Goal: Task Accomplishment & Management: Manage account settings

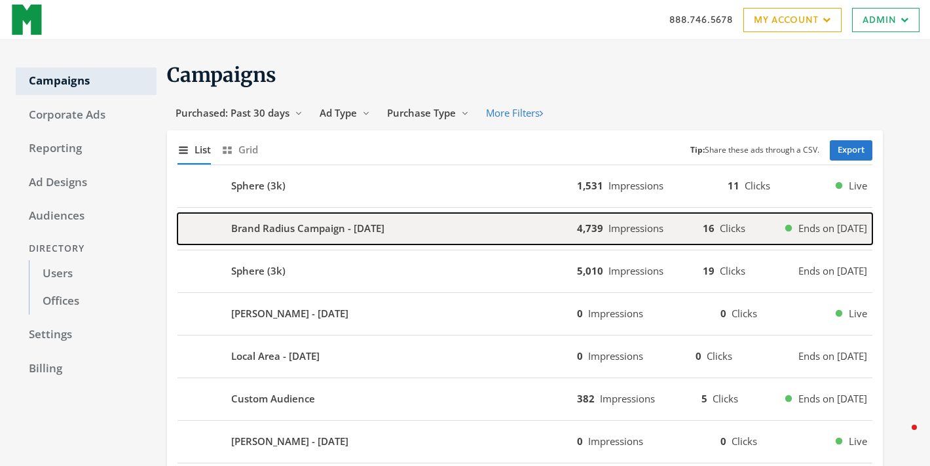
click at [442, 221] on div "Brand Radius Campaign - 2025-08-08" at bounding box center [376, 228] width 399 height 31
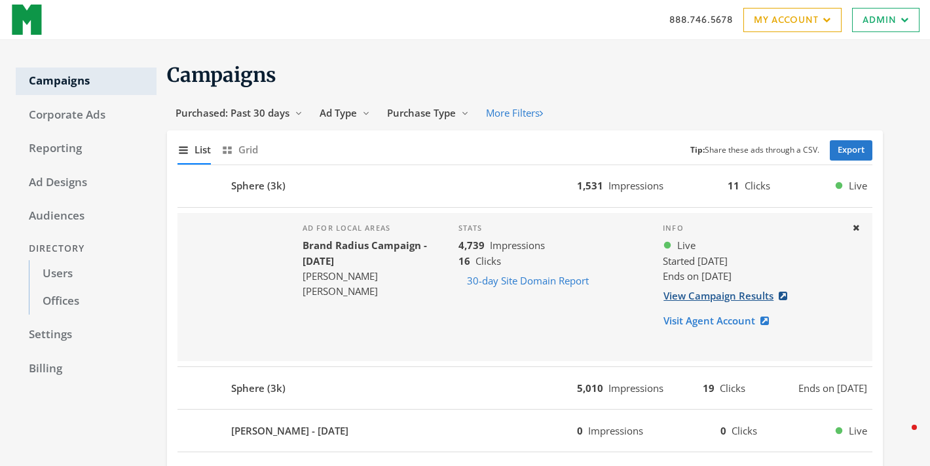
click at [719, 295] on link "View Campaign Results" at bounding box center [729, 295] width 133 height 24
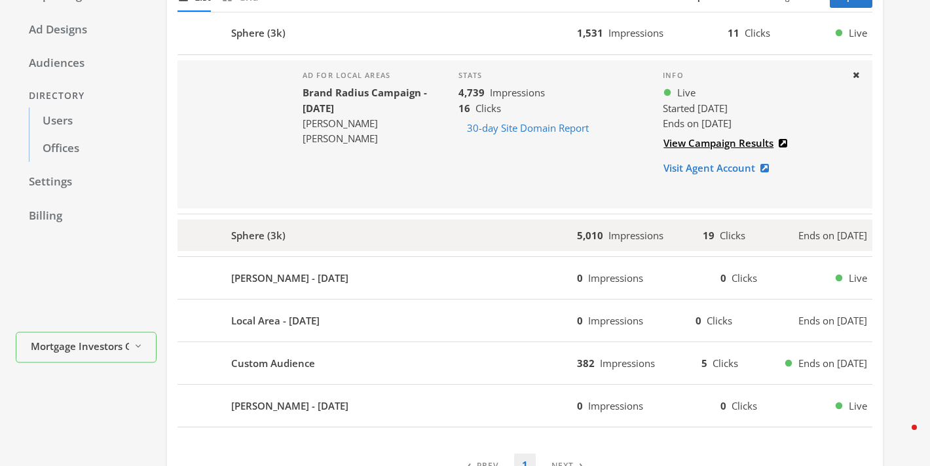
scroll to position [152, 0]
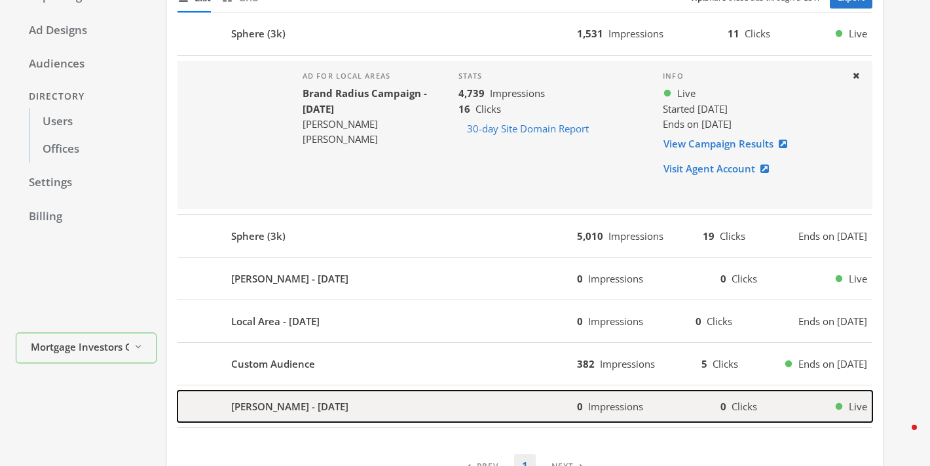
click at [401, 401] on div "Ronnie Wilson - 2025-08-01" at bounding box center [376, 405] width 399 height 31
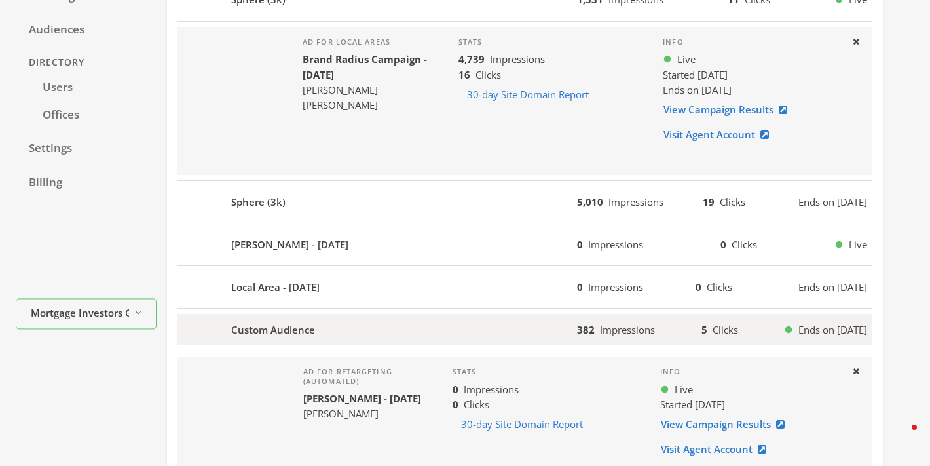
scroll to position [194, 0]
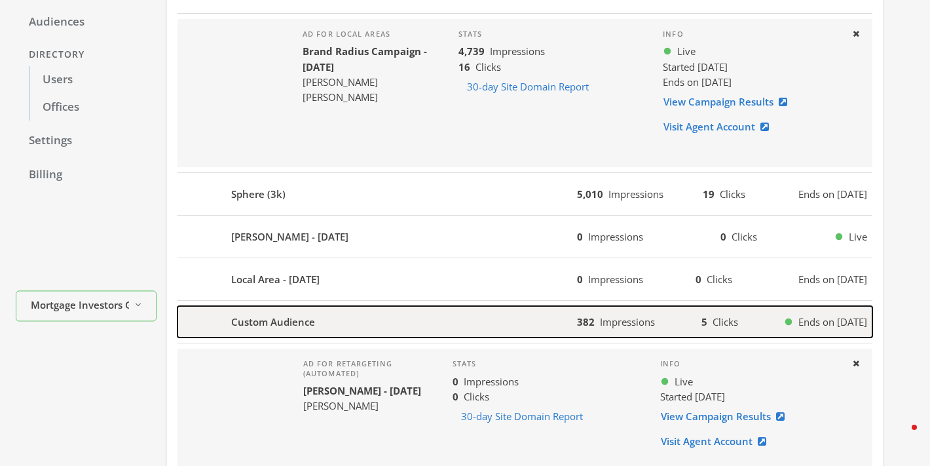
click at [496, 323] on div "Custom Audience" at bounding box center [376, 321] width 399 height 31
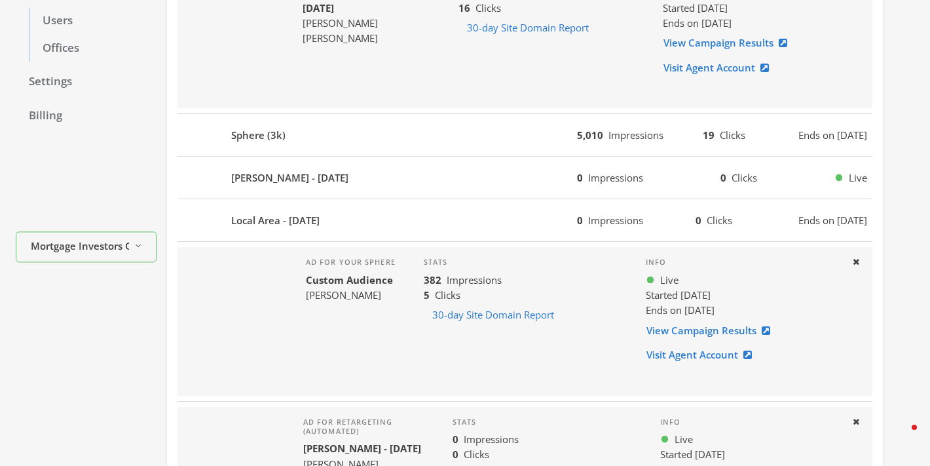
scroll to position [254, 0]
click at [671, 325] on link "View Campaign Results" at bounding box center [712, 329] width 133 height 24
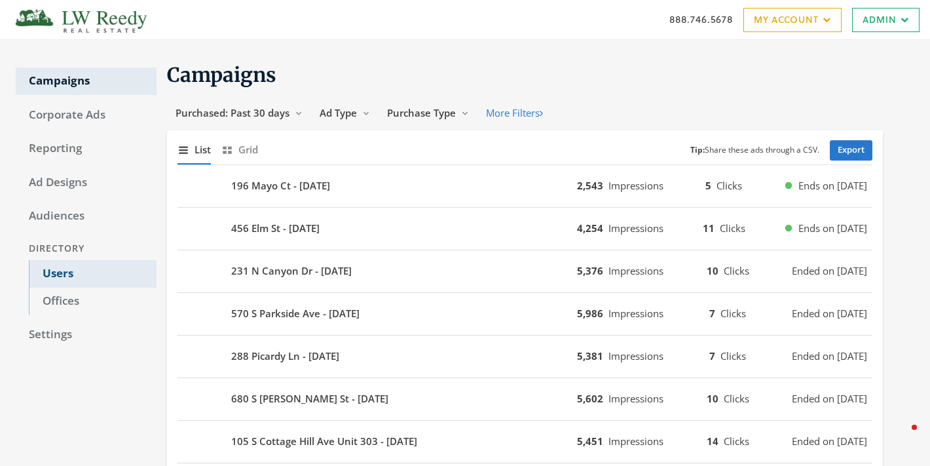
click at [59, 272] on link "Users" at bounding box center [93, 273] width 128 height 27
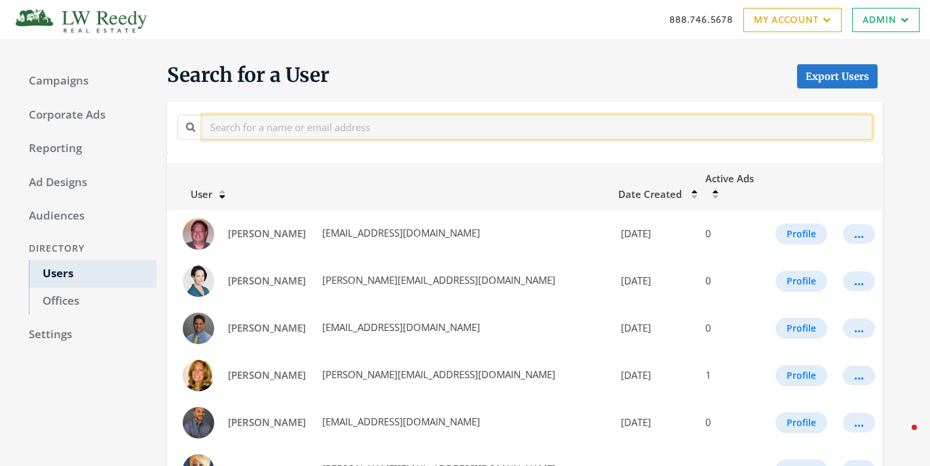
click at [303, 136] on input "text" at bounding box center [537, 127] width 670 height 24
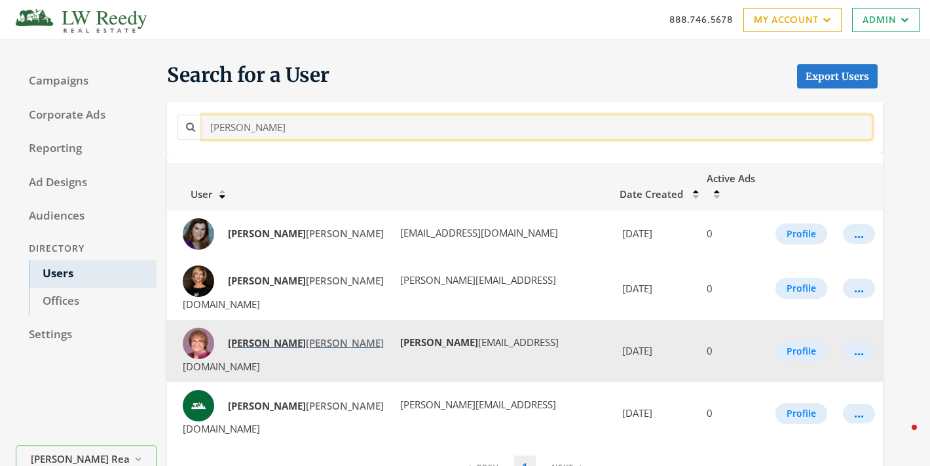
type input "[PERSON_NAME]"
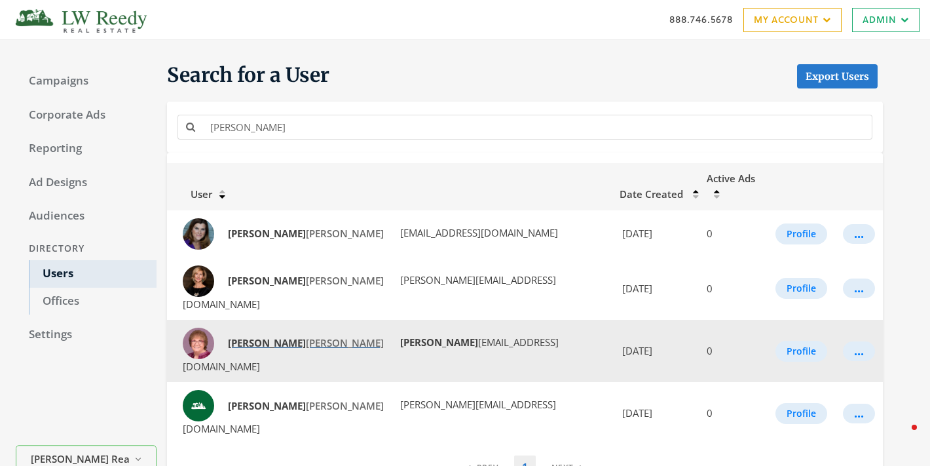
click at [248, 336] on strong "[PERSON_NAME]" at bounding box center [267, 342] width 78 height 13
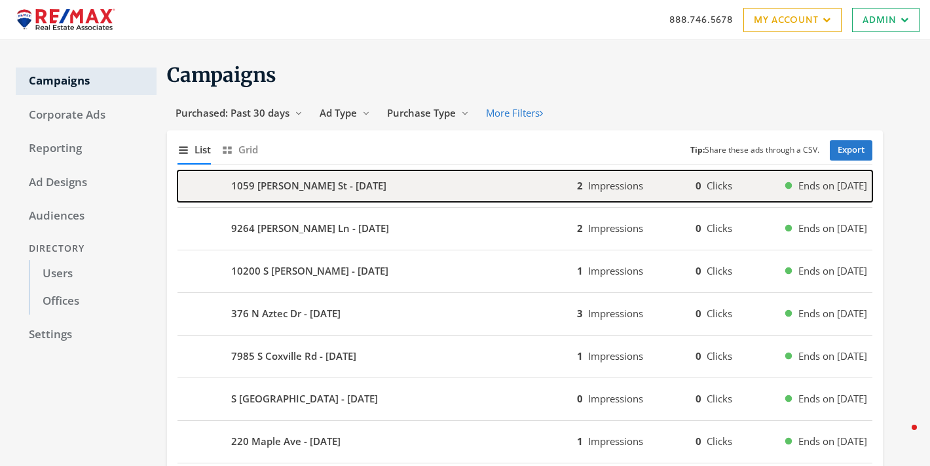
click at [246, 179] on b "1059 Blackman St - 2025-08-26" at bounding box center [308, 185] width 155 height 15
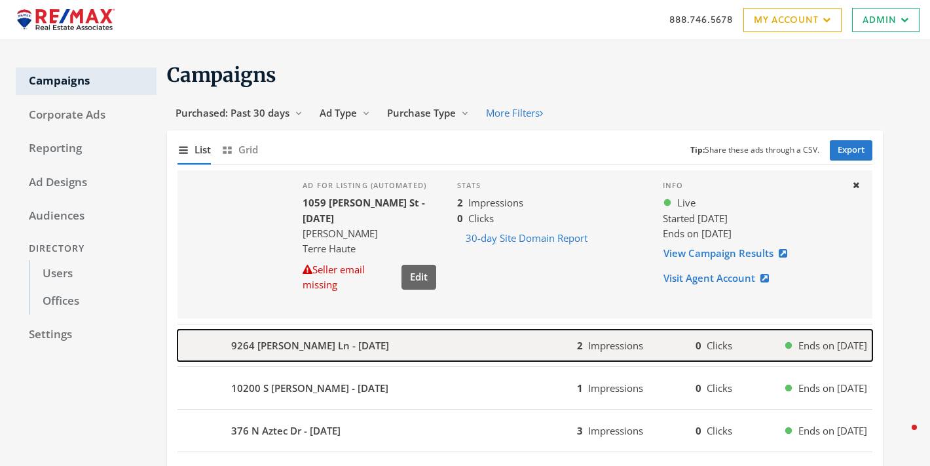
click at [259, 342] on b "9264 N Byron Ln - 2025-08-26" at bounding box center [310, 345] width 158 height 15
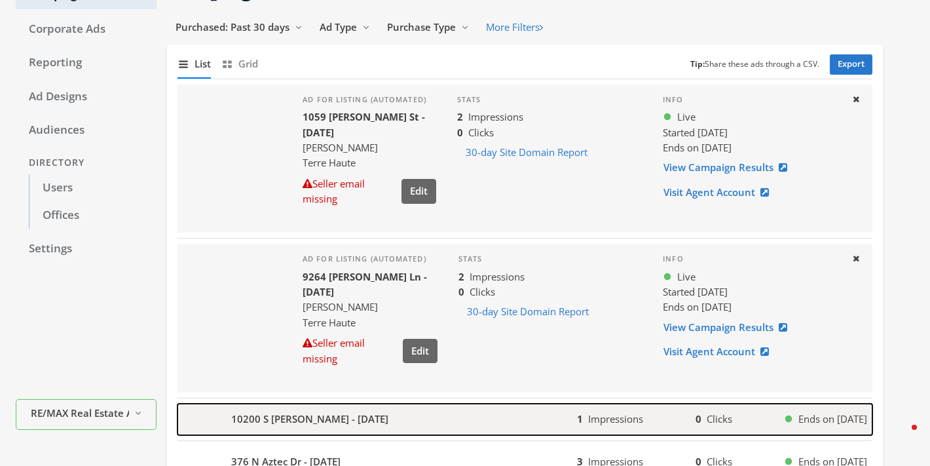
click at [276, 412] on b "10200 S [PERSON_NAME] - [DATE]" at bounding box center [309, 418] width 157 height 15
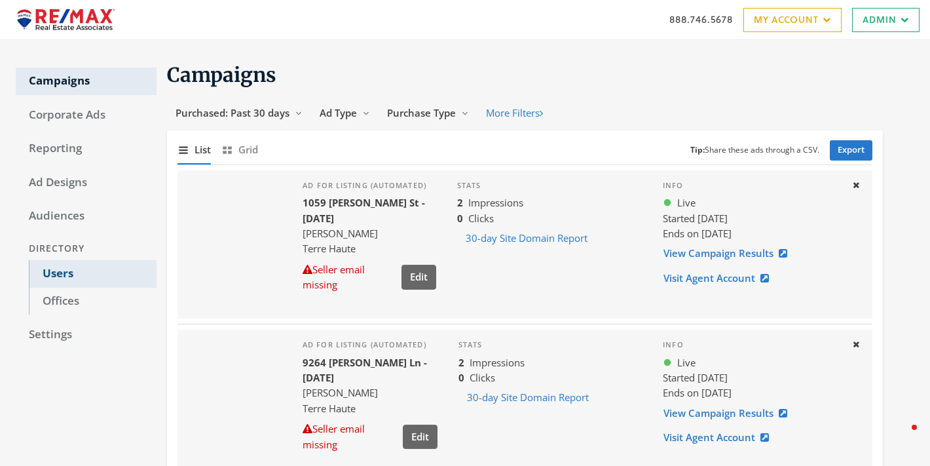
click at [69, 282] on link "Users" at bounding box center [93, 273] width 128 height 27
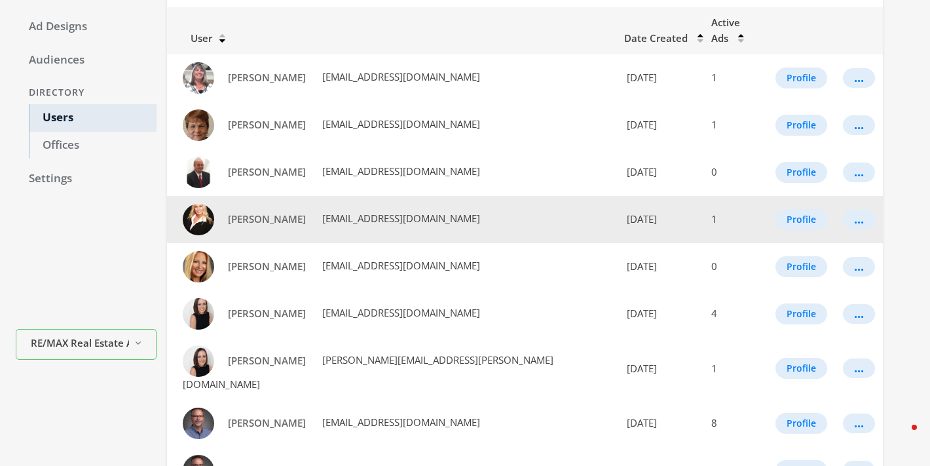
scroll to position [194, 0]
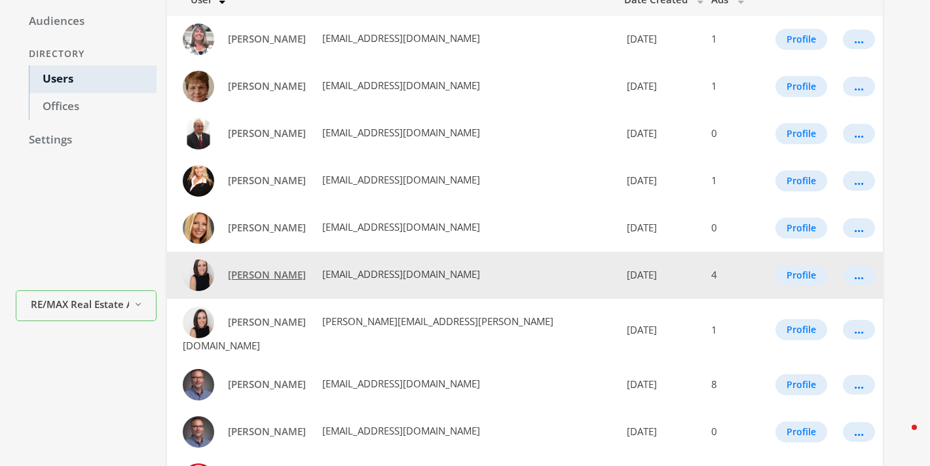
click at [298, 268] on span "[PERSON_NAME]" at bounding box center [267, 274] width 78 height 13
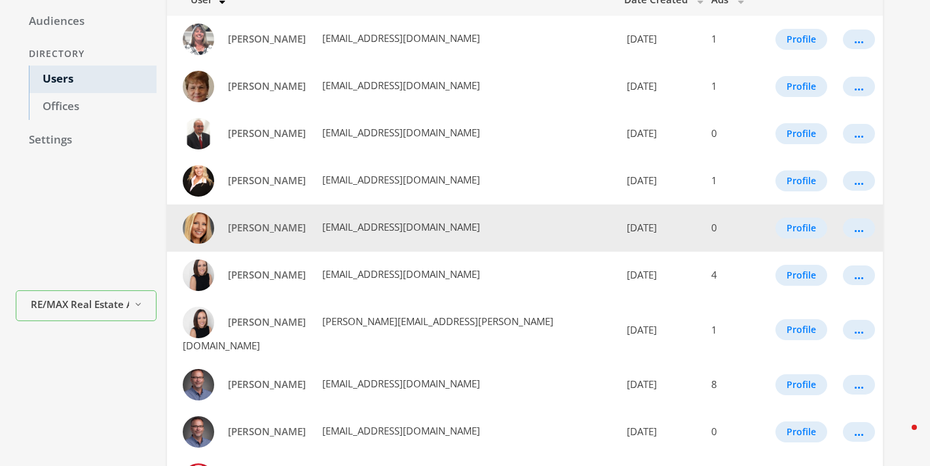
scroll to position [255, 0]
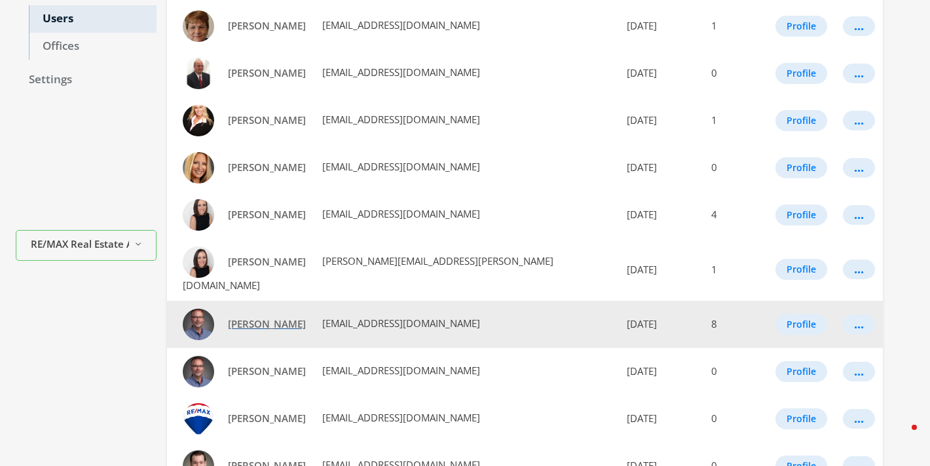
click at [283, 317] on span "Charles Goodwin" at bounding box center [267, 323] width 78 height 13
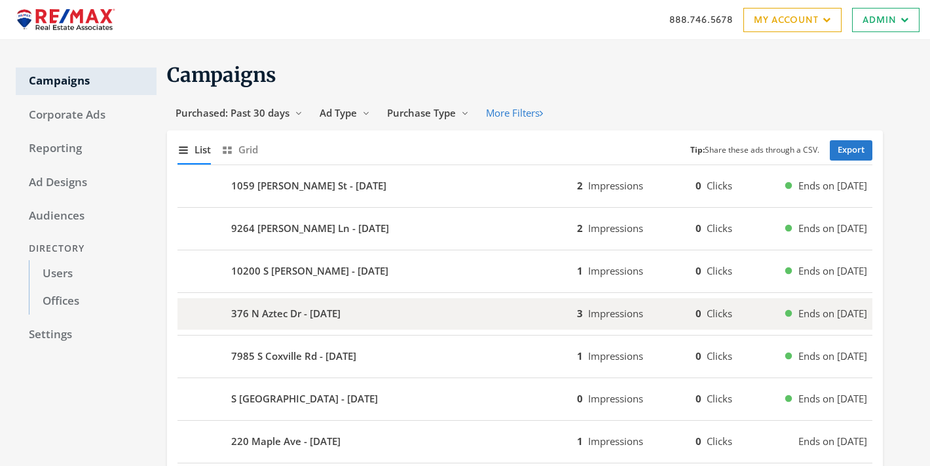
scroll to position [835, 0]
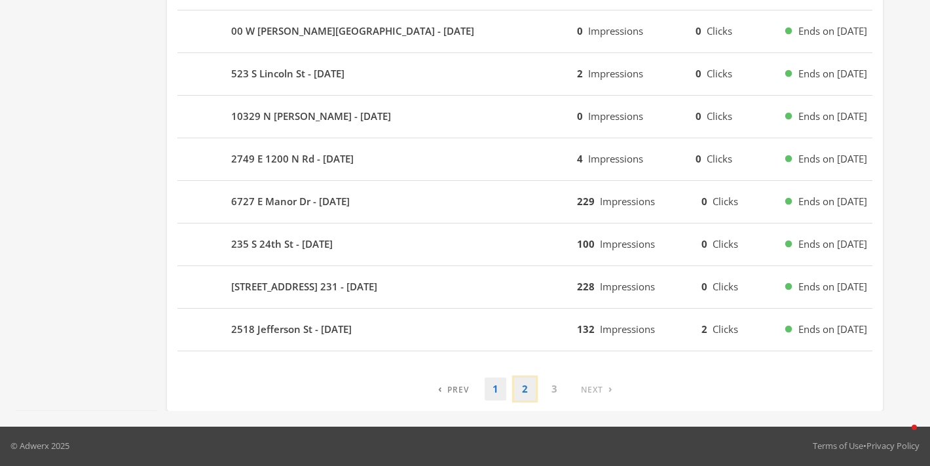
click at [523, 392] on link "2" at bounding box center [525, 388] width 22 height 23
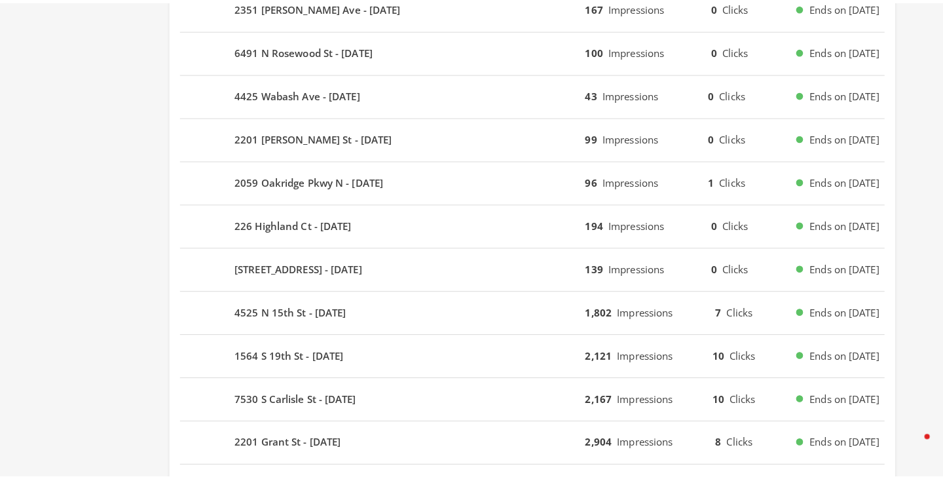
scroll to position [502, 0]
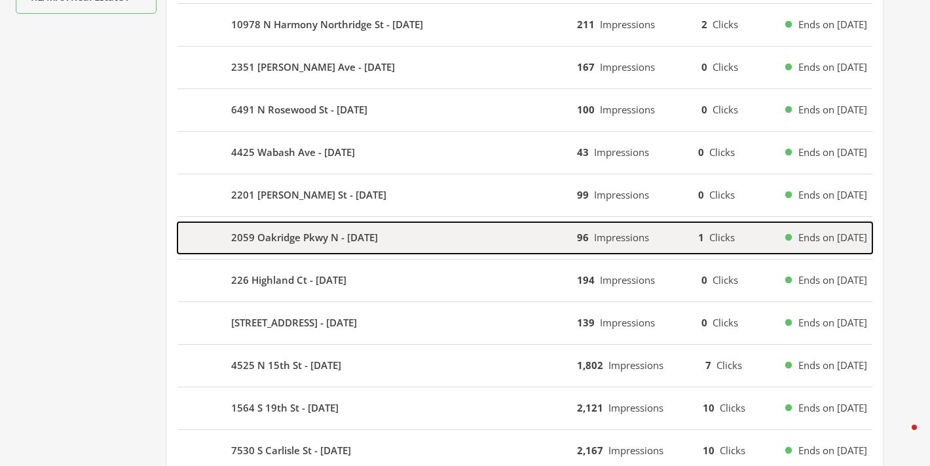
click at [485, 248] on div "2059 Oakridge Pkwy N - 2025-08-26" at bounding box center [376, 237] width 399 height 31
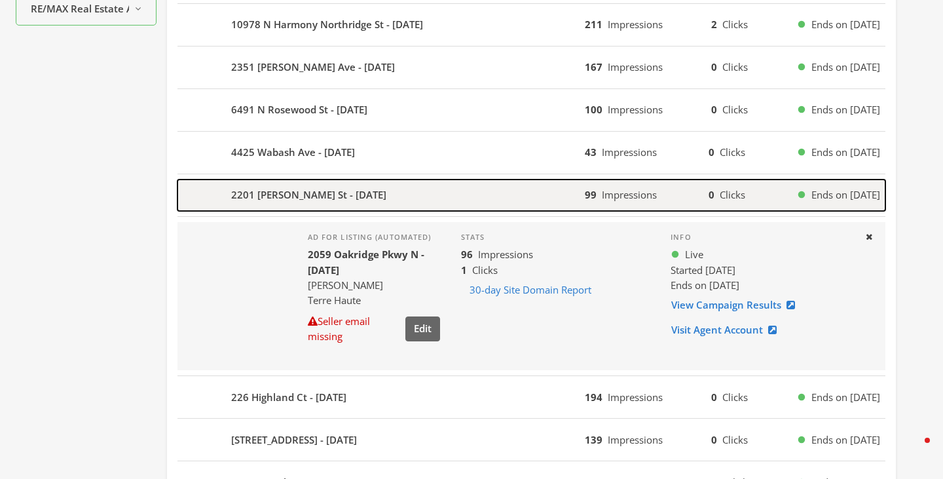
click at [428, 188] on div "2201 Putnam St - 2025-08-26" at bounding box center [380, 194] width 407 height 31
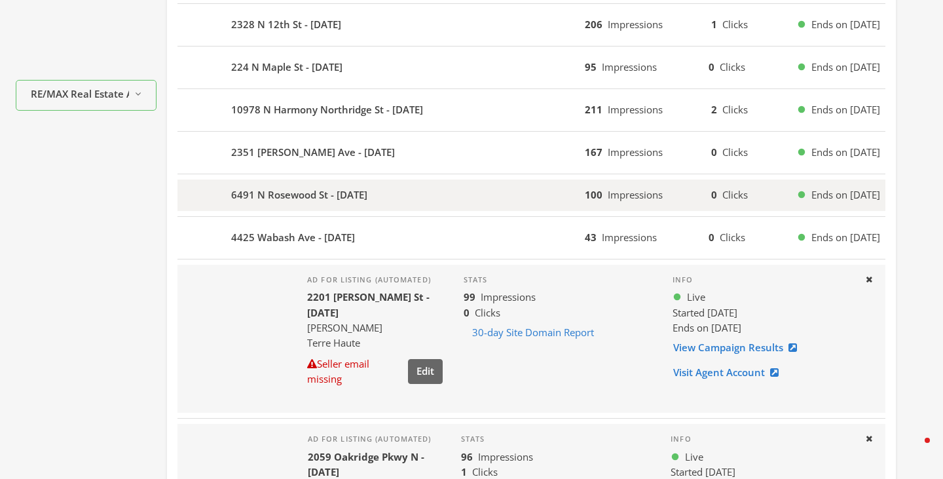
scroll to position [417, 0]
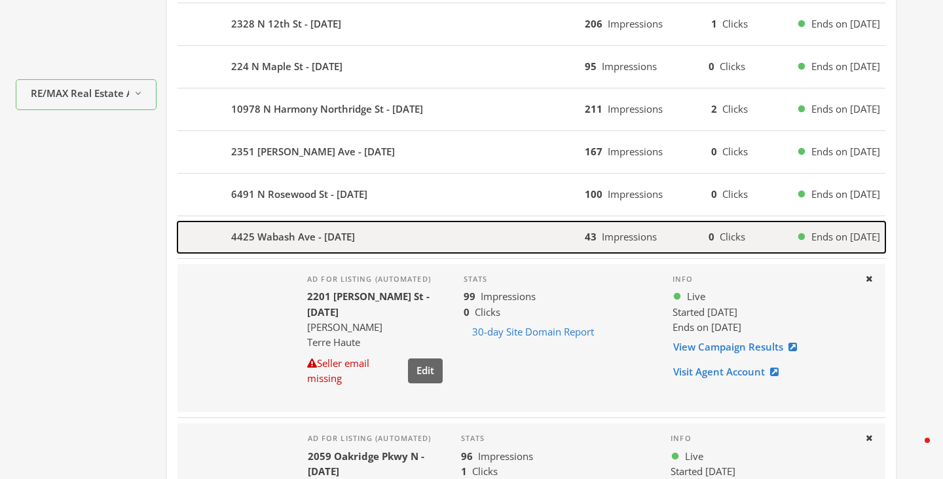
click at [397, 230] on div "4425 Wabash Ave - 2025-08-26" at bounding box center [380, 236] width 407 height 31
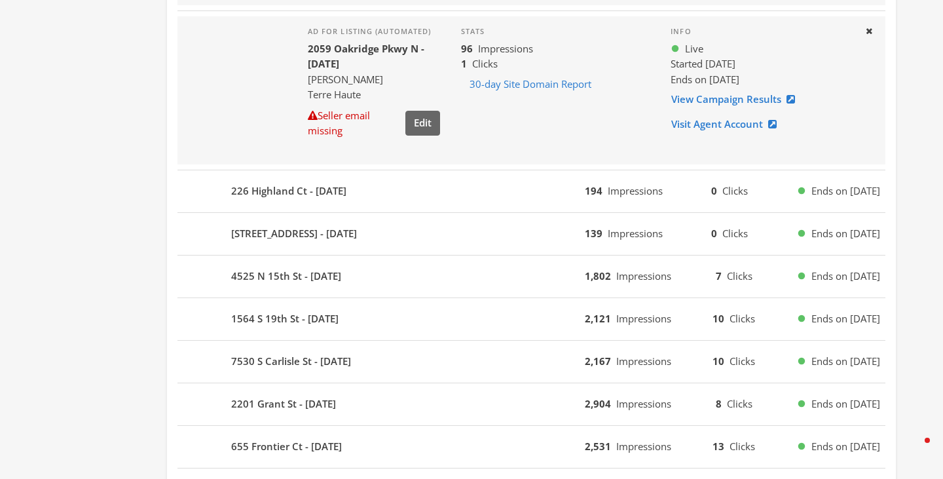
scroll to position [562, 0]
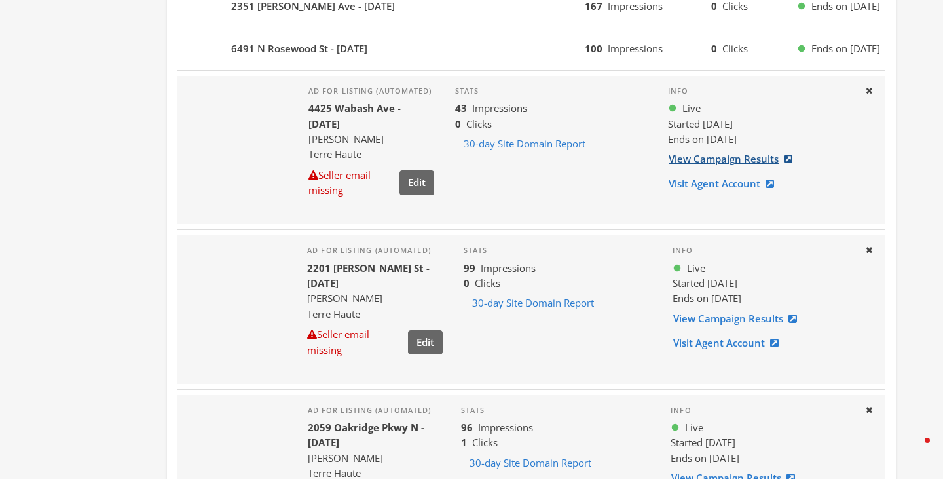
click at [714, 160] on link "View Campaign Results" at bounding box center [734, 159] width 133 height 24
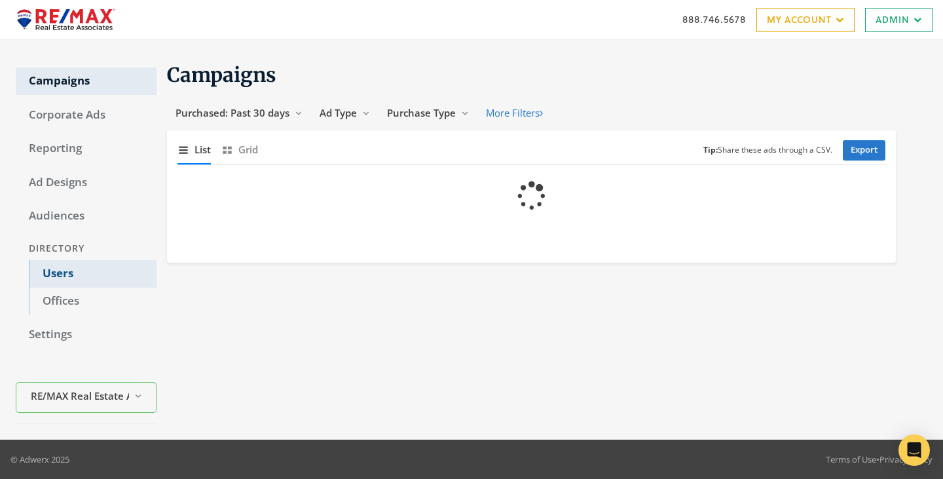
click at [67, 267] on link "Users" at bounding box center [93, 273] width 128 height 27
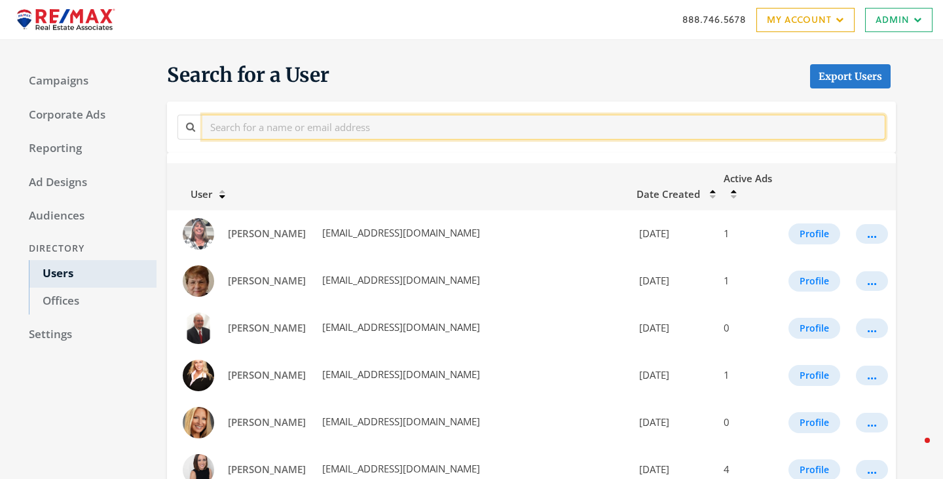
click at [277, 124] on input "text" at bounding box center [543, 127] width 683 height 24
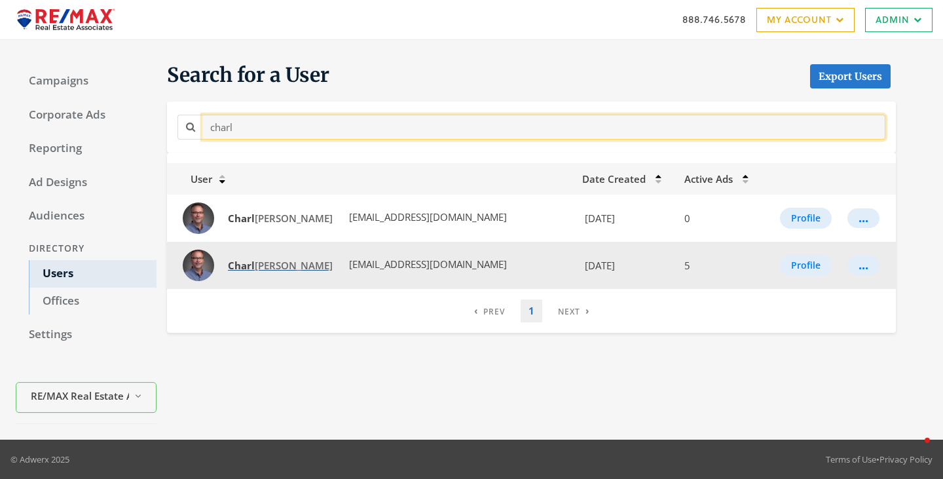
type input "charl"
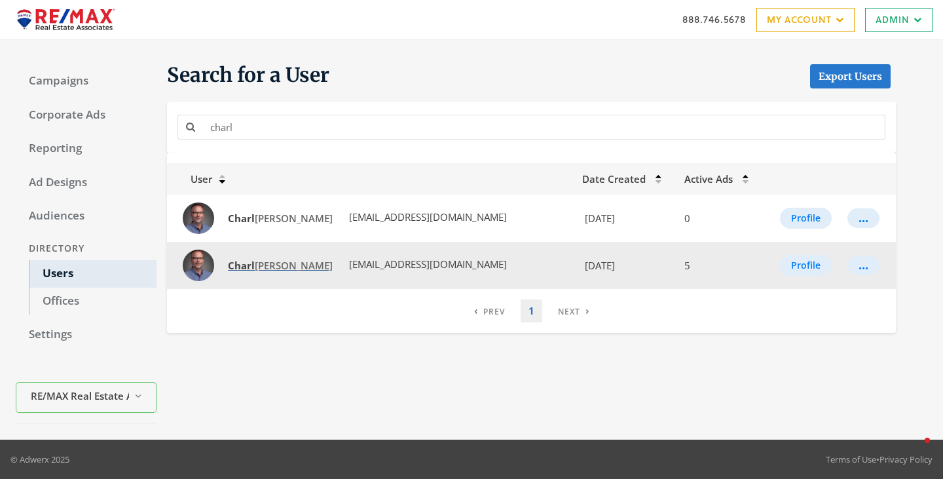
click at [268, 262] on span "Charl es Goodwin" at bounding box center [280, 265] width 105 height 13
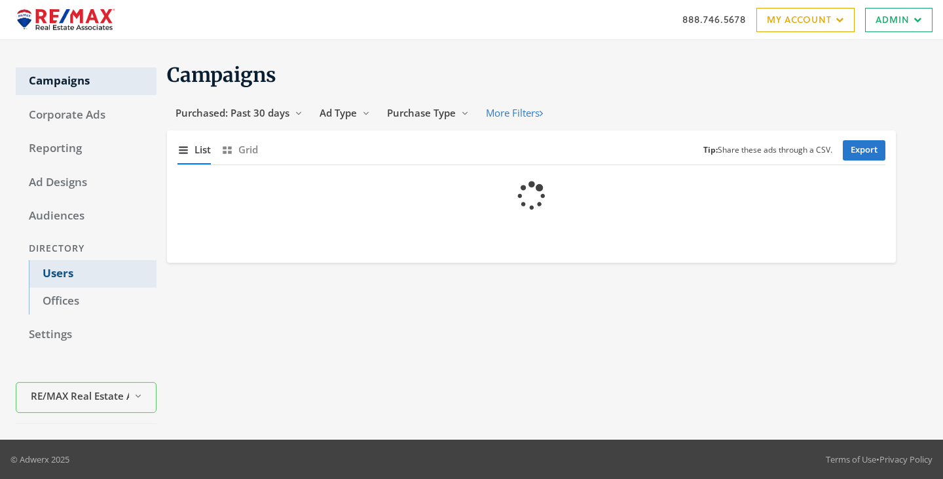
click at [67, 272] on link "Users" at bounding box center [93, 273] width 128 height 27
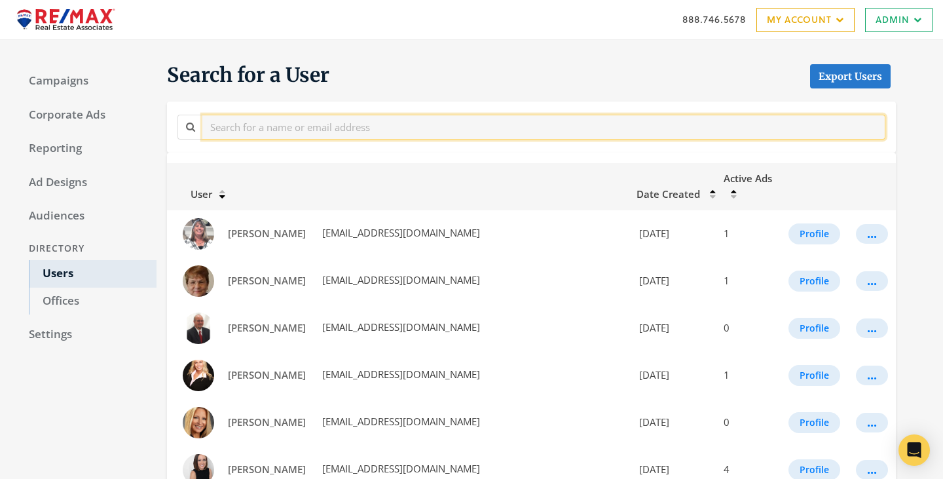
click at [335, 128] on input "text" at bounding box center [543, 127] width 683 height 24
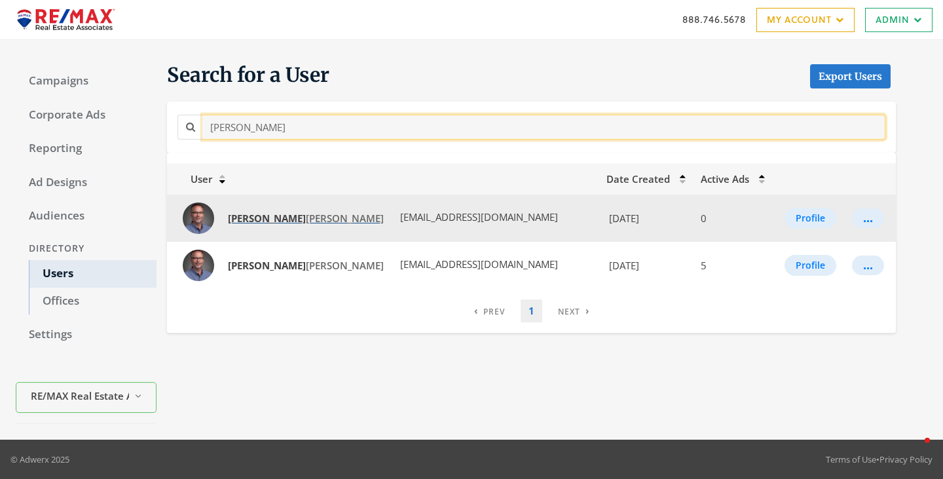
type input "[PERSON_NAME]"
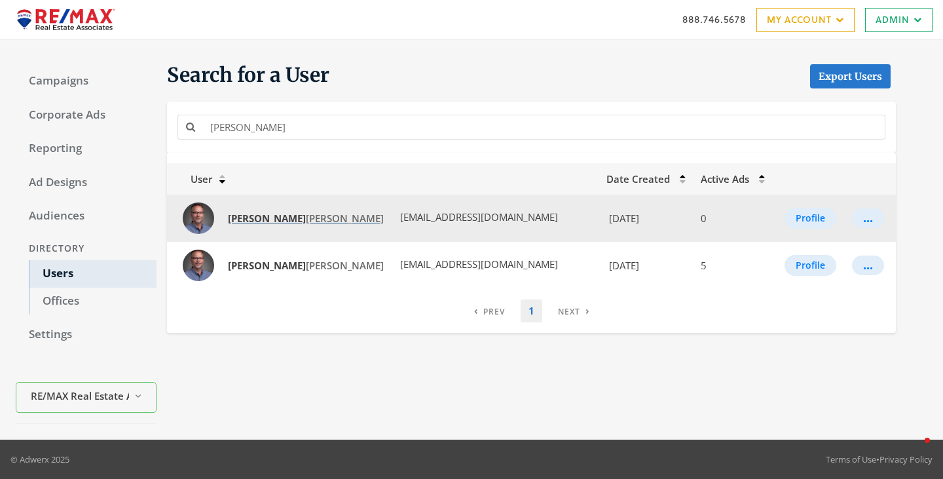
click at [304, 217] on span "Charles Goodwin" at bounding box center [306, 217] width 156 height 13
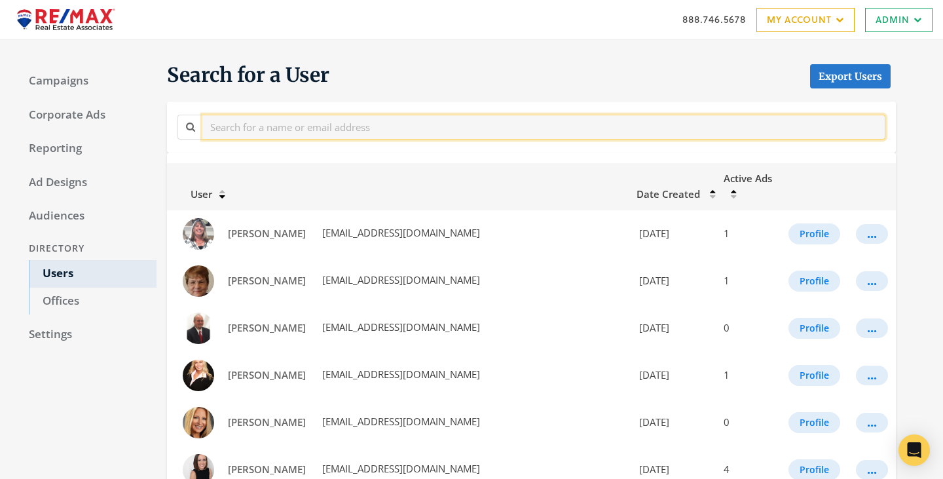
click at [323, 124] on input "text" at bounding box center [543, 127] width 683 height 24
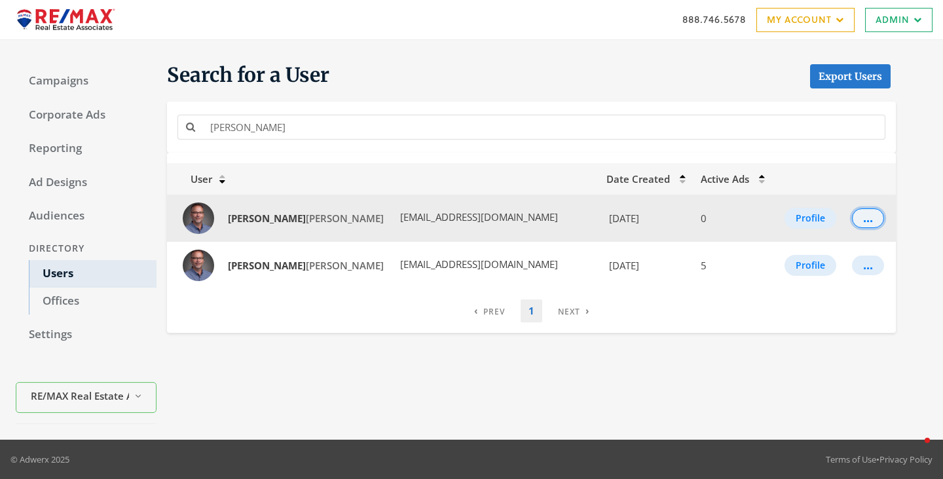
click at [863, 223] on button "..." at bounding box center [868, 218] width 32 height 20
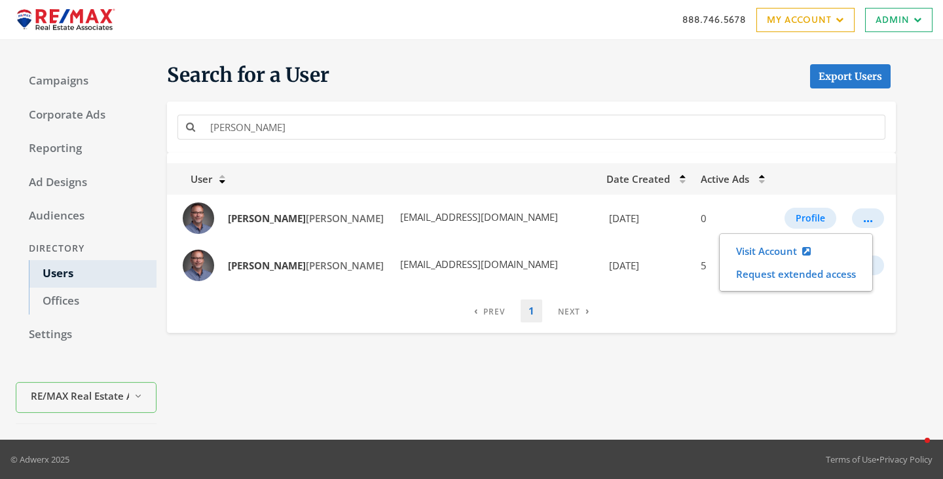
click at [699, 103] on div "[PERSON_NAME]" at bounding box center [531, 126] width 729 height 50
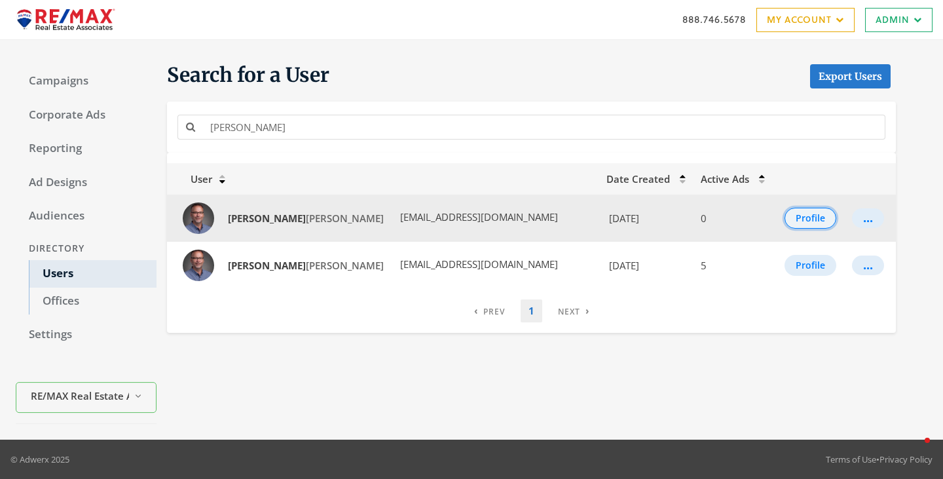
click at [799, 214] on button "Profile" at bounding box center [810, 218] width 52 height 21
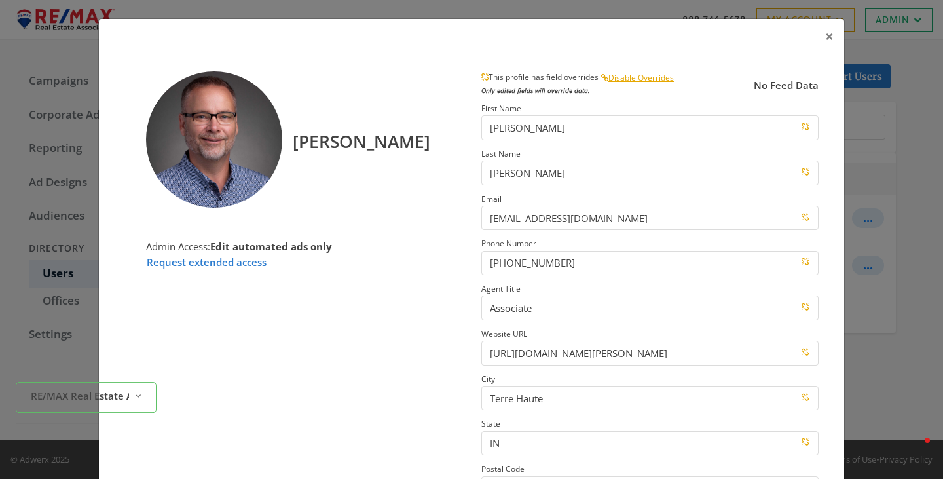
scroll to position [187, 0]
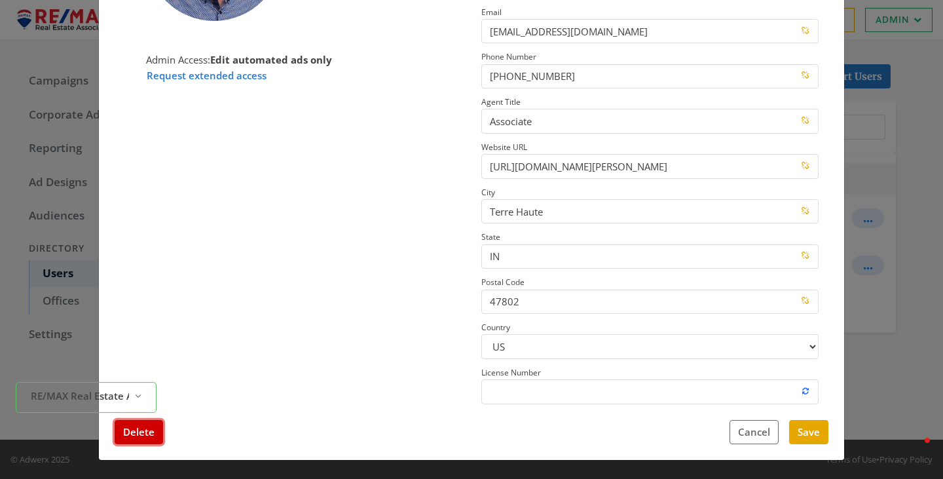
click at [153, 428] on button "Delete" at bounding box center [139, 432] width 48 height 24
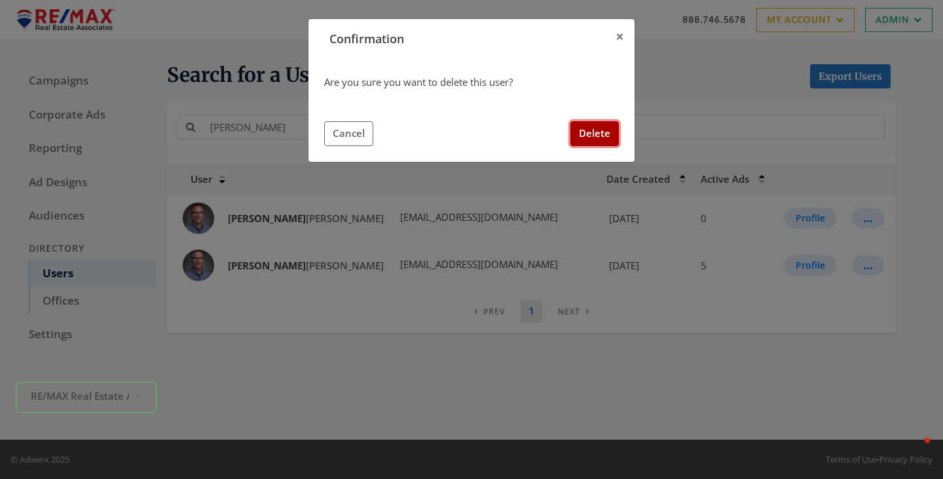
click at [587, 133] on button "Delete" at bounding box center [594, 133] width 48 height 24
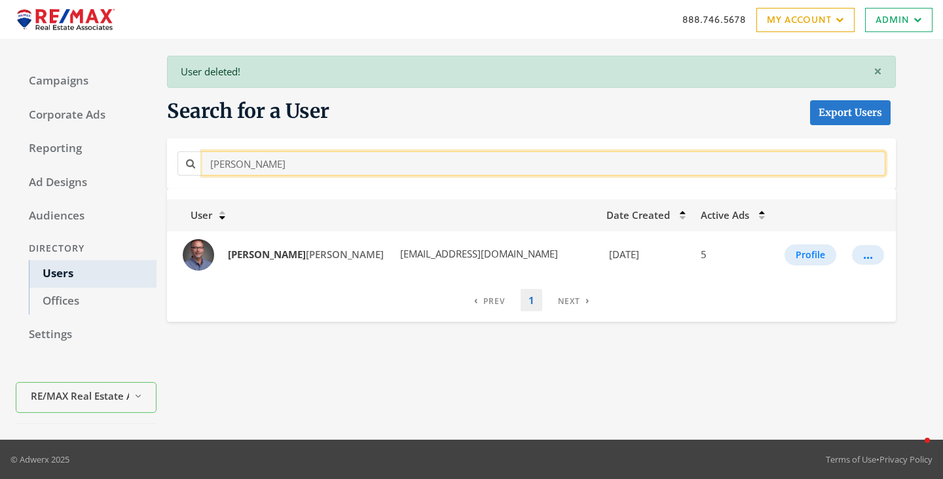
drag, startPoint x: 312, startPoint y: 164, endPoint x: 170, endPoint y: 119, distance: 149.7
click at [171, 119] on div "Search for a User Export Users charles" at bounding box center [525, 143] width 739 height 90
paste input "[PERSON_NAME]"
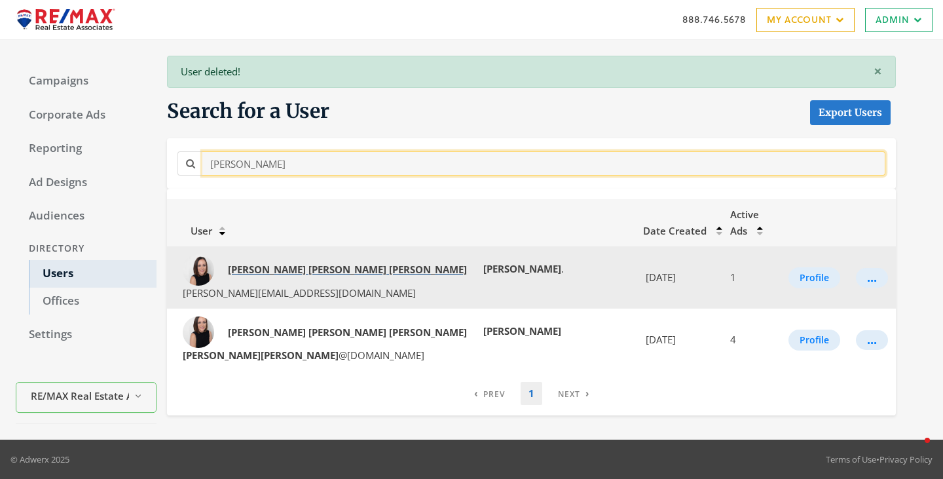
type input "[PERSON_NAME]"
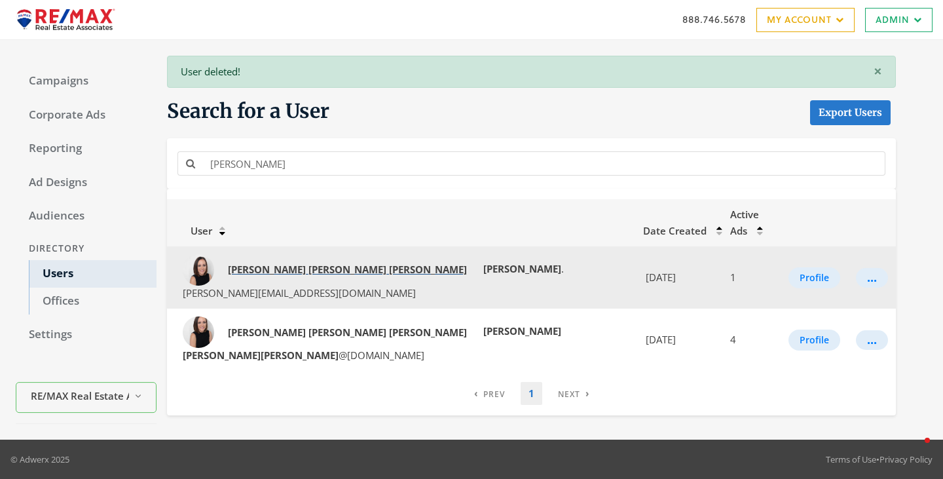
click at [389, 263] on strong "Mace" at bounding box center [428, 269] width 78 height 13
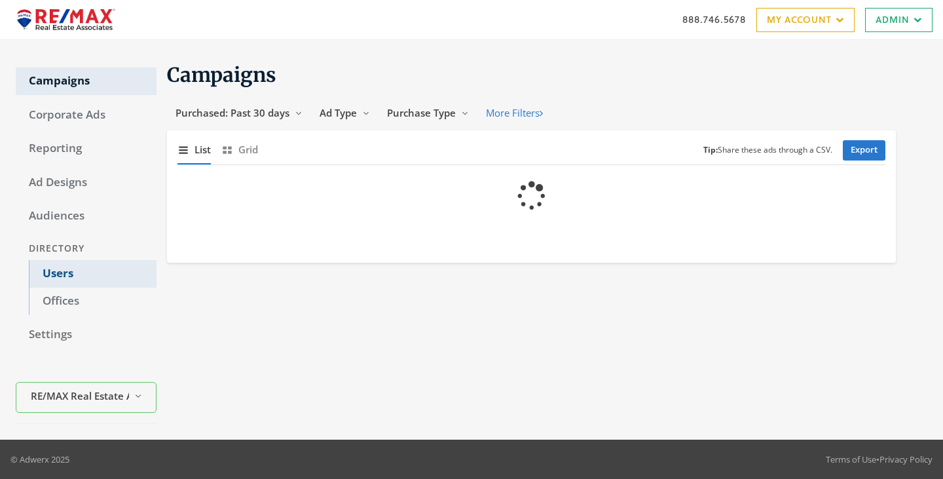
click at [50, 271] on link "Users" at bounding box center [93, 273] width 128 height 27
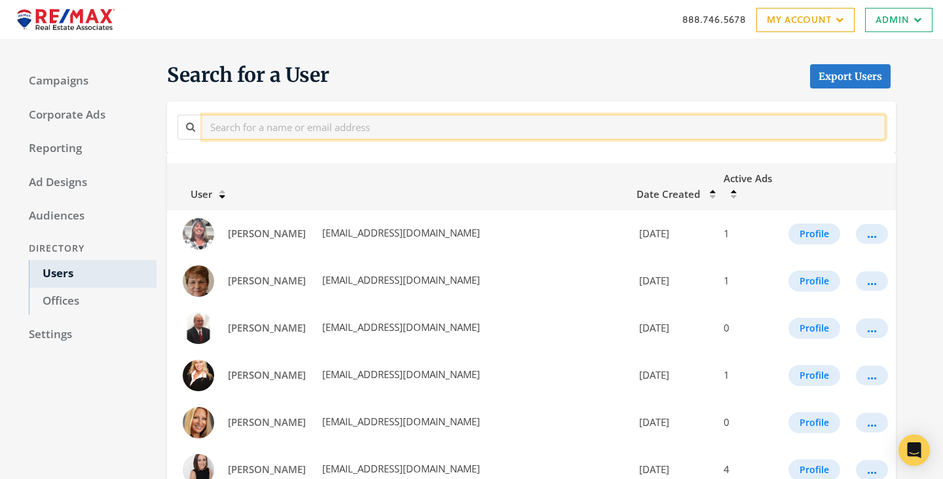
click at [248, 133] on input "text" at bounding box center [543, 127] width 683 height 24
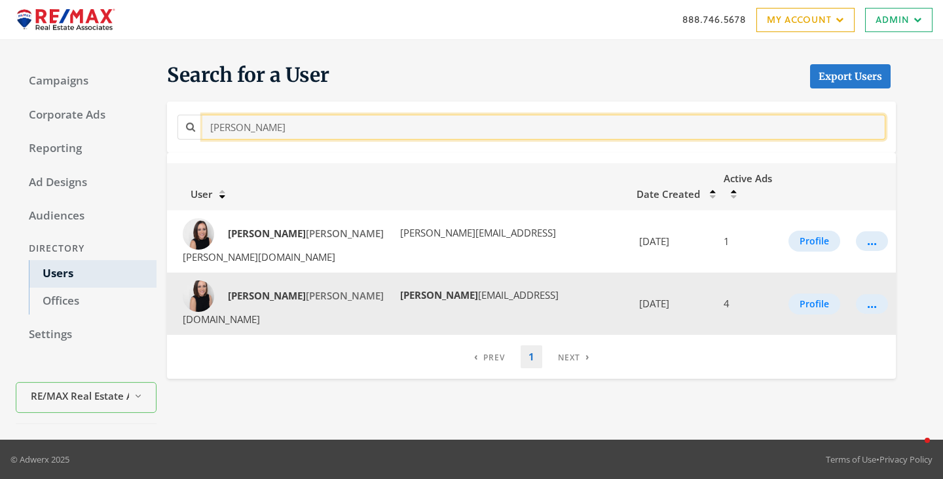
type input "[PERSON_NAME]"
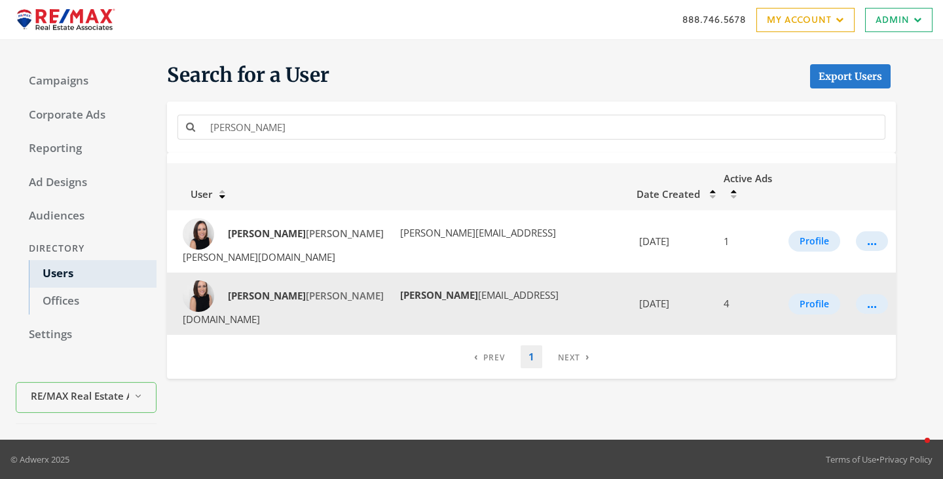
click at [279, 281] on td "Carrie Mace Woodard carrie macewoodard@remax.net" at bounding box center [398, 303] width 462 height 62
click at [278, 289] on span "Carrie Mace Woodard" at bounding box center [306, 295] width 156 height 13
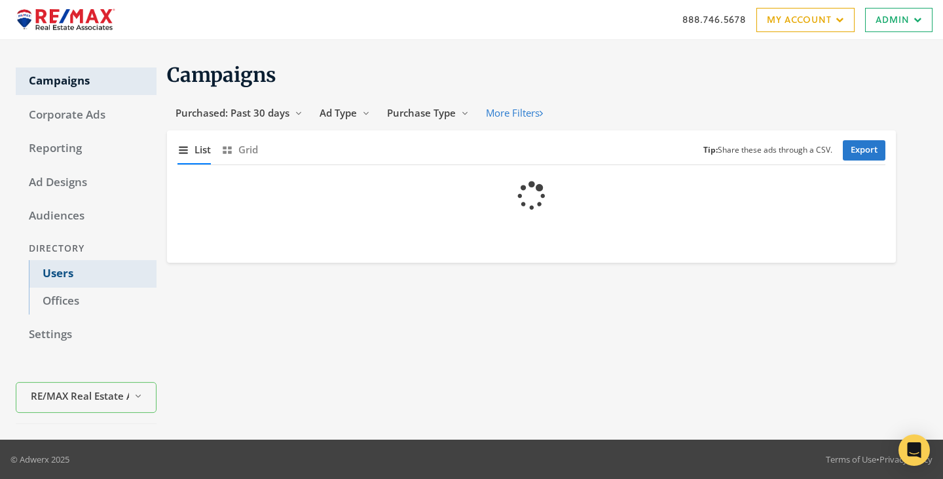
click at [63, 271] on link "Users" at bounding box center [93, 273] width 128 height 27
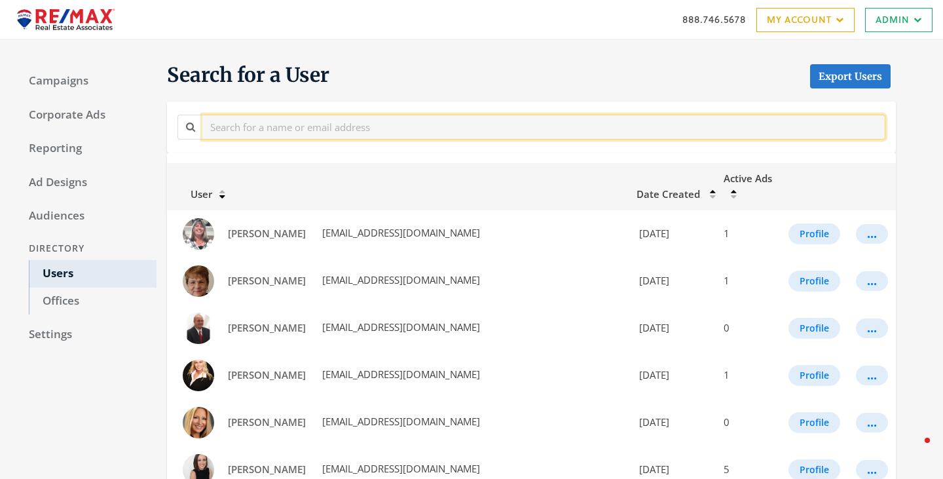
click at [273, 137] on input "text" at bounding box center [543, 127] width 683 height 24
paste input "Debbie Hill"
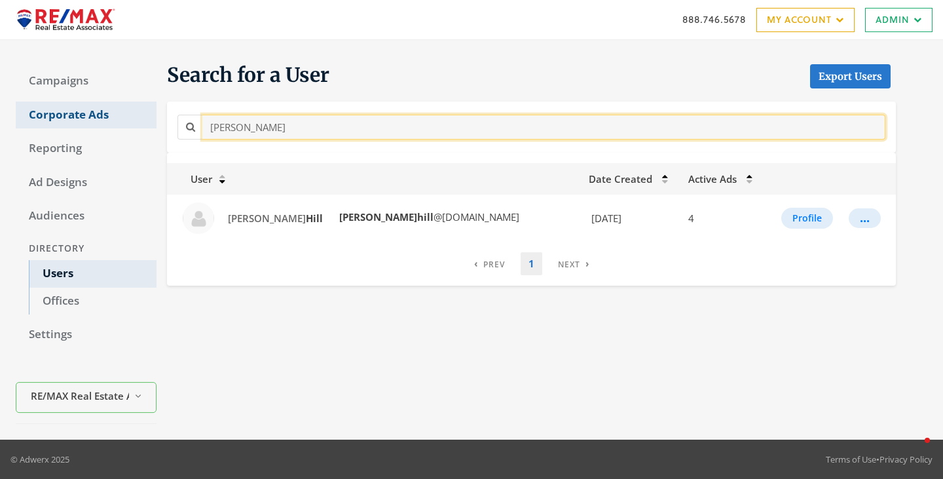
drag, startPoint x: 299, startPoint y: 125, endPoint x: 133, endPoint y: 109, distance: 166.4
click at [138, 112] on div "Campaigns Corporate Ads Reporting Ad Designs Audiences Directory Users Offices …" at bounding box center [471, 239] width 943 height 399
type input "h"
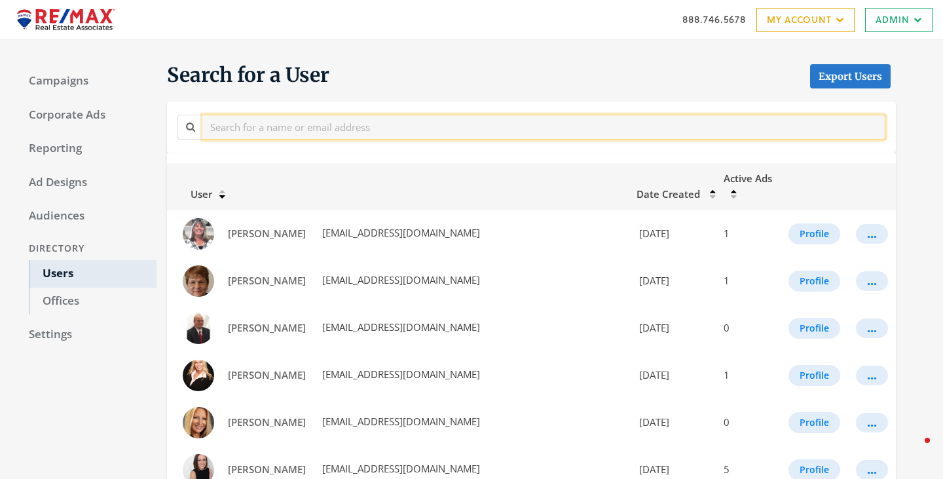
paste input "Debbie Hill"
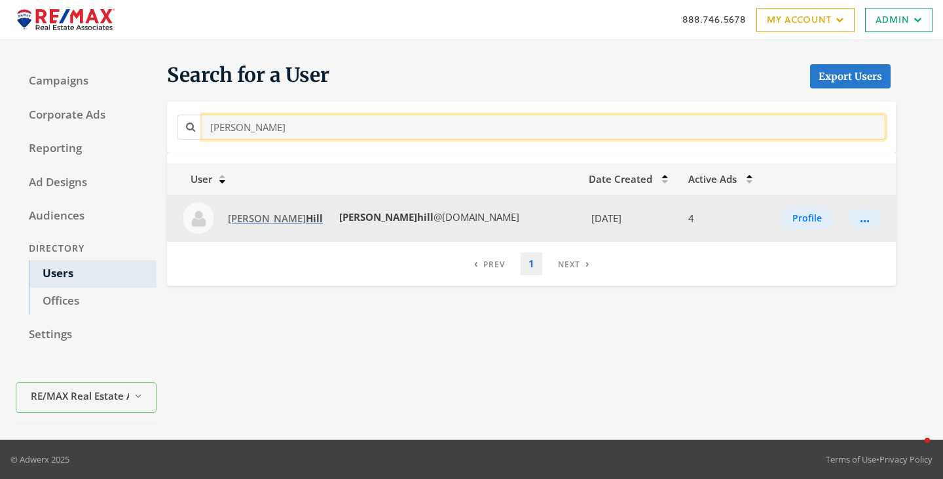
type input "Debbie Hill"
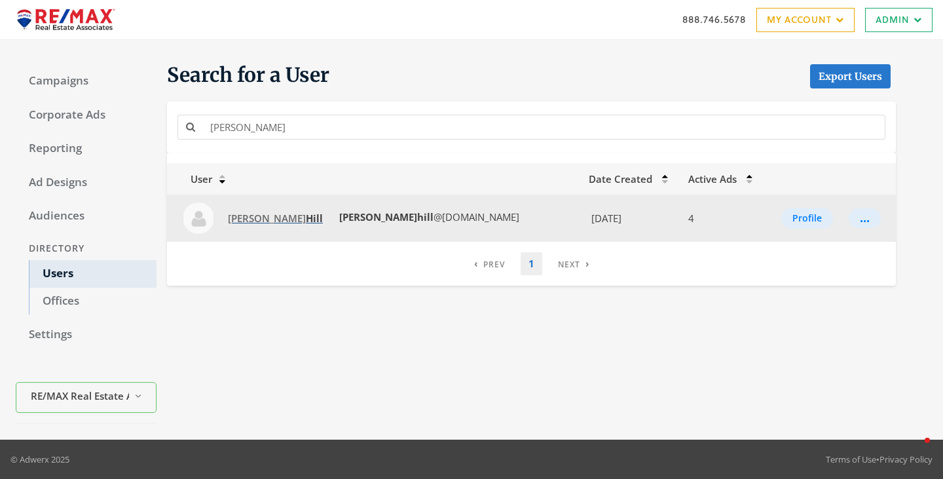
click at [263, 215] on span "Deborah Hill" at bounding box center [275, 217] width 95 height 13
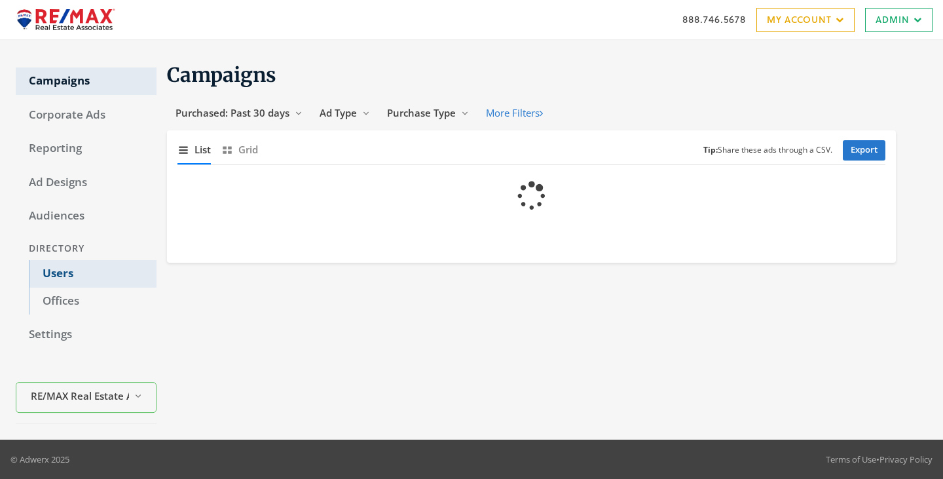
click at [65, 272] on link "Users" at bounding box center [93, 273] width 128 height 27
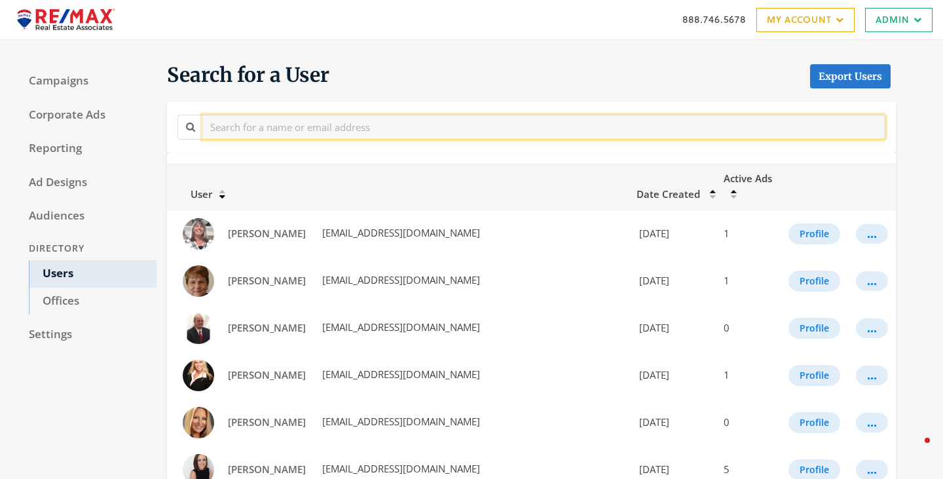
click at [318, 132] on input "text" at bounding box center [543, 127] width 683 height 24
paste input "[PERSON_NAME]"
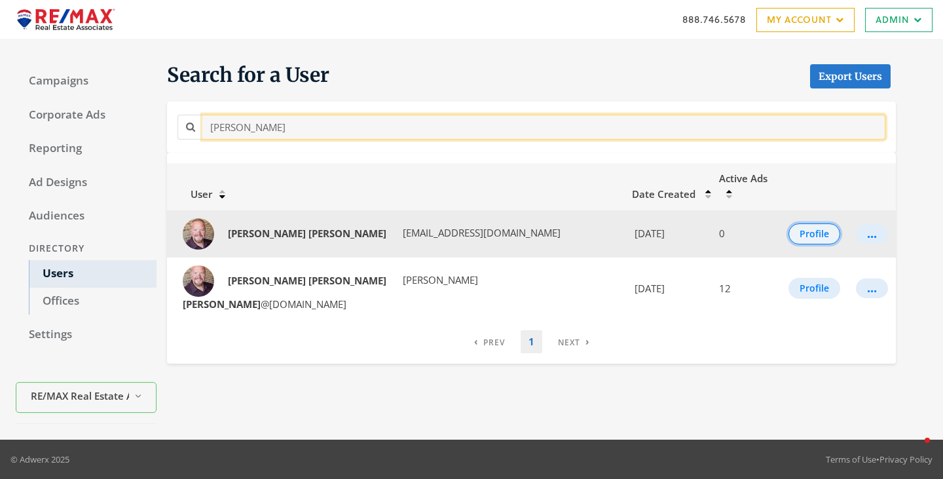
type input "[PERSON_NAME]"
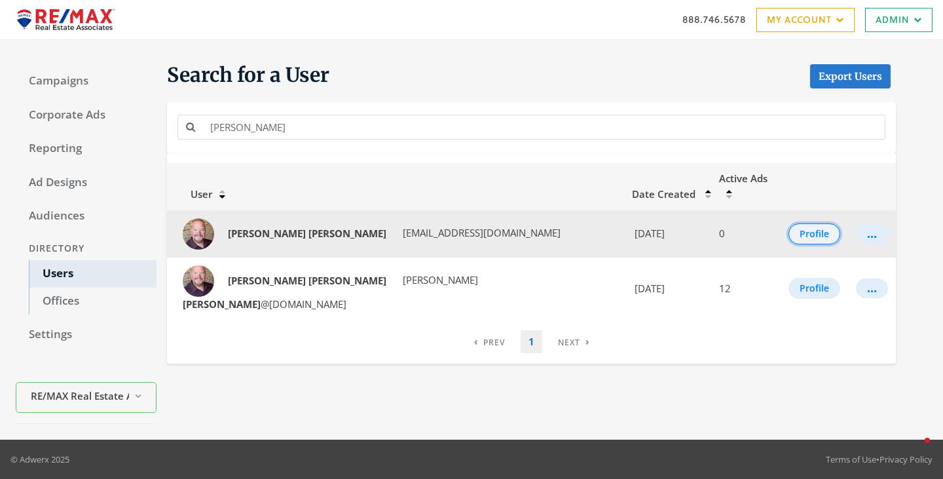
click at [798, 223] on button "Profile" at bounding box center [814, 233] width 52 height 21
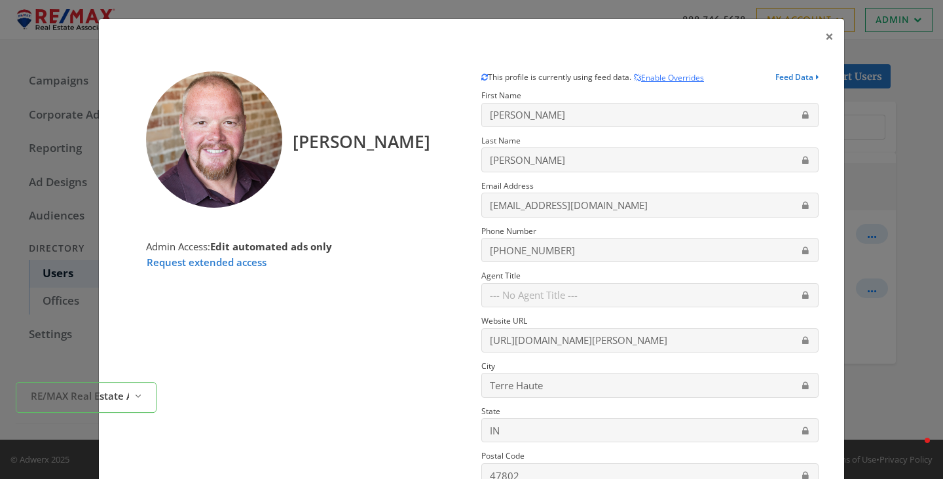
scroll to position [173, 0]
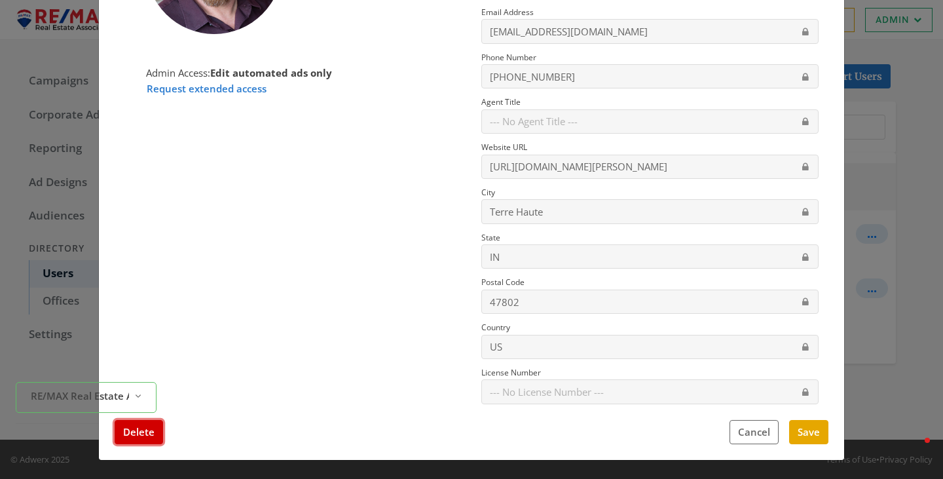
click at [145, 430] on button "Delete" at bounding box center [139, 432] width 48 height 24
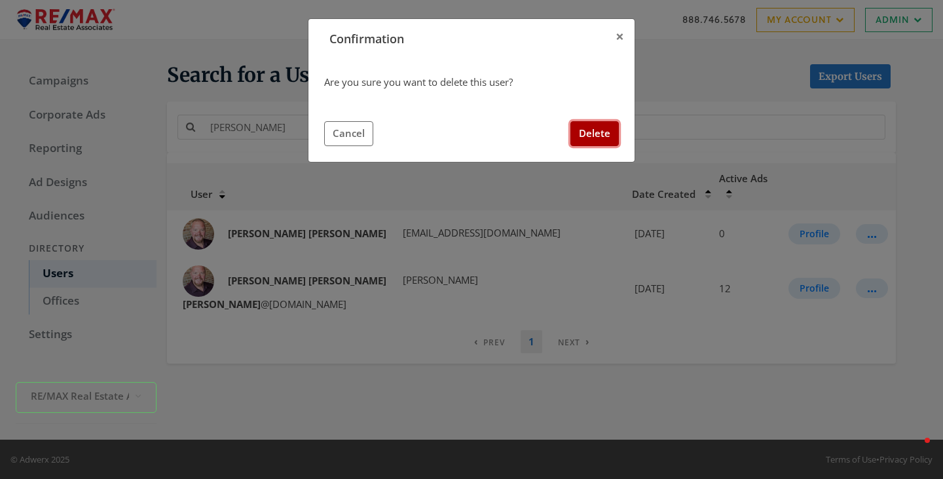
click at [584, 143] on button "Delete" at bounding box center [594, 133] width 48 height 24
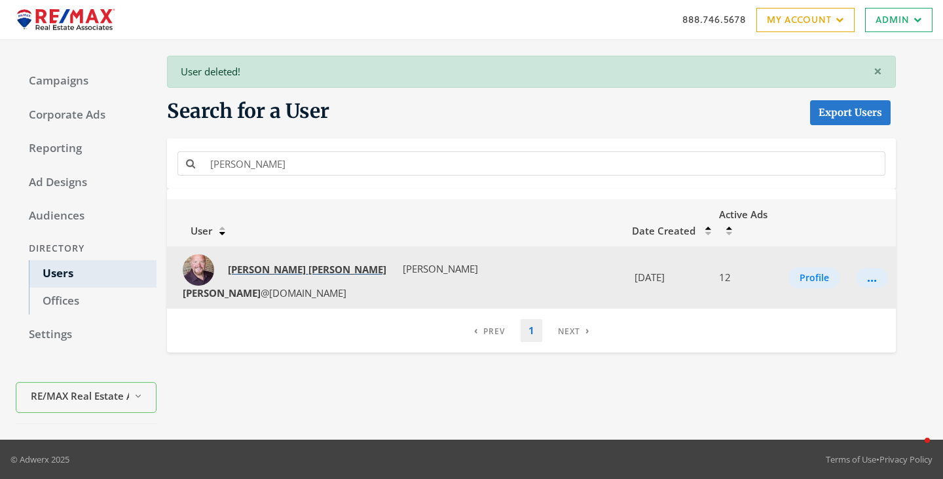
click at [308, 263] on strong "Jeremy" at bounding box center [347, 269] width 78 height 13
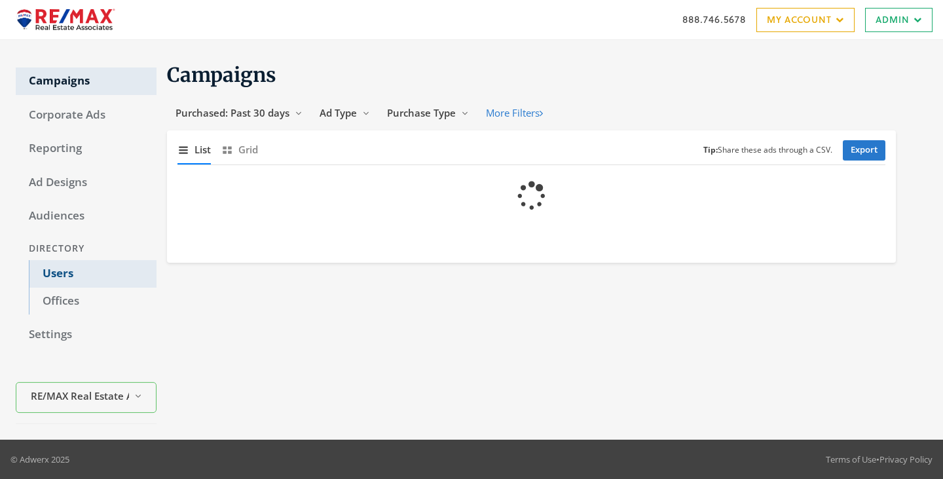
click at [59, 273] on link "Users" at bounding box center [93, 273] width 128 height 27
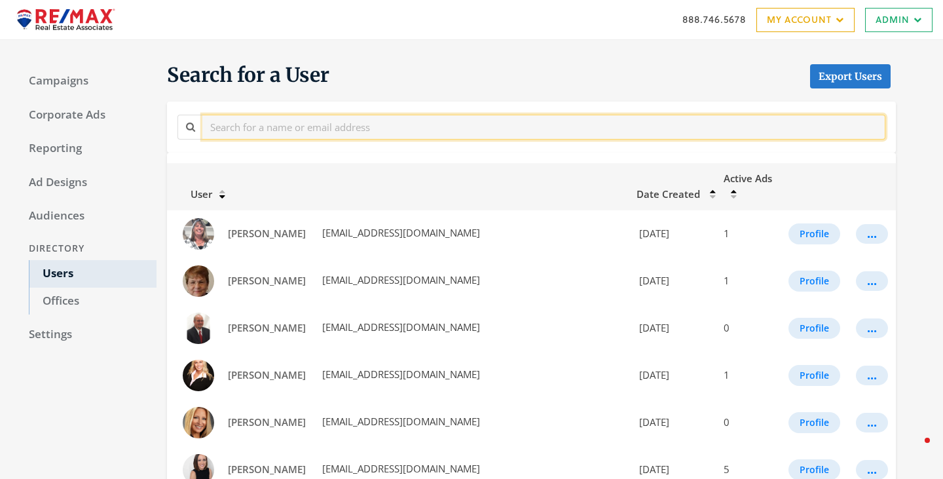
click at [321, 124] on input "text" at bounding box center [543, 127] width 683 height 24
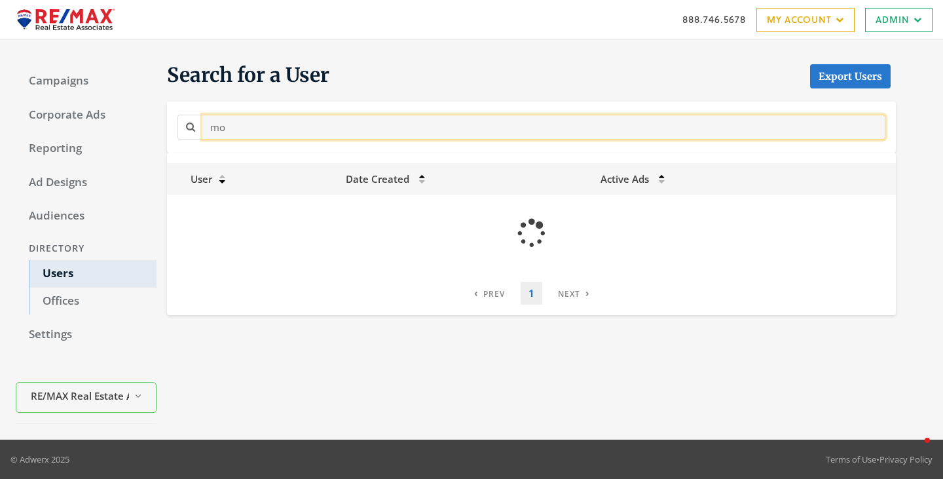
type input "m"
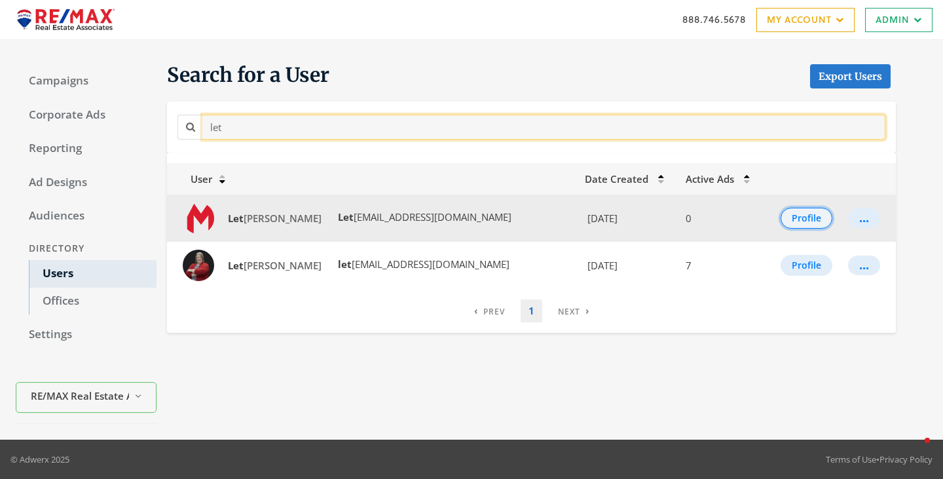
type input "let"
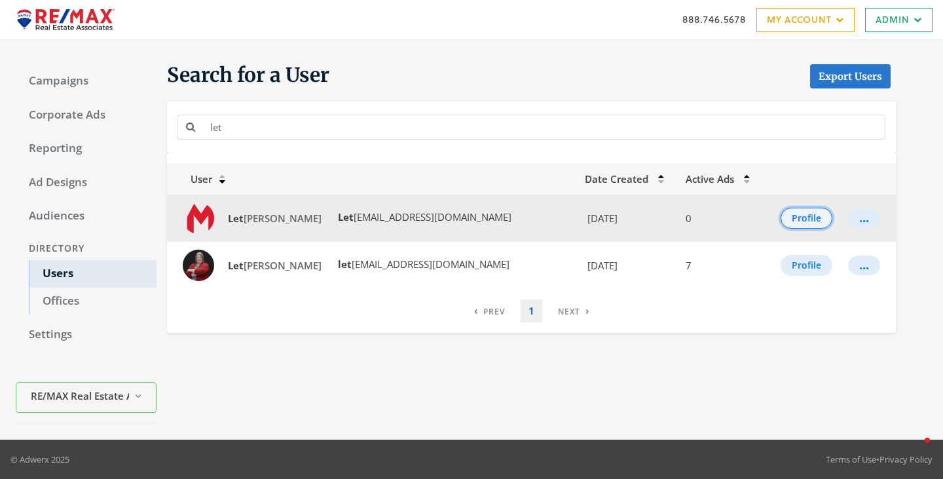
click at [801, 223] on button "Profile" at bounding box center [806, 218] width 52 height 21
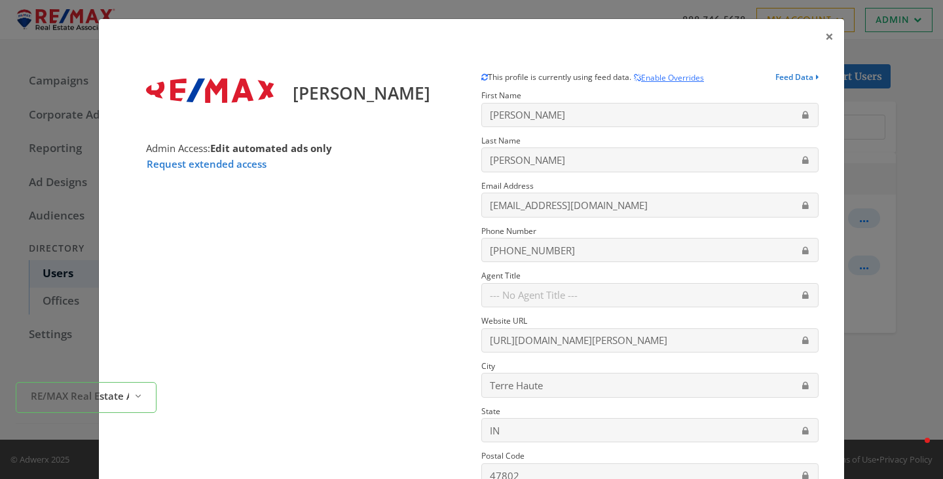
scroll to position [173, 0]
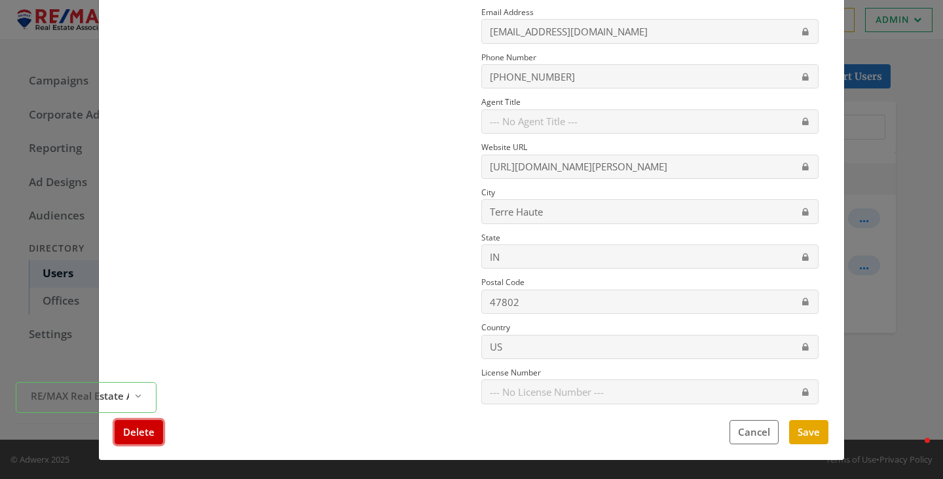
click at [143, 433] on button "Delete" at bounding box center [139, 432] width 48 height 24
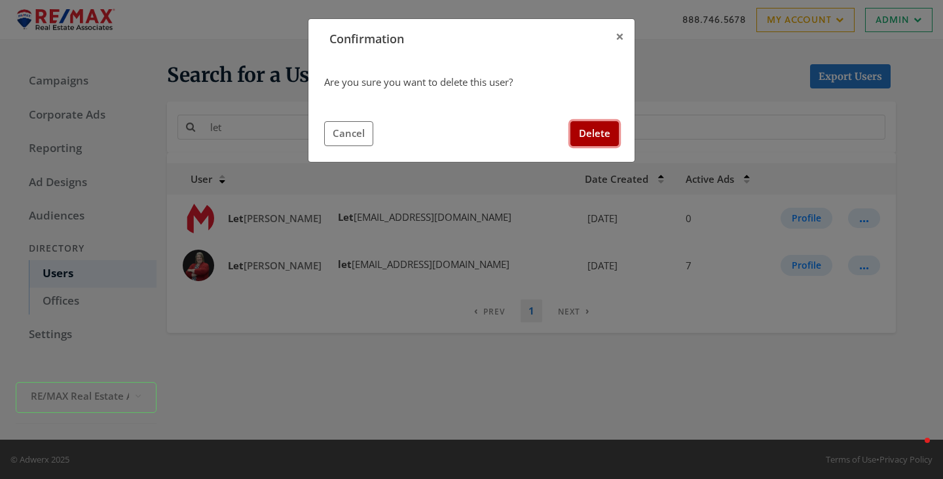
click at [585, 137] on button "Delete" at bounding box center [594, 133] width 48 height 24
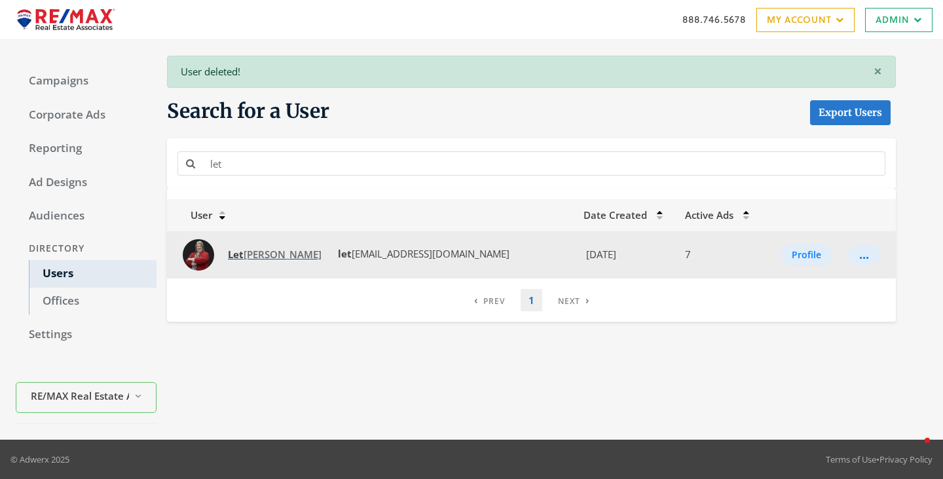
click at [244, 257] on span "Let itia Bennett" at bounding box center [275, 253] width 94 height 13
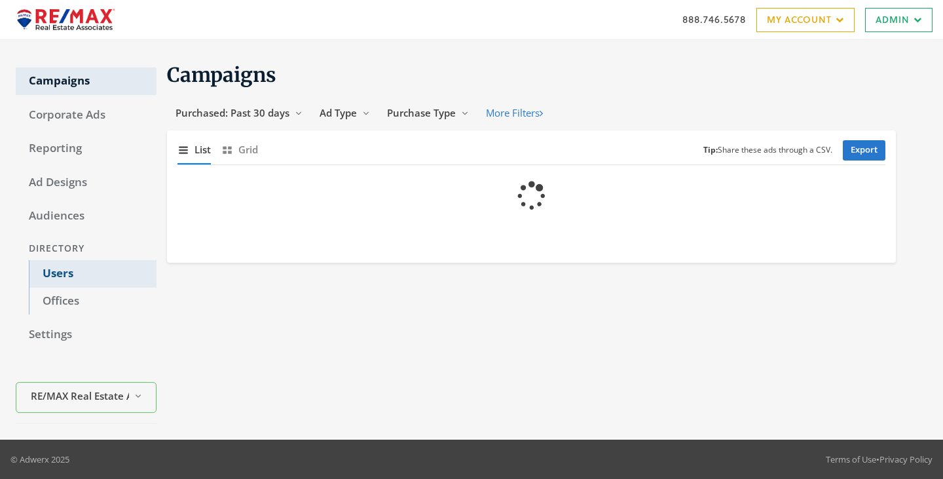
click at [54, 279] on link "Users" at bounding box center [93, 273] width 128 height 27
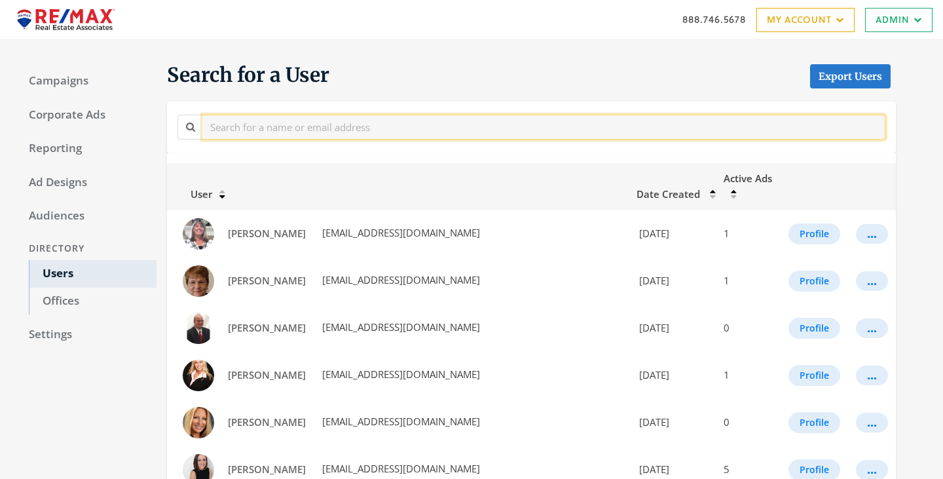
click at [316, 119] on input "text" at bounding box center [543, 127] width 683 height 24
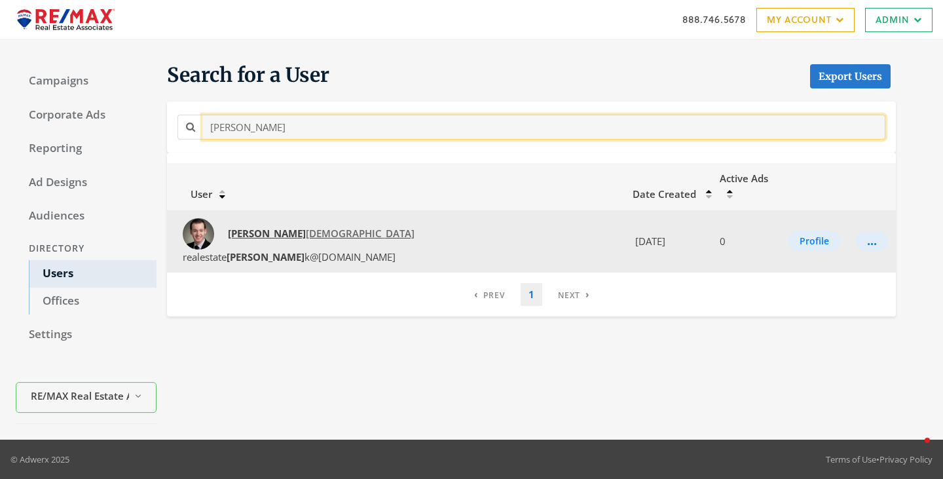
type input "[PERSON_NAME]"
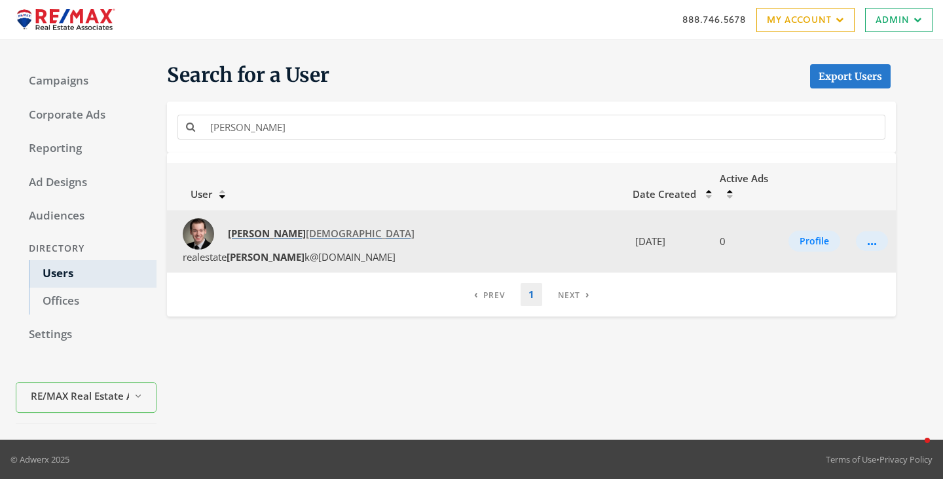
click at [275, 227] on span "Daniel Kirkman" at bounding box center [321, 233] width 187 height 13
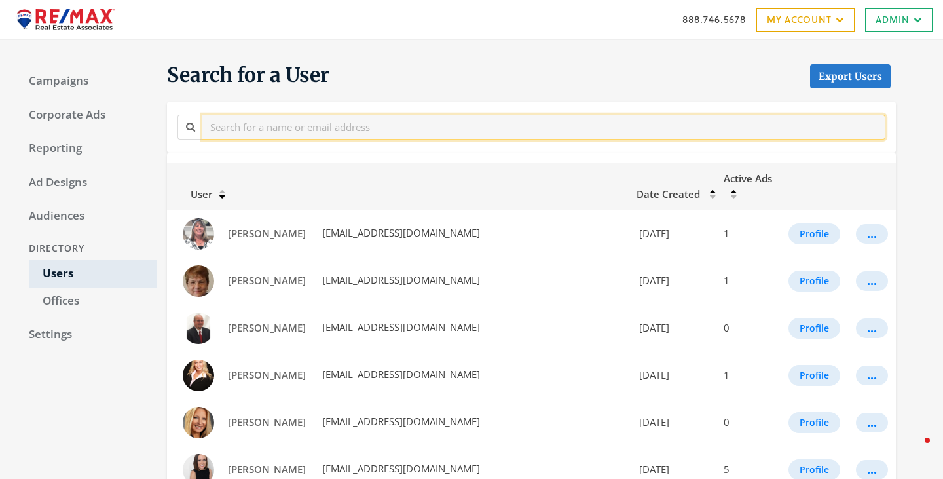
click at [359, 132] on input "text" at bounding box center [543, 127] width 683 height 24
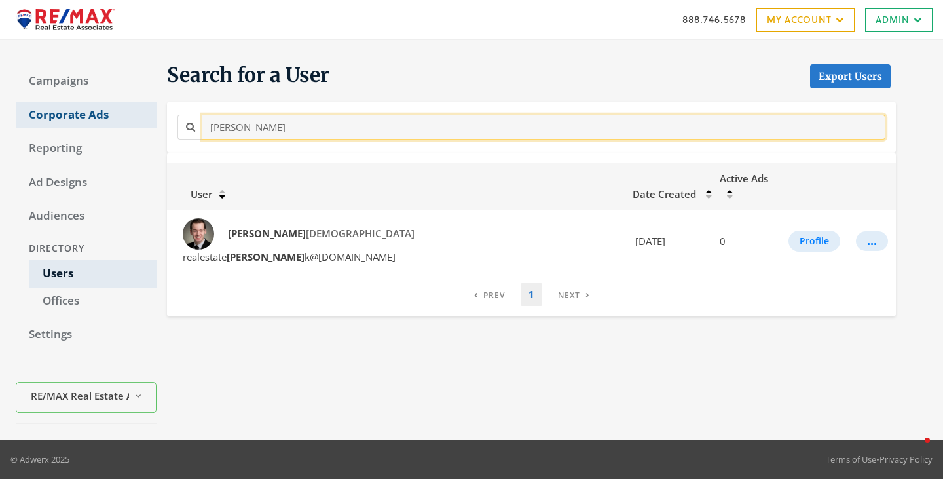
drag, startPoint x: 301, startPoint y: 126, endPoint x: 117, endPoint y: 106, distance: 185.1
click at [122, 107] on div "Campaigns Corporate Ads Reporting Ad Designs Audiences Directory Users Offices …" at bounding box center [471, 239] width 943 height 399
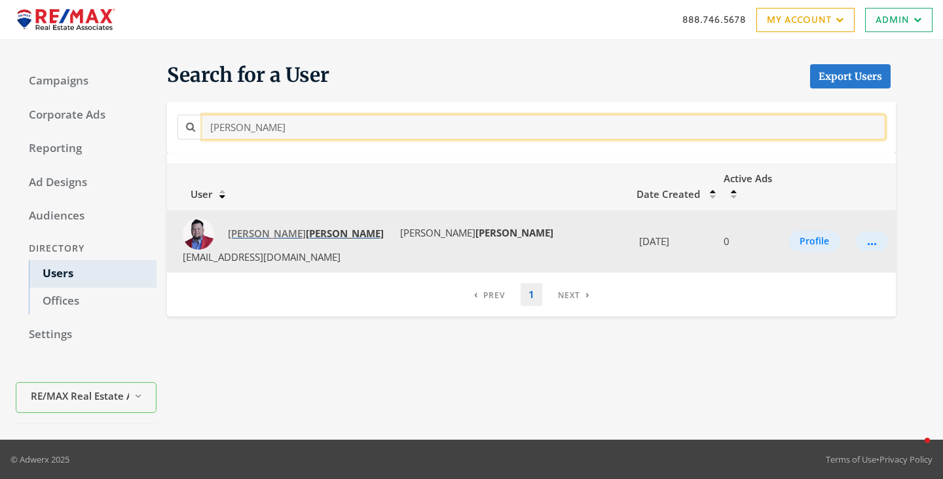
type input "[PERSON_NAME]"
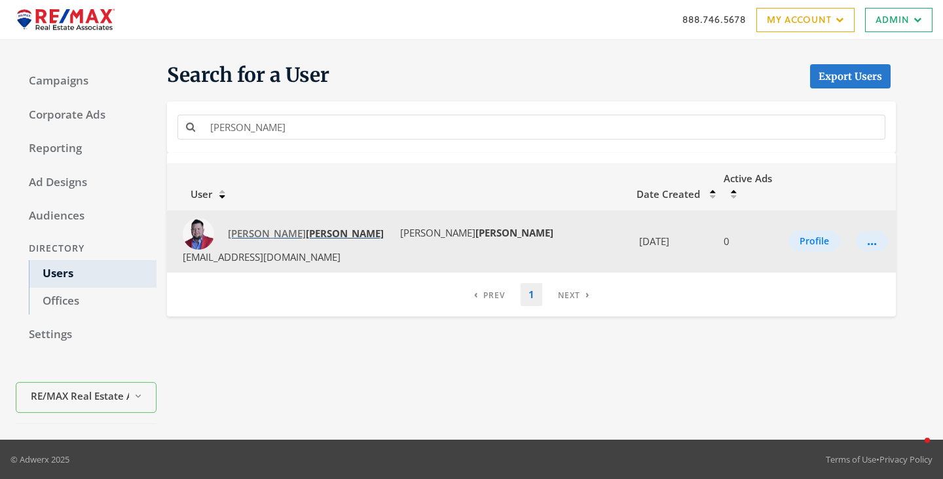
click at [306, 227] on strong "Hamblin" at bounding box center [345, 233] width 78 height 13
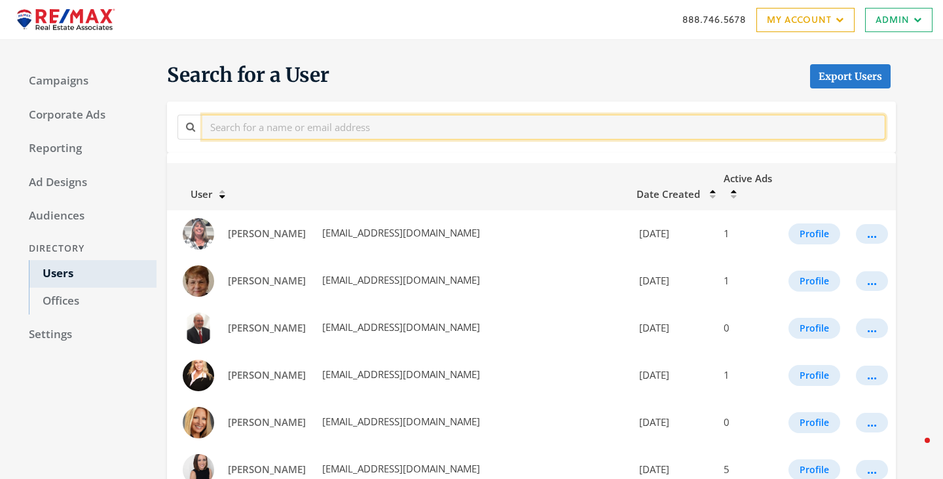
click at [371, 132] on input "text" at bounding box center [543, 127] width 683 height 24
paste input "Jessica Cox"
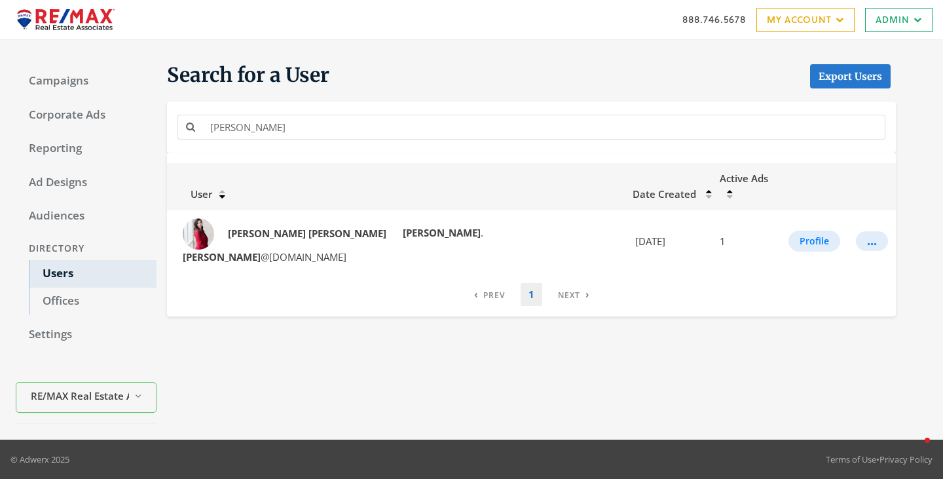
click at [313, 146] on div "Jessica Cox" at bounding box center [531, 126] width 729 height 50
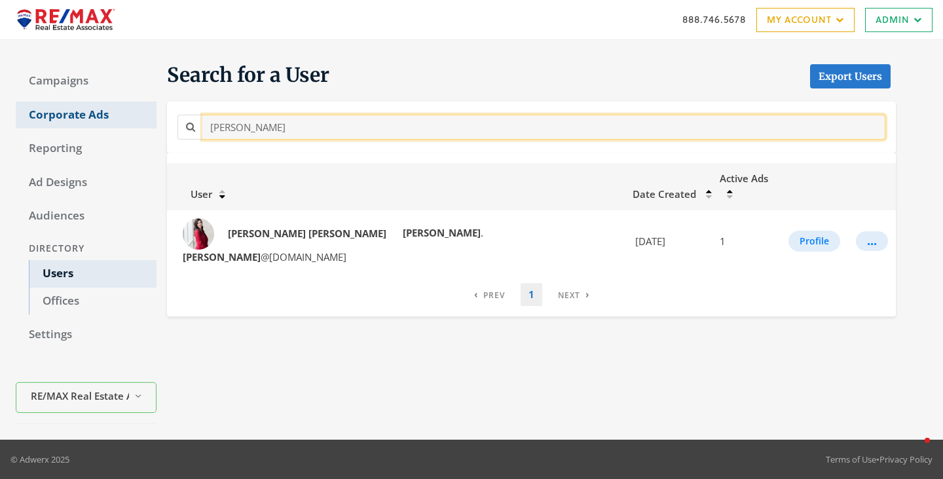
drag, startPoint x: 357, startPoint y: 137, endPoint x: 152, endPoint y: 124, distance: 205.3
click at [152, 124] on div "Campaigns Corporate Ads Reporting Ad Designs Audiences Directory Users Offices …" at bounding box center [471, 239] width 943 height 399
paste input "nnifer Lamberson"
type input "Jennifer Lamberson"
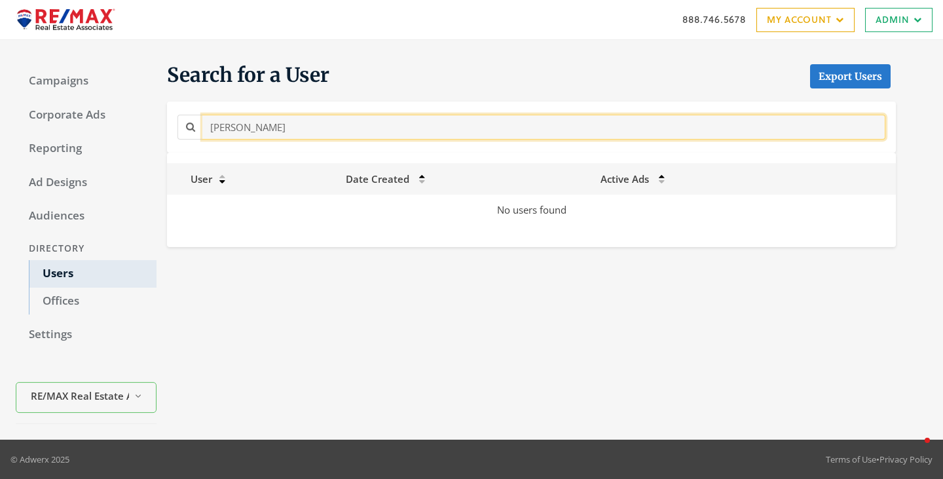
drag, startPoint x: 338, startPoint y: 129, endPoint x: 162, endPoint y: 87, distance: 181.0
click at [162, 89] on div "Search for a User Export Users Jennifer Lamberson" at bounding box center [525, 107] width 739 height 90
type input "k"
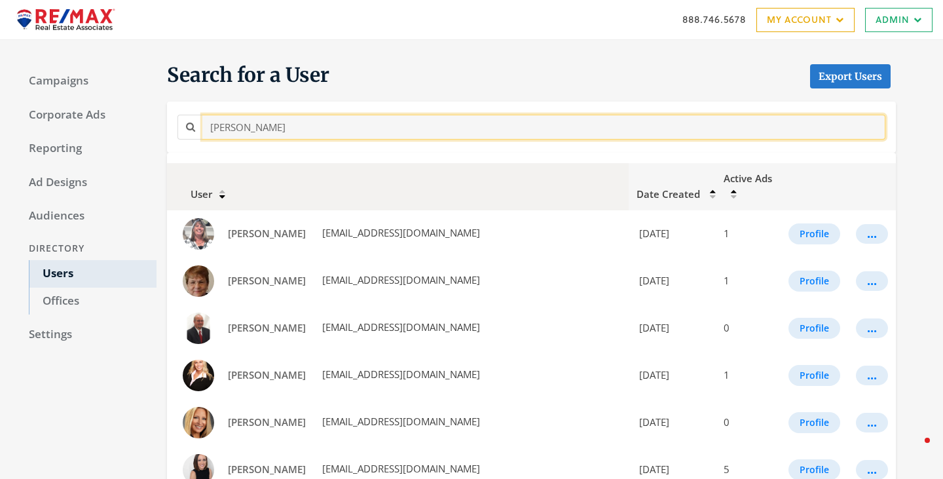
type input "jennifer"
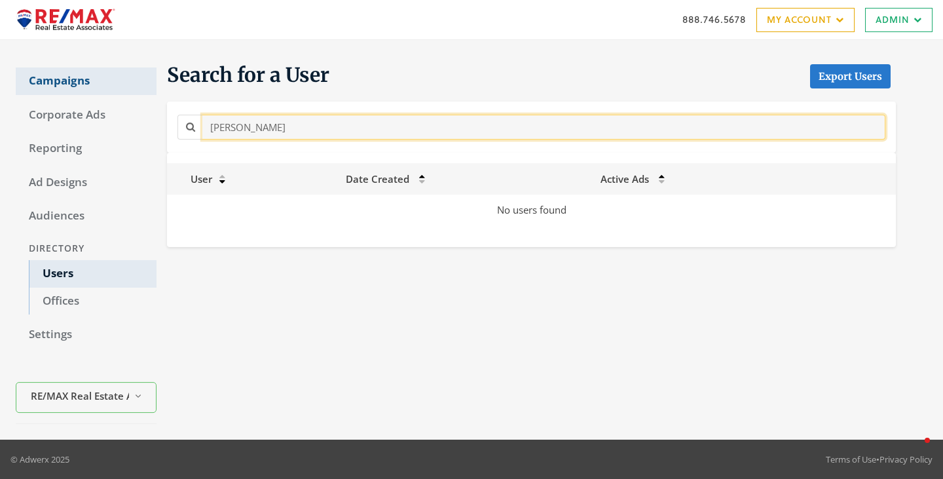
drag, startPoint x: 363, startPoint y: 136, endPoint x: 153, endPoint y: 78, distance: 218.1
click at [155, 92] on div "Campaigns Corporate Ads Reporting Ad Designs Audiences Directory Users Offices …" at bounding box center [471, 239] width 943 height 399
type input "p"
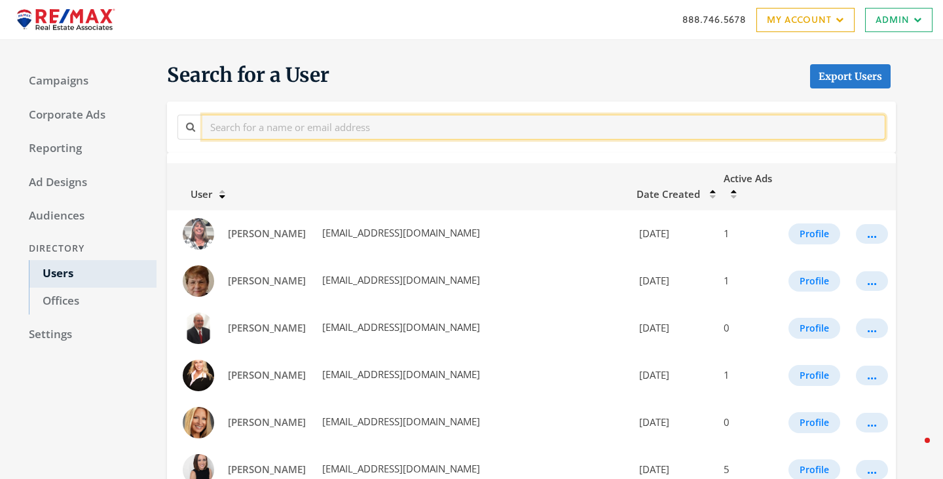
click at [321, 124] on input "text" at bounding box center [543, 127] width 683 height 24
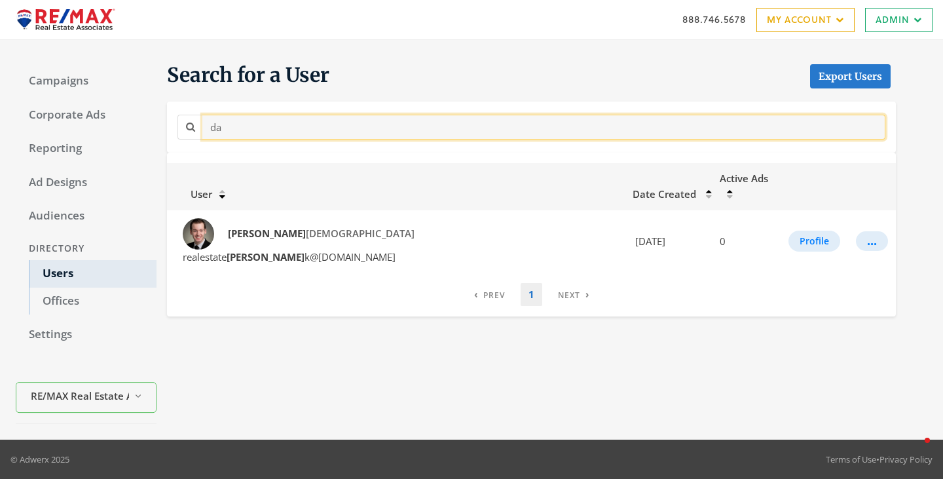
type input "d"
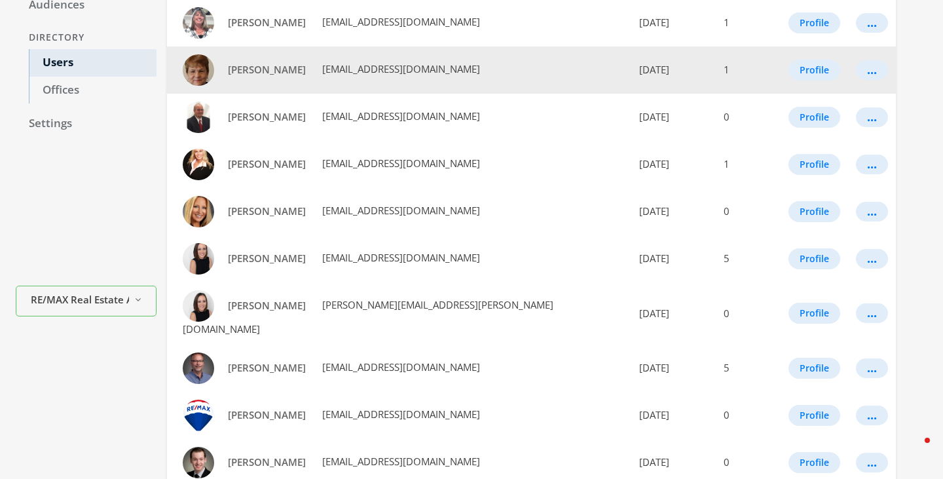
scroll to position [291, 0]
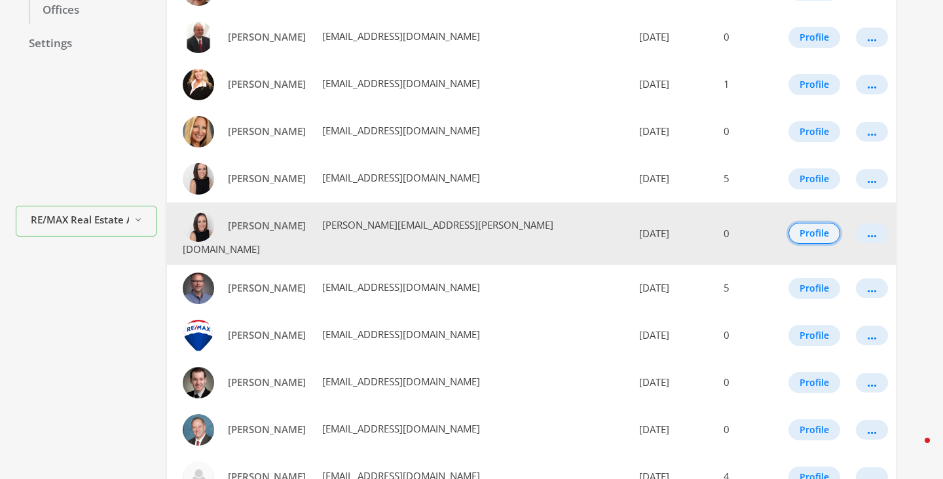
click at [801, 223] on button "Profile" at bounding box center [814, 233] width 52 height 21
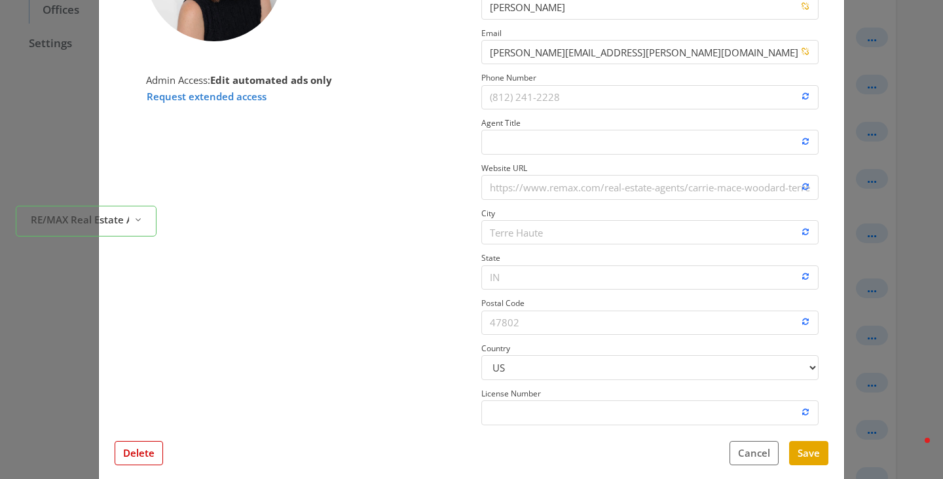
scroll to position [187, 0]
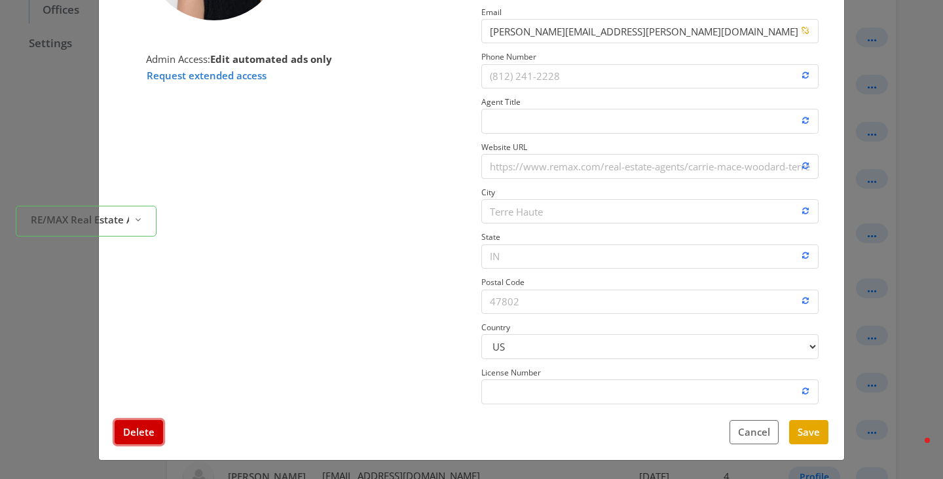
click at [146, 431] on button "Delete" at bounding box center [139, 432] width 48 height 24
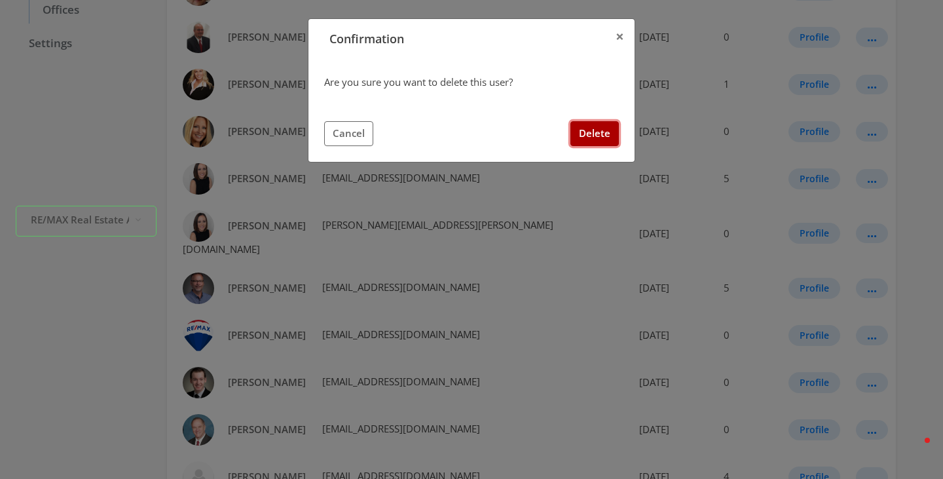
click at [608, 128] on button "Delete" at bounding box center [594, 133] width 48 height 24
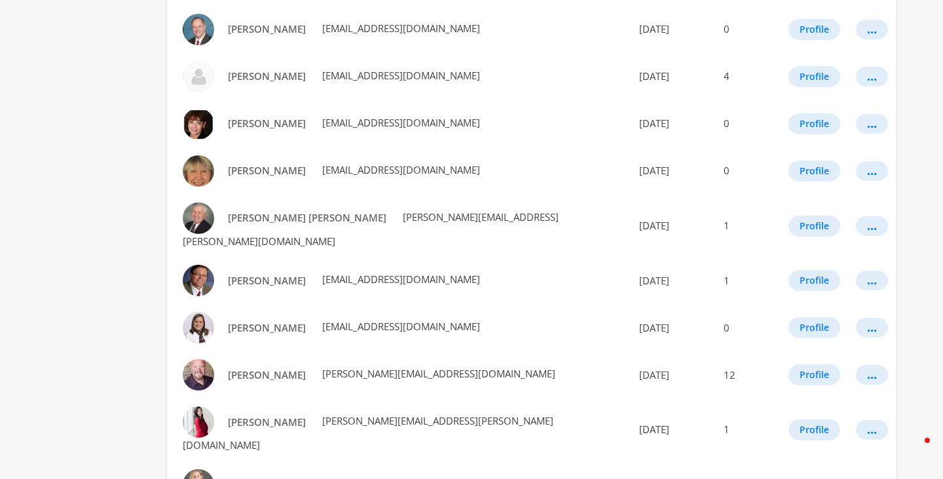
scroll to position [794, 0]
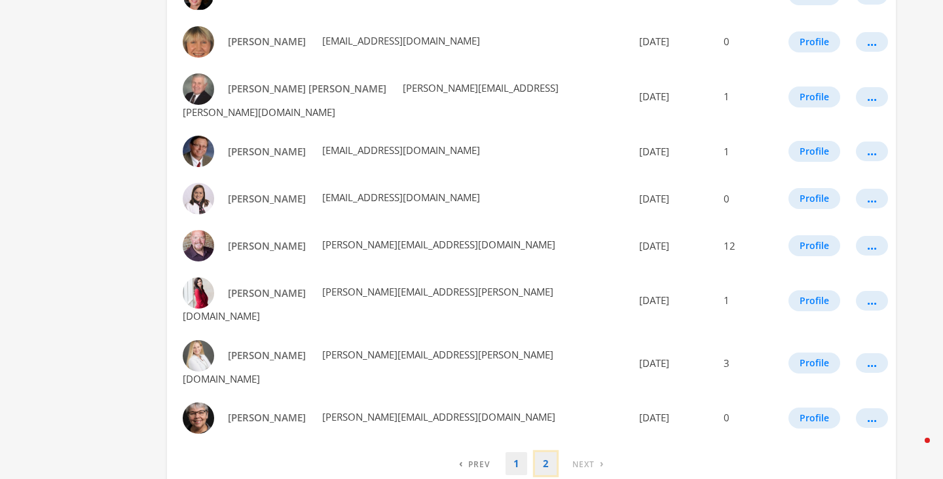
click at [547, 452] on link "2" at bounding box center [546, 463] width 22 height 23
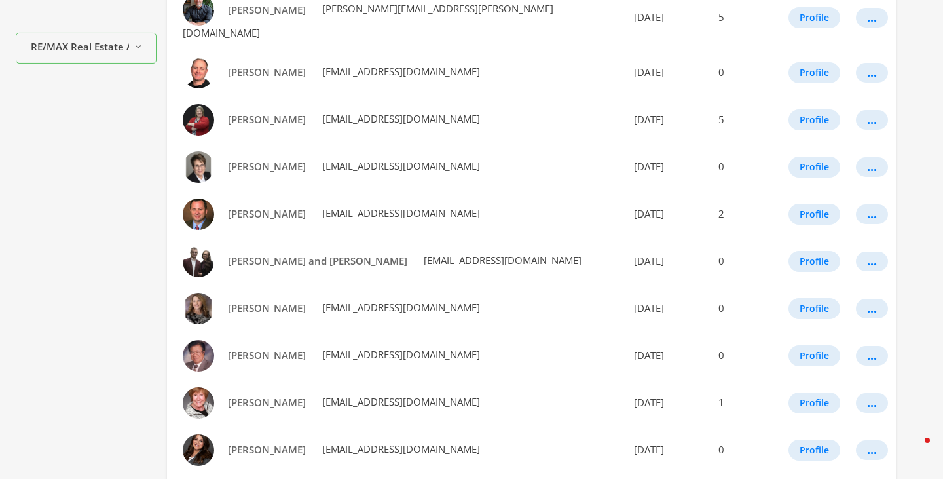
scroll to position [605, 0]
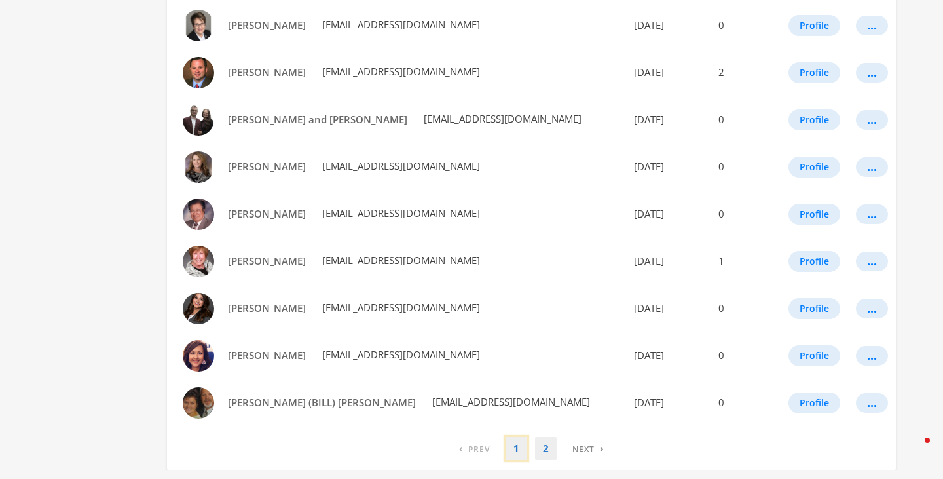
click at [513, 437] on link "1" at bounding box center [516, 448] width 22 height 23
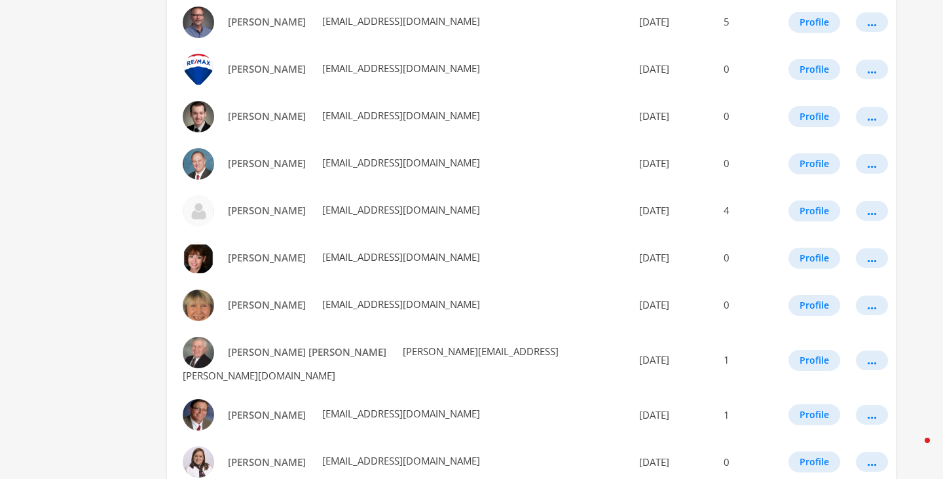
scroll to position [0, 0]
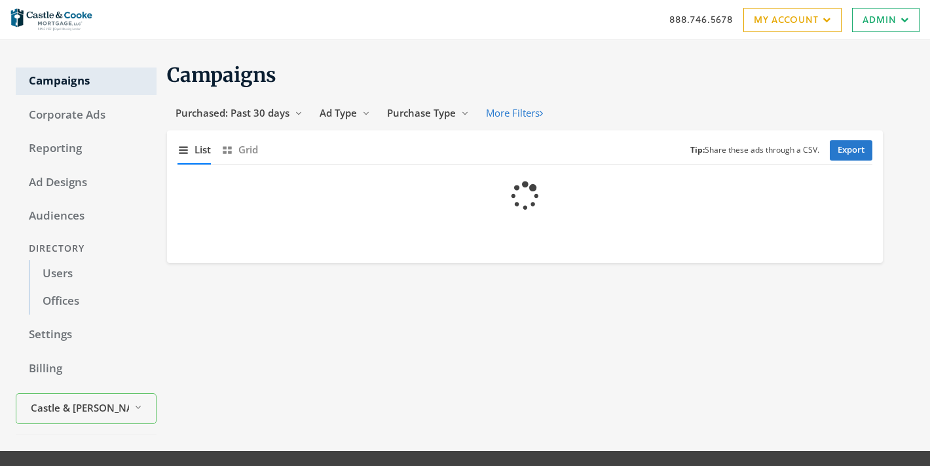
click at [771, 21] on link "My Account" at bounding box center [792, 20] width 98 height 24
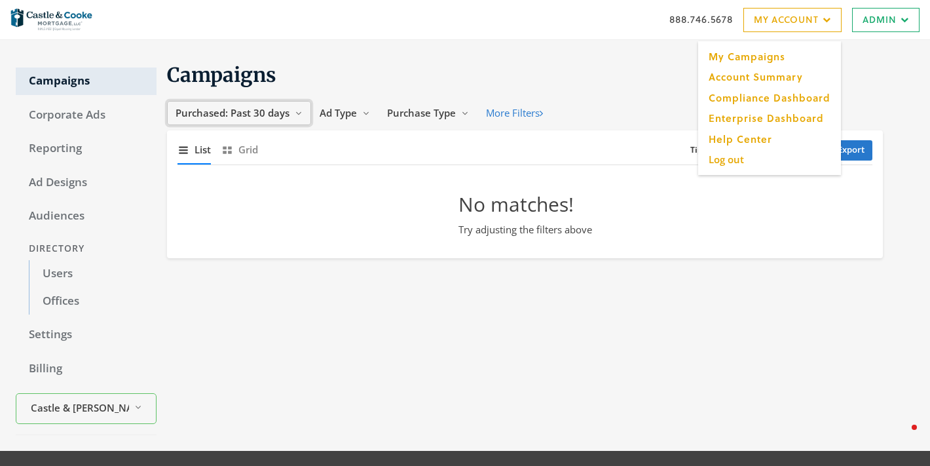
click at [228, 117] on span "Purchased: Past 30 days" at bounding box center [232, 112] width 114 height 13
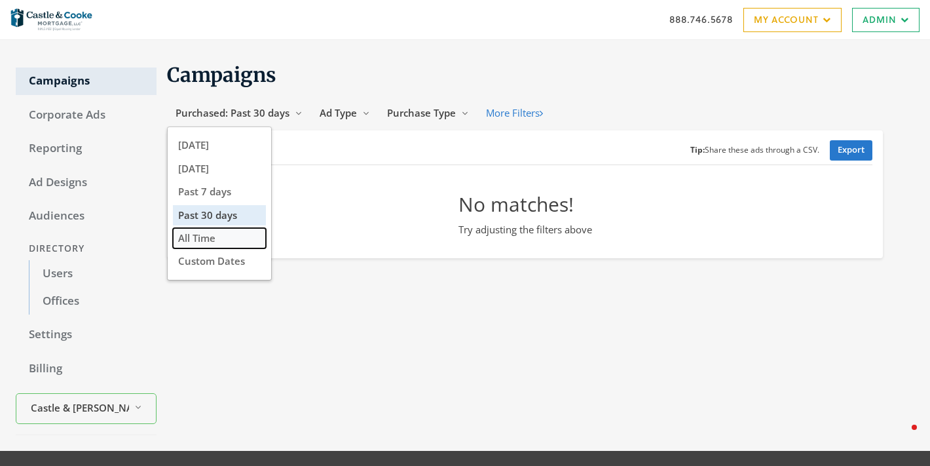
click at [207, 240] on span "All Time" at bounding box center [196, 237] width 37 height 13
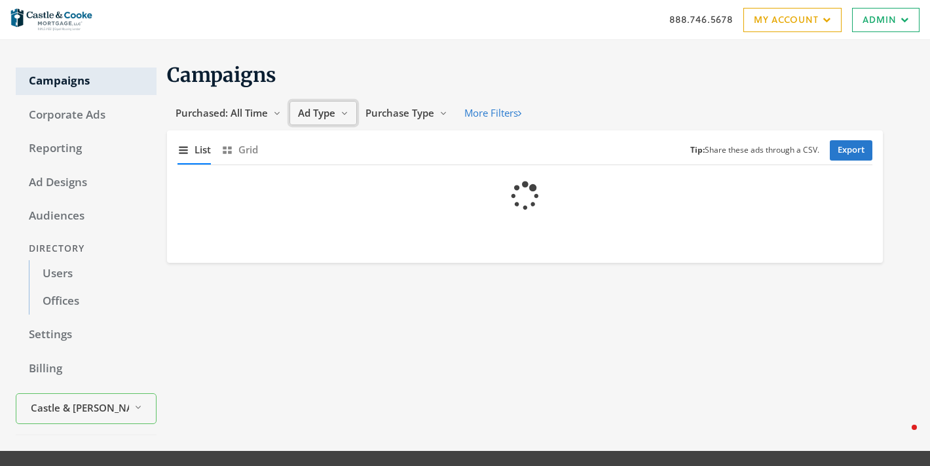
click at [333, 113] on span "Ad Type" at bounding box center [316, 112] width 37 height 13
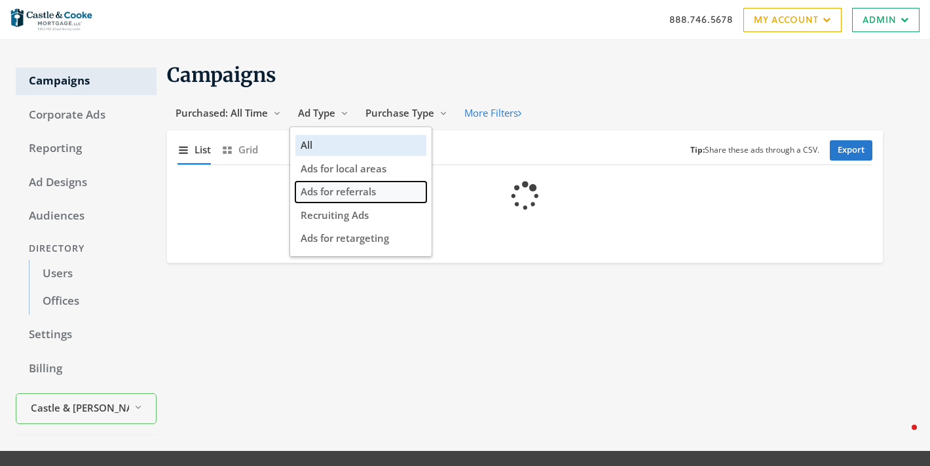
click at [375, 193] on span "Ads for referrals" at bounding box center [338, 191] width 75 height 13
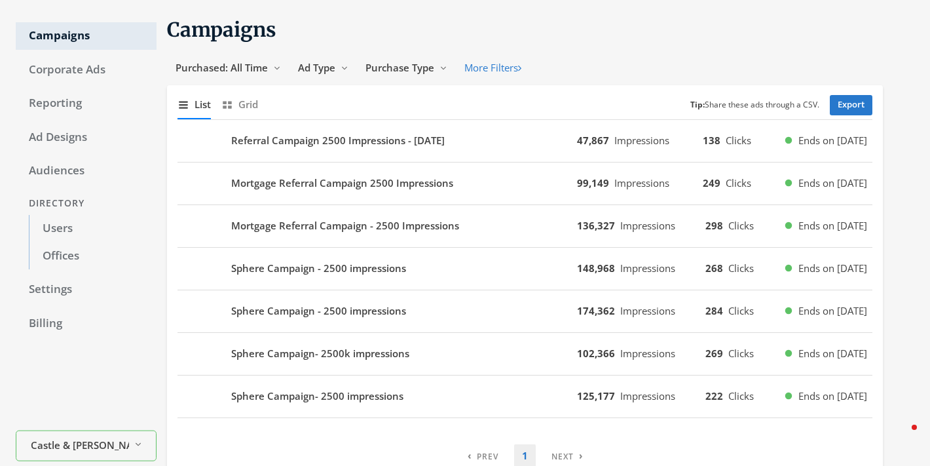
scroll to position [40, 0]
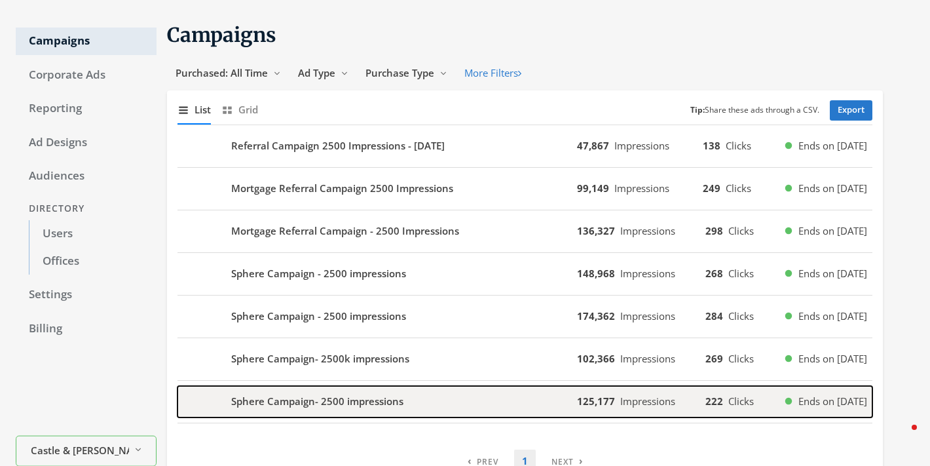
click at [275, 401] on b "Sphere Campaign- 2500 impressions" at bounding box center [317, 400] width 172 height 15
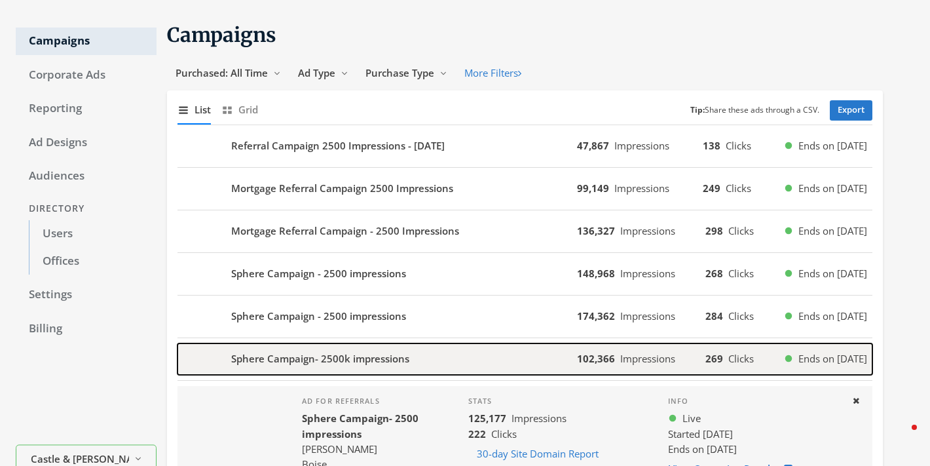
click at [319, 366] on b "Sphere Campaign- 2500k impressions" at bounding box center [320, 358] width 178 height 15
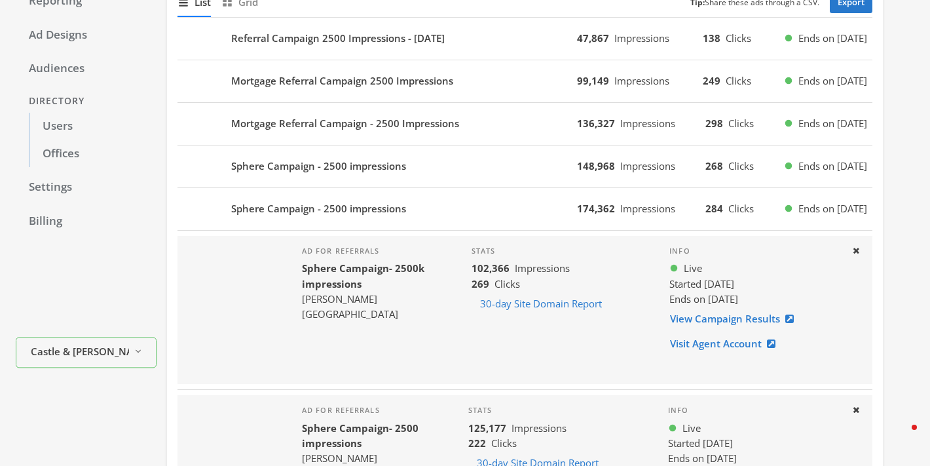
scroll to position [162, 0]
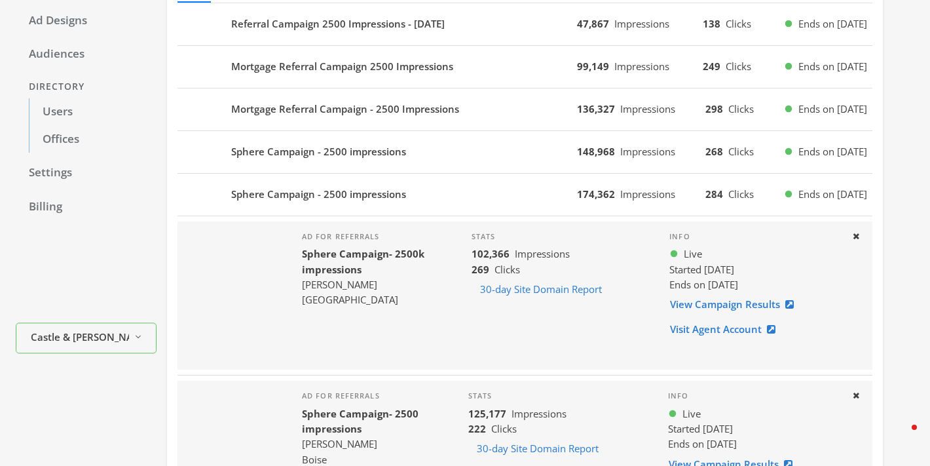
click at [374, 172] on div "Sphere Campaign - 2500 impressions 148,968 Impressions 268 Clicks Ends on 9/24/…" at bounding box center [524, 152] width 695 height 43
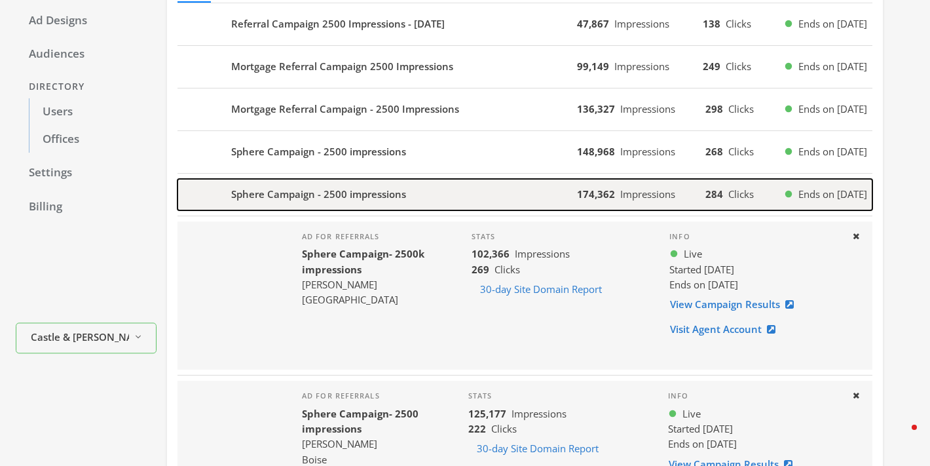
click at [365, 192] on b "Sphere Campaign - 2500 impressions" at bounding box center [318, 194] width 175 height 15
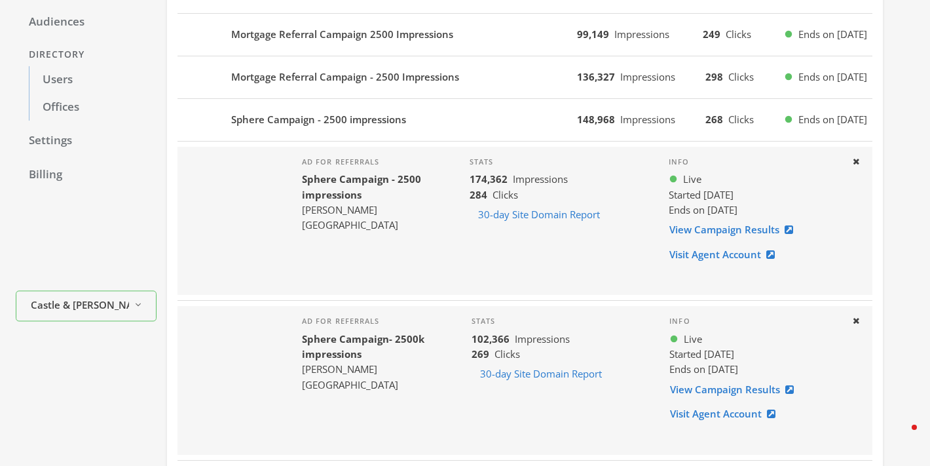
scroll to position [157, 0]
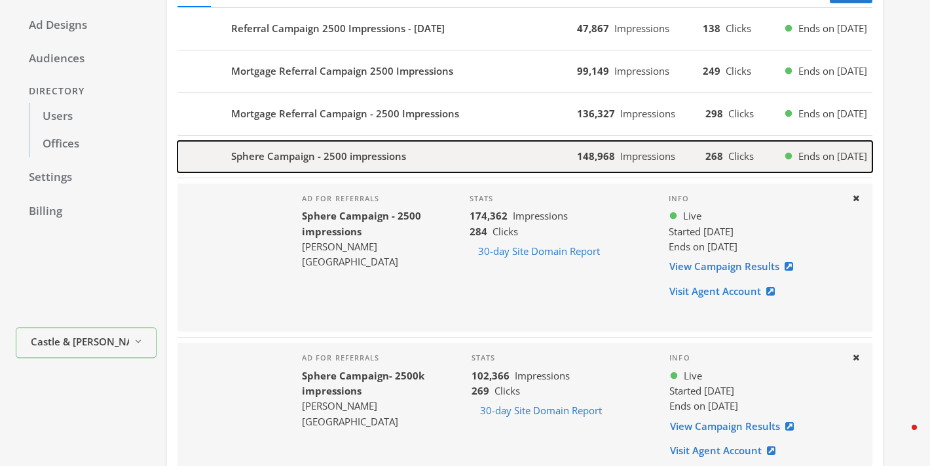
click at [344, 153] on b "Sphere Campaign - 2500 impressions" at bounding box center [318, 156] width 175 height 15
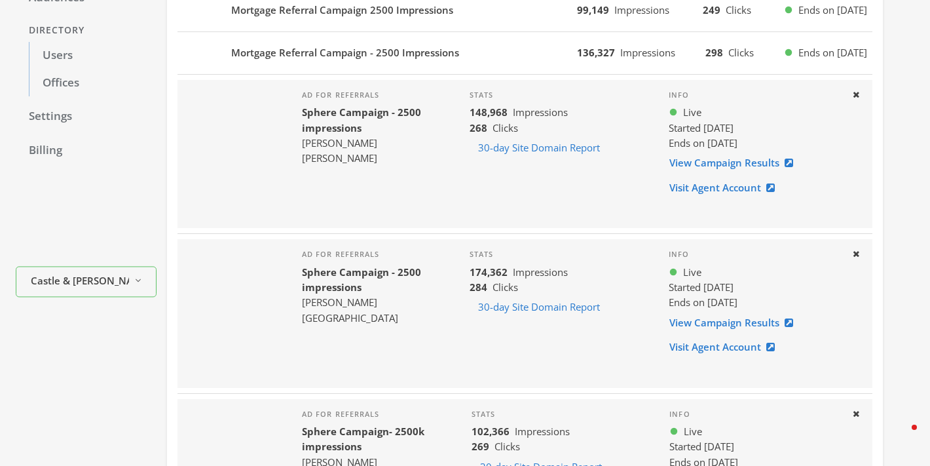
scroll to position [117, 0]
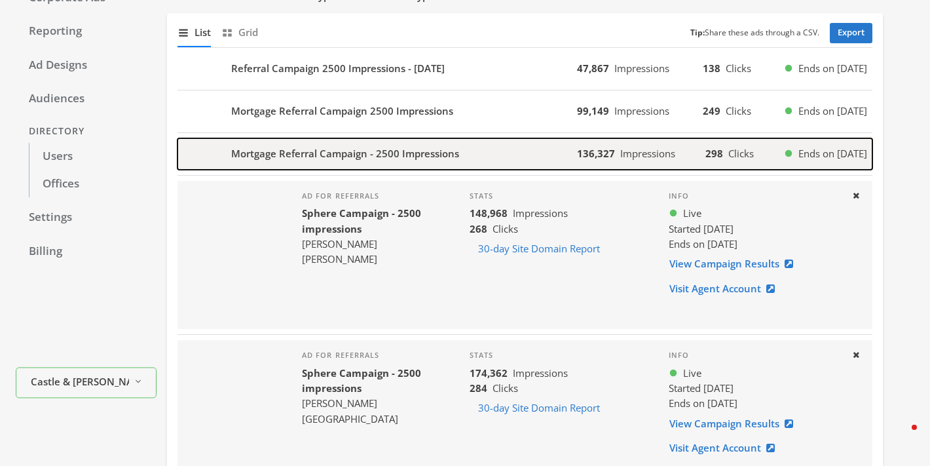
click at [422, 162] on div "Mortgage Referral Campaign - 2500 Impressions" at bounding box center [376, 153] width 399 height 31
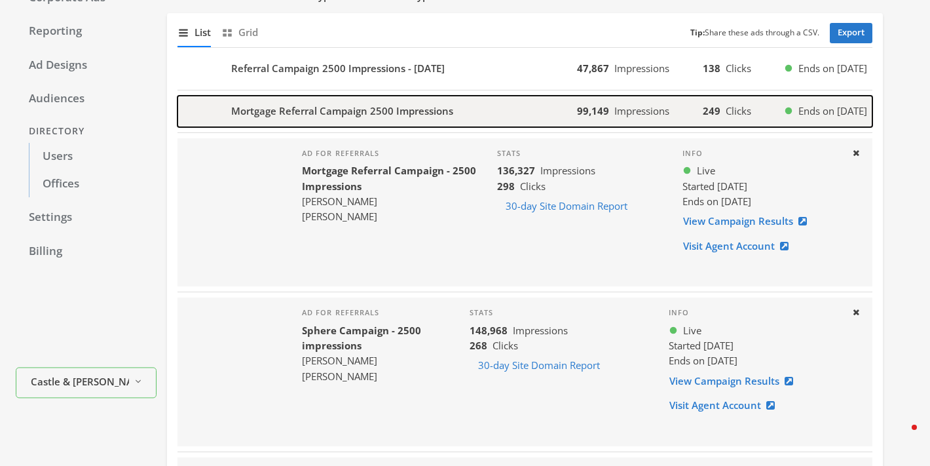
click at [381, 111] on b "Mortgage Referral Campaign 2500 Impressions" at bounding box center [342, 110] width 222 height 15
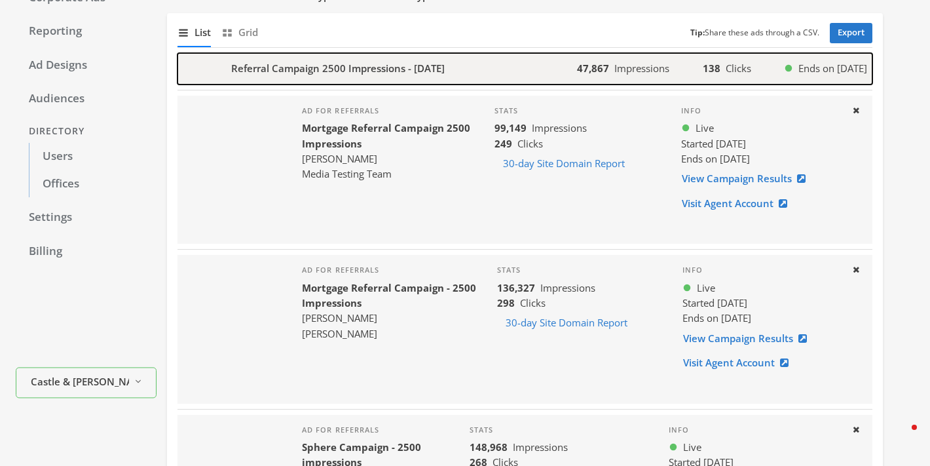
click at [395, 69] on b "Referral Campaign 2500 Impressions - 2025-02-13" at bounding box center [337, 68] width 213 height 15
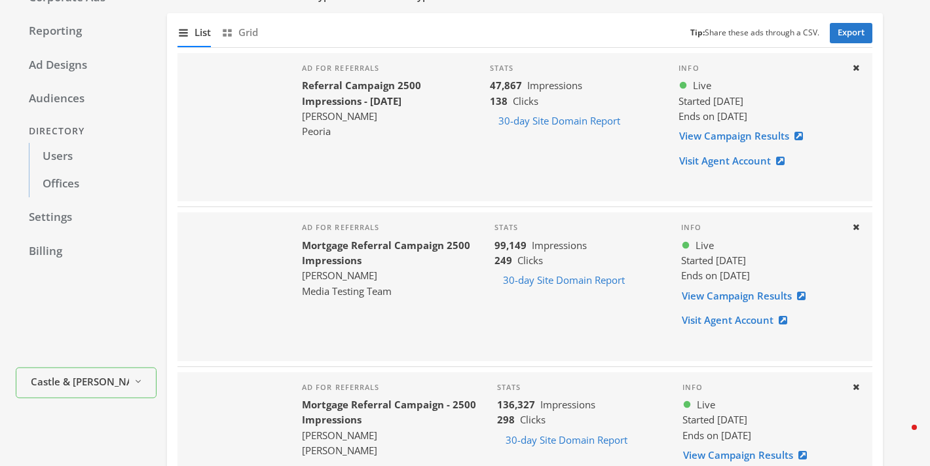
scroll to position [0, 0]
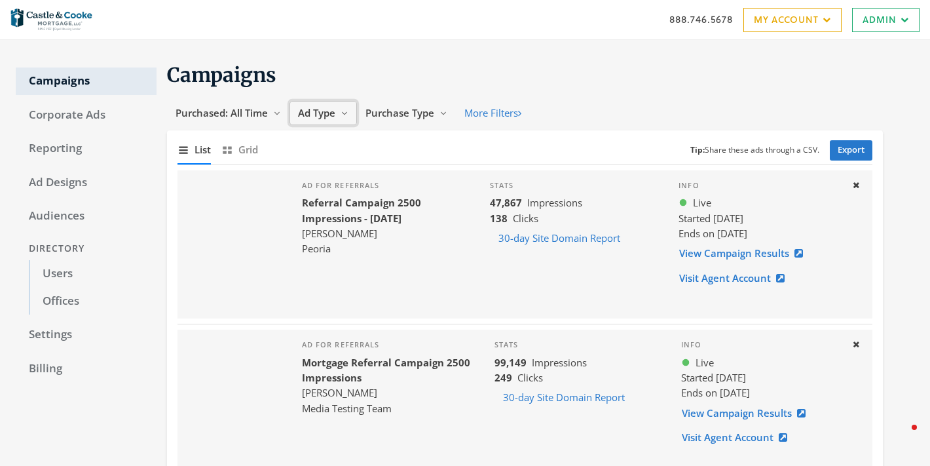
click at [324, 117] on span "Ad Type" at bounding box center [316, 112] width 37 height 13
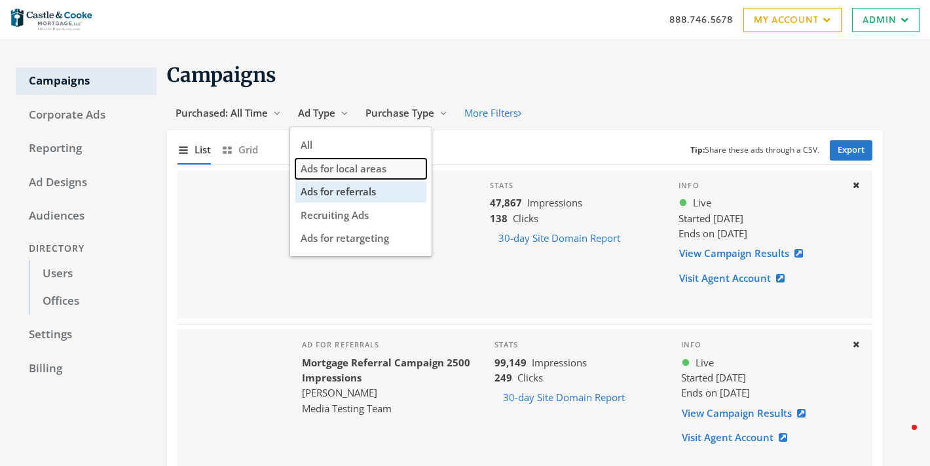
click at [358, 168] on span "Ads for local areas" at bounding box center [344, 168] width 86 height 13
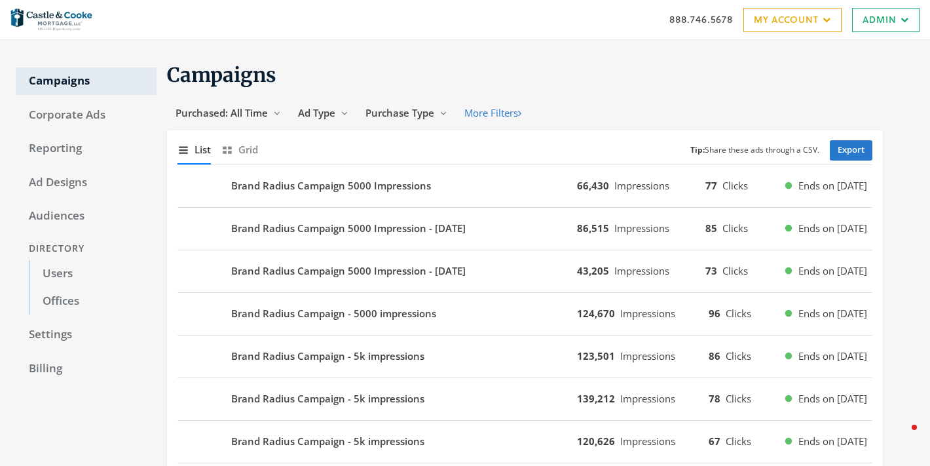
scroll to position [155, 0]
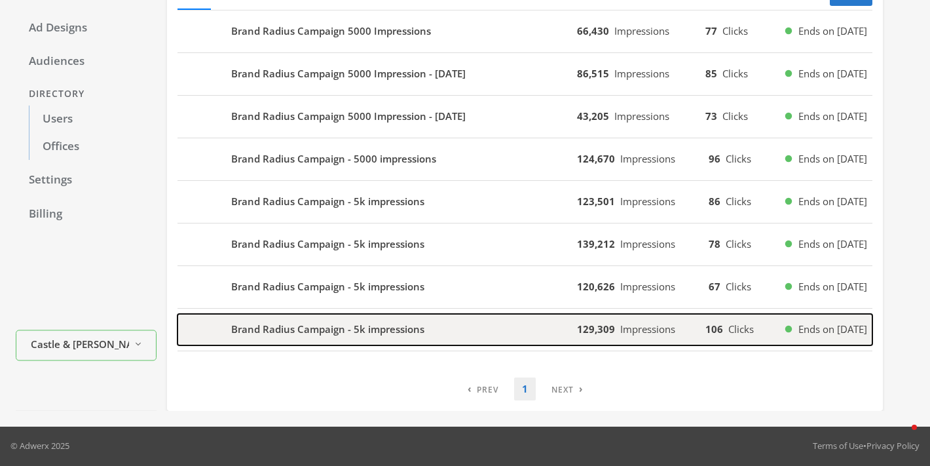
click at [359, 340] on div "Brand Radius Campaign - 5k impressions" at bounding box center [376, 329] width 399 height 31
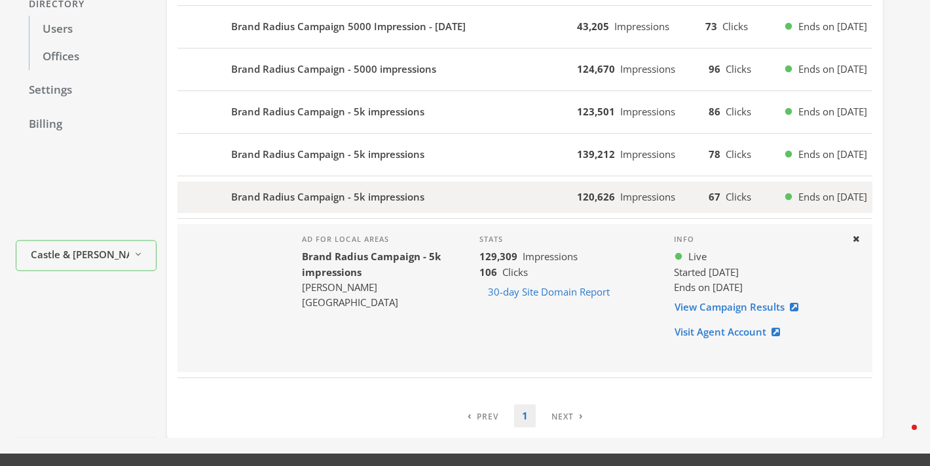
scroll to position [251, 0]
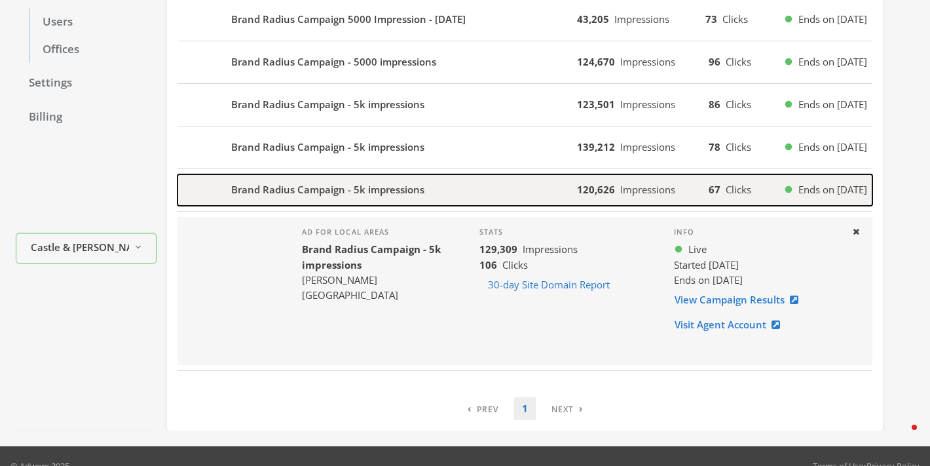
click at [348, 194] on b "Brand Radius Campaign - 5k impressions" at bounding box center [327, 189] width 193 height 15
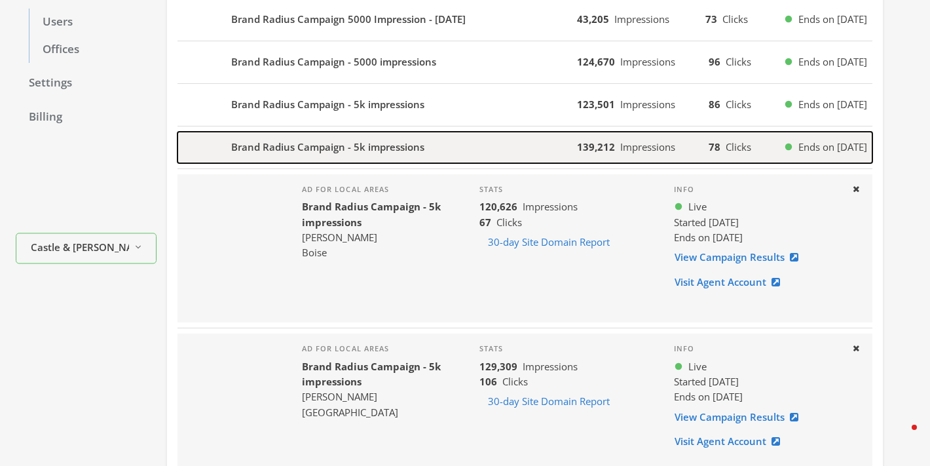
click at [340, 150] on b "Brand Radius Campaign - 5k impressions" at bounding box center [327, 146] width 193 height 15
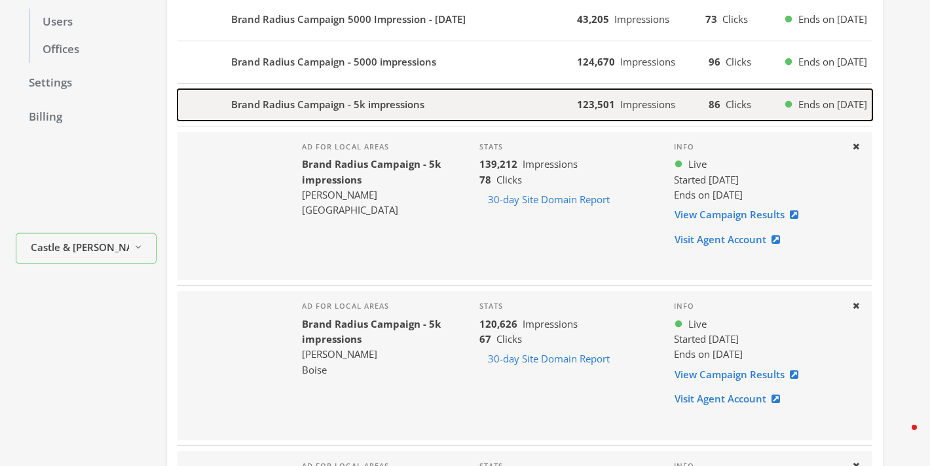
click at [338, 115] on div "Brand Radius Campaign - 5k impressions" at bounding box center [376, 104] width 399 height 31
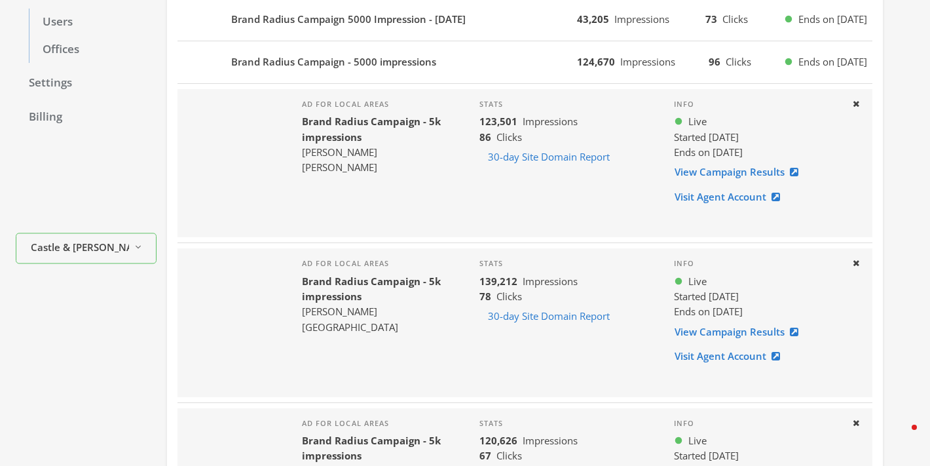
click at [336, 92] on div "Ad for local areas Brand Radius Campaign - 5k impressions Stewart Bates Murray" at bounding box center [379, 163] width 177 height 148
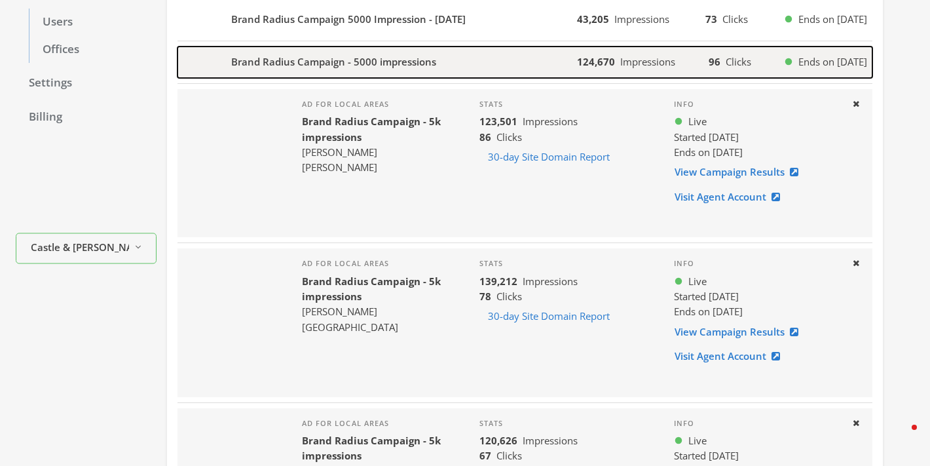
click at [336, 75] on div "Brand Radius Campaign - 5000 impressions" at bounding box center [376, 61] width 399 height 31
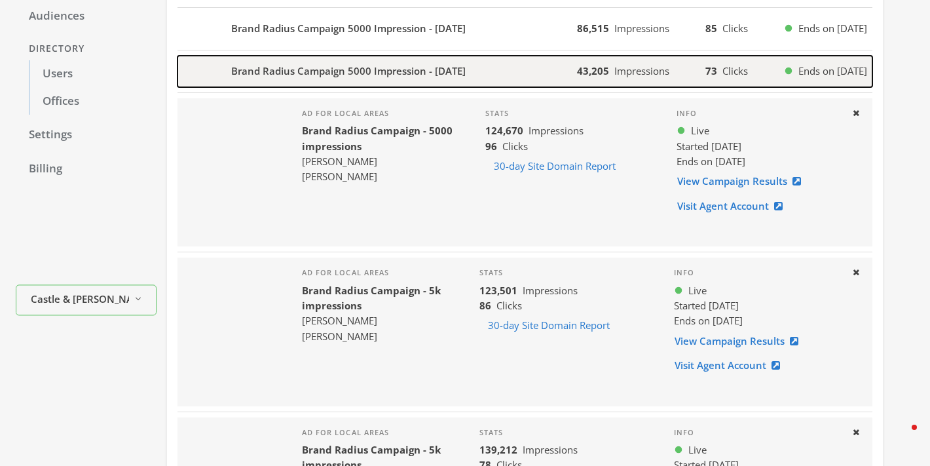
click at [336, 80] on div "Brand Radius Campaign 5000 Impression - 2025-02-03" at bounding box center [376, 71] width 399 height 31
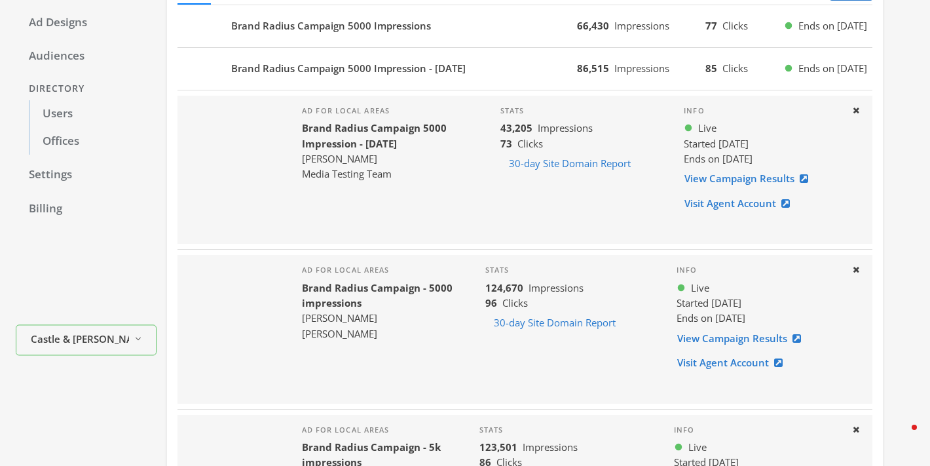
scroll to position [156, 0]
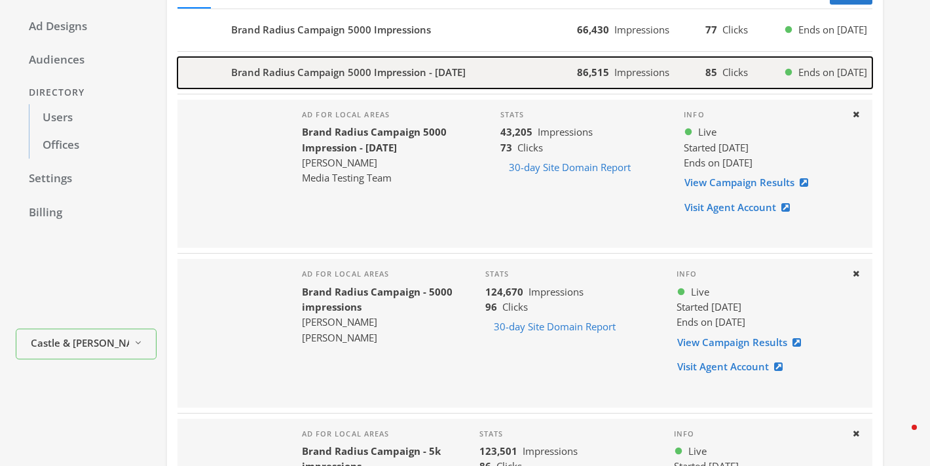
click at [344, 74] on b "Brand Radius Campaign 5000 Impression - 2025-02-03" at bounding box center [348, 72] width 234 height 15
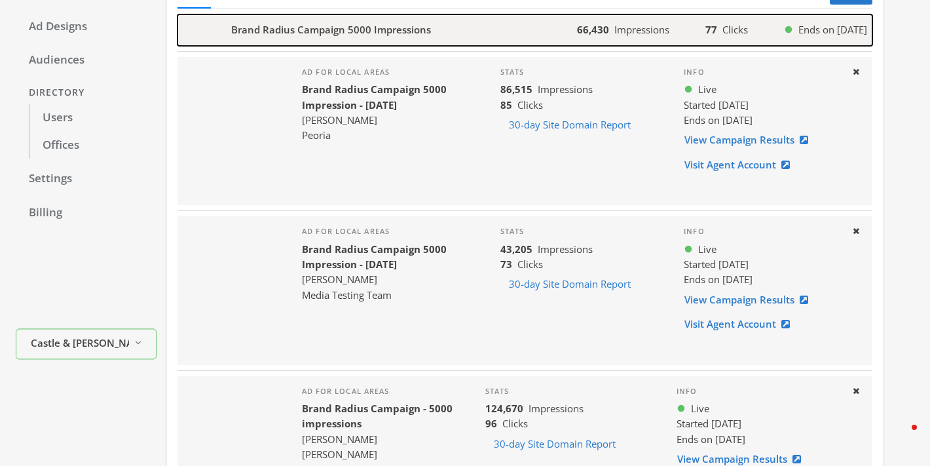
click at [335, 39] on div "Brand Radius Campaign 5000 Impressions" at bounding box center [376, 29] width 399 height 31
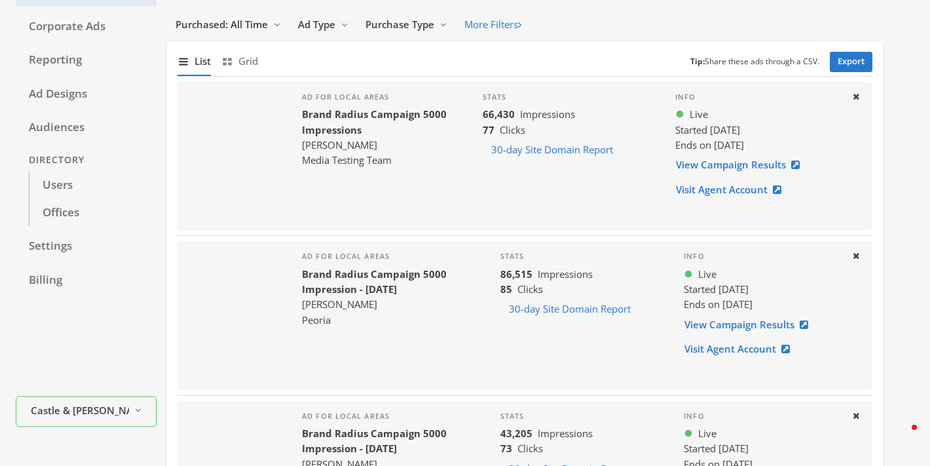
scroll to position [191, 0]
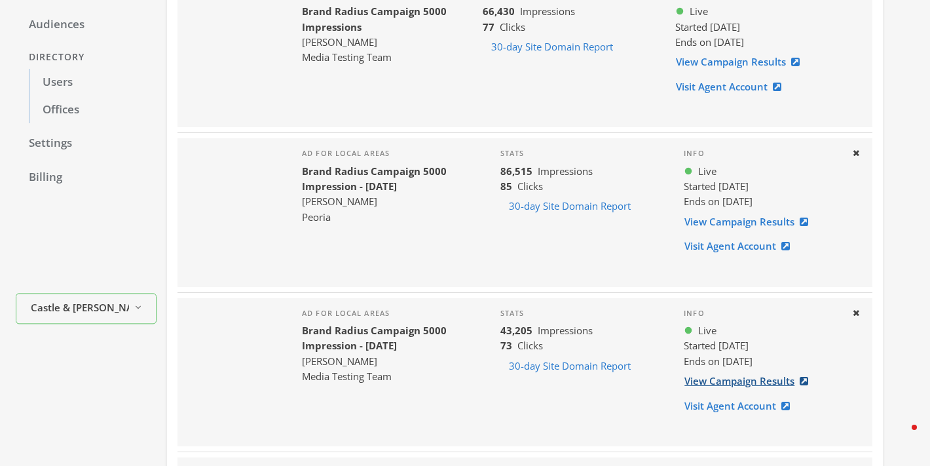
click at [708, 375] on link "View Campaign Results" at bounding box center [750, 381] width 133 height 24
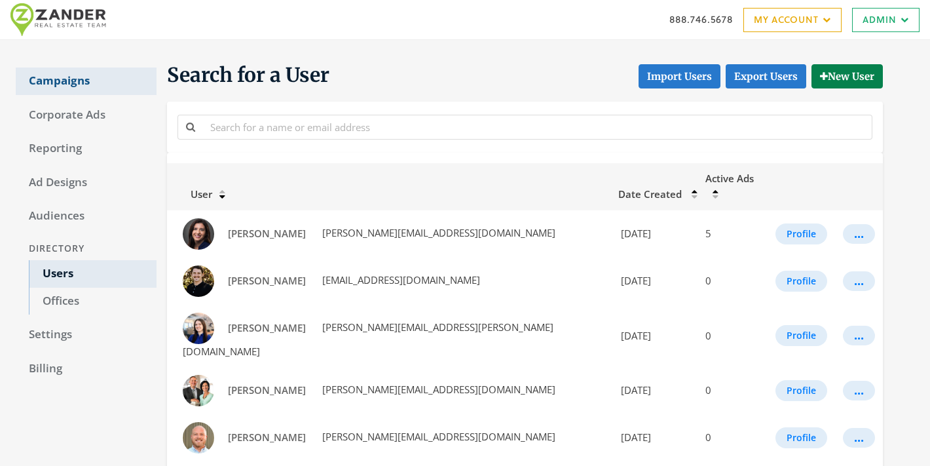
click at [83, 85] on link "Campaigns" at bounding box center [86, 80] width 141 height 27
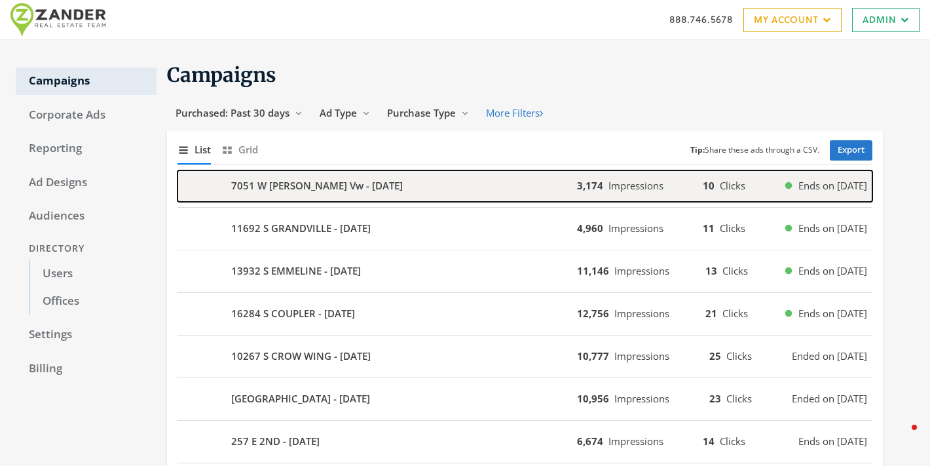
click at [336, 189] on b "7051 W [PERSON_NAME] Vw - [DATE]" at bounding box center [317, 185] width 172 height 15
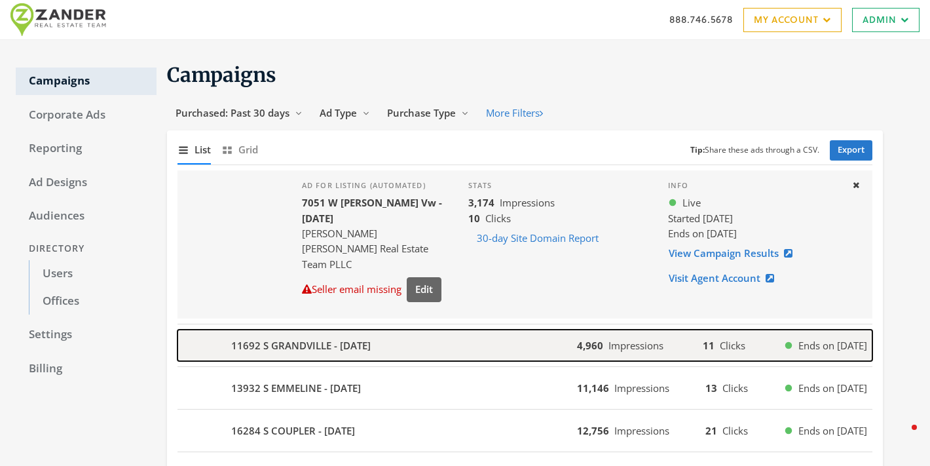
click at [325, 344] on b "11692 S GRANDVILLE - [DATE]" at bounding box center [300, 345] width 139 height 15
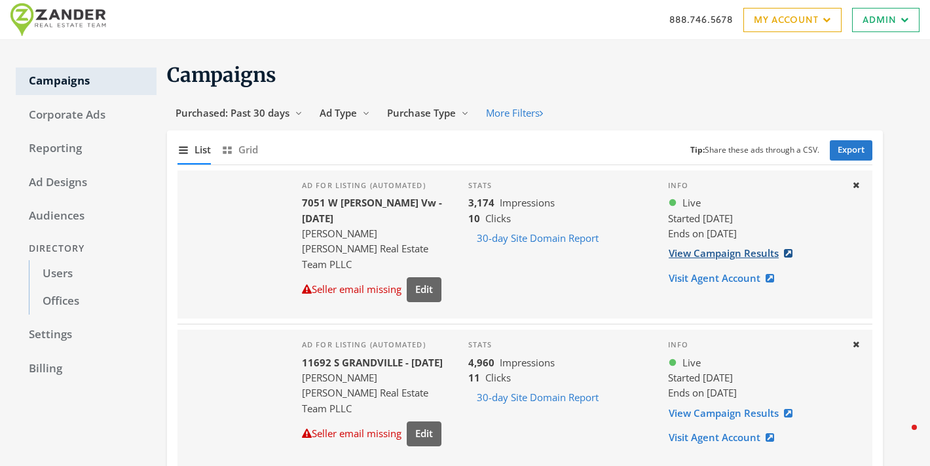
click at [705, 257] on link "View Campaign Results" at bounding box center [734, 253] width 133 height 24
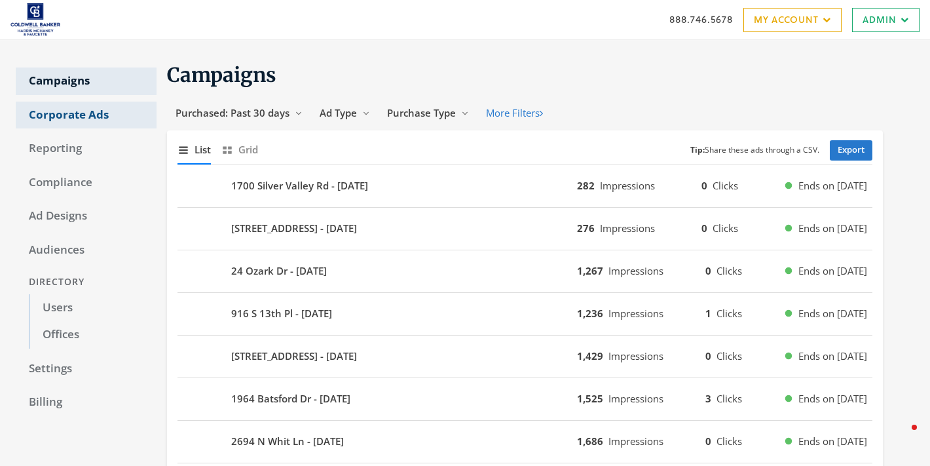
click at [74, 112] on link "Corporate Ads" at bounding box center [86, 114] width 141 height 27
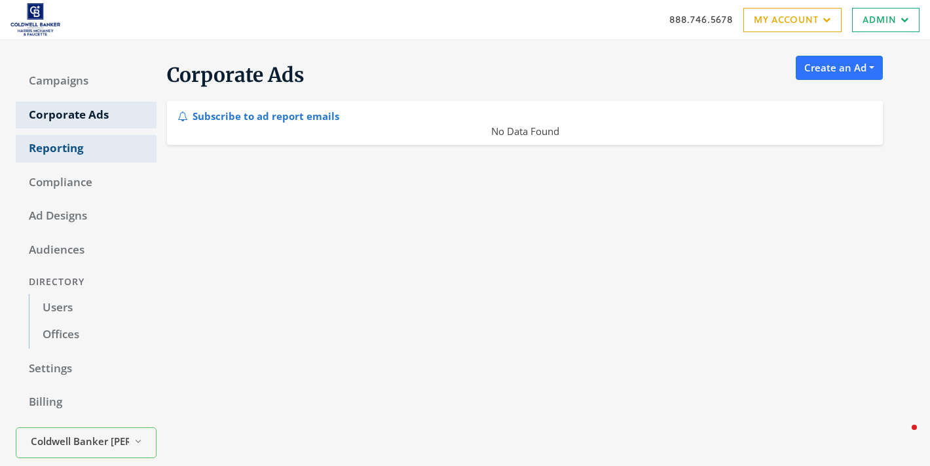
click at [68, 149] on link "Reporting" at bounding box center [86, 148] width 141 height 27
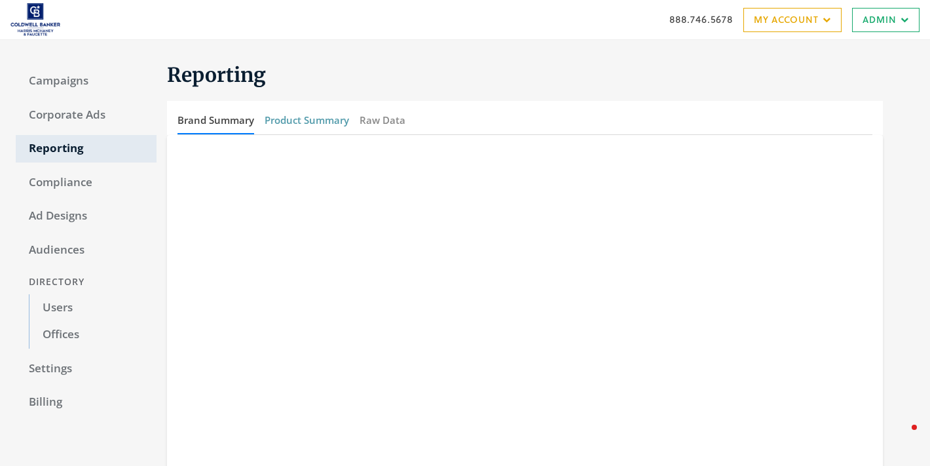
click at [309, 115] on button "Product Summary" at bounding box center [307, 120] width 84 height 28
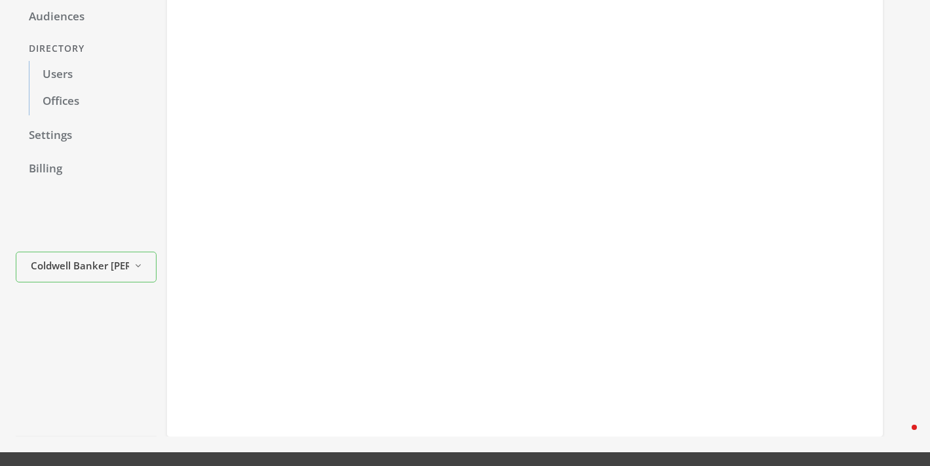
scroll to position [250, 0]
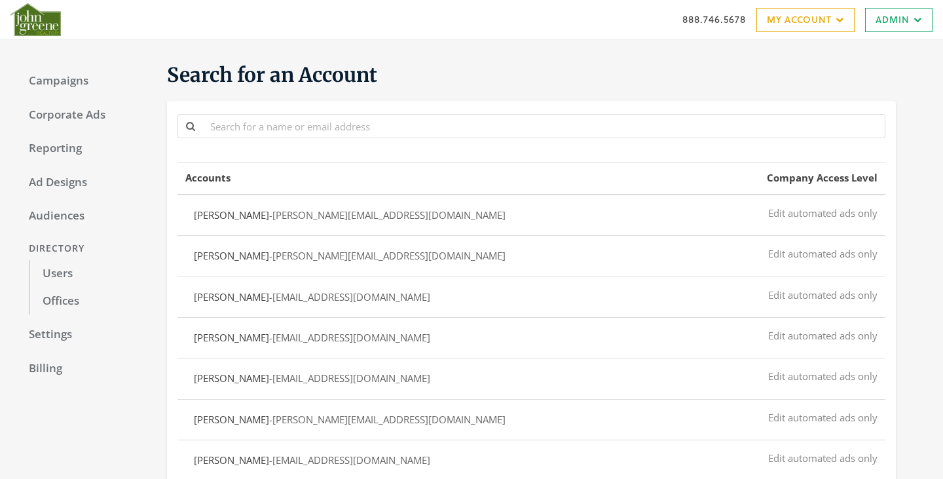
click at [60, 80] on link "Campaigns" at bounding box center [86, 80] width 141 height 27
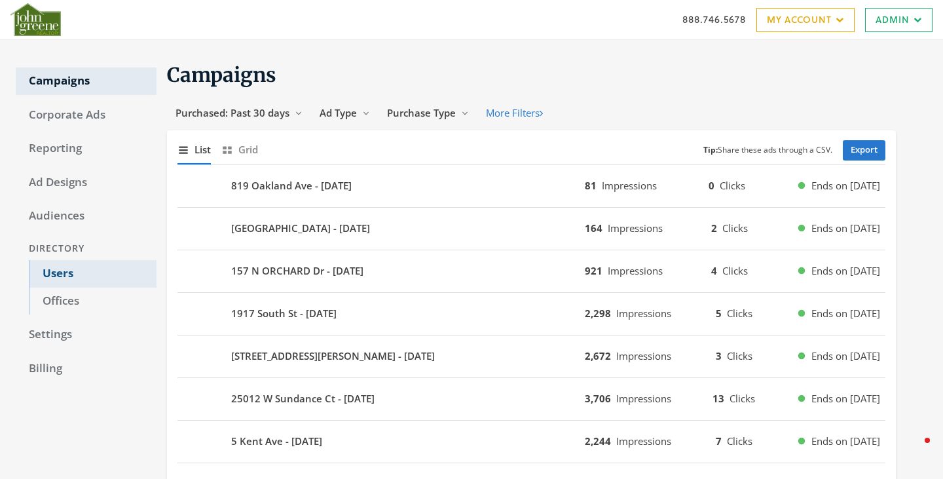
click at [54, 274] on link "Users" at bounding box center [93, 273] width 128 height 27
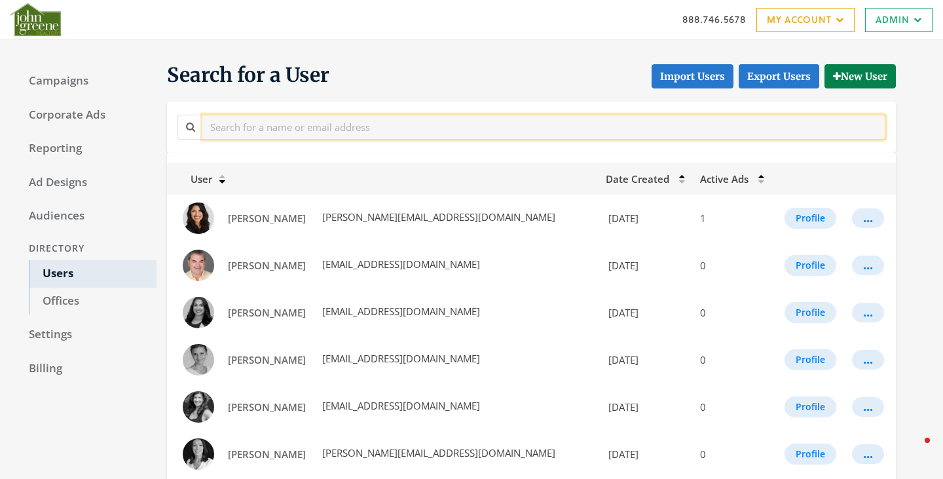
click at [315, 131] on input "text" at bounding box center [543, 127] width 683 height 24
click at [265, 132] on input "text" at bounding box center [543, 127] width 683 height 24
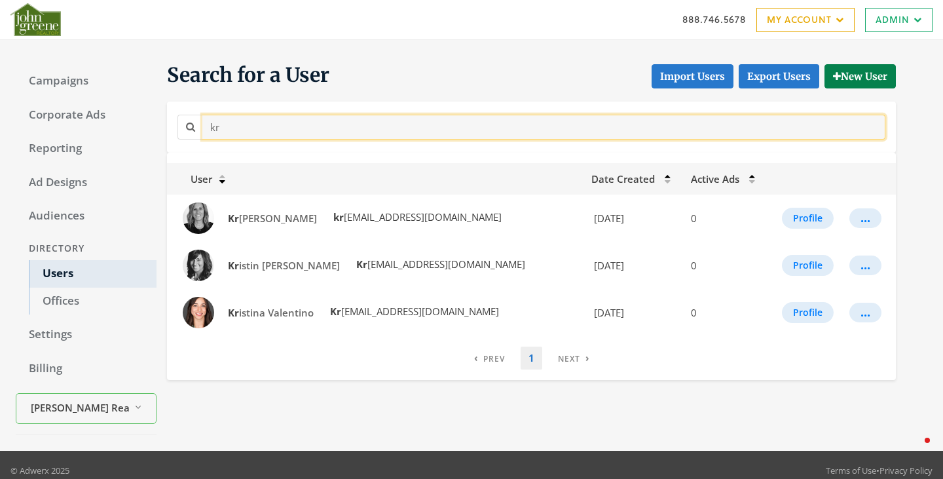
type input "k"
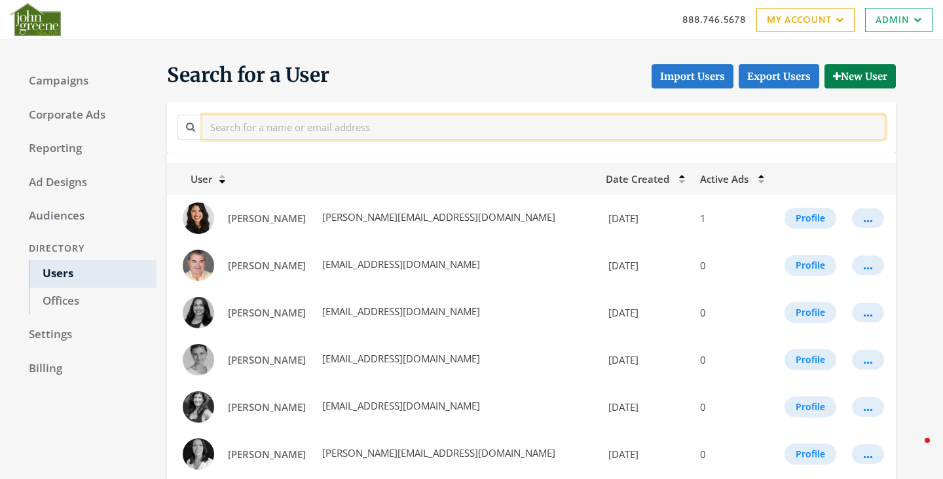
click at [336, 137] on input "text" at bounding box center [543, 127] width 683 height 24
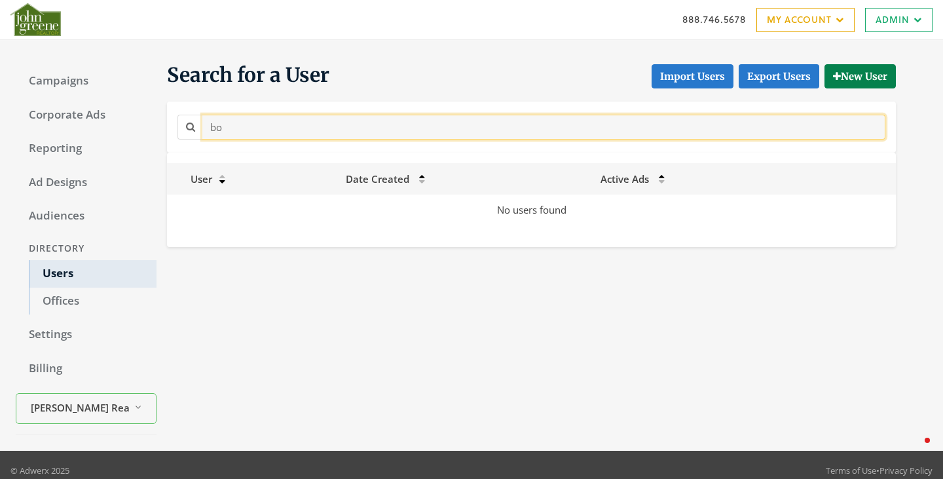
type input "b"
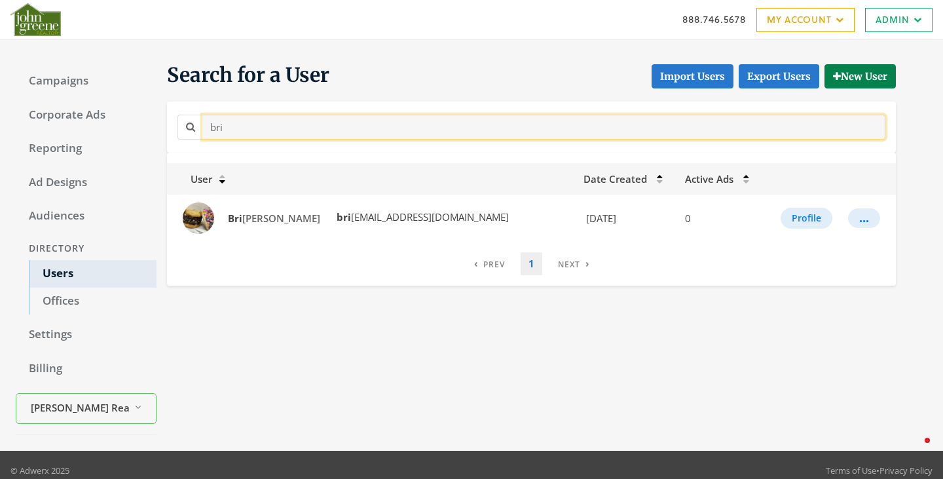
type input "bri"
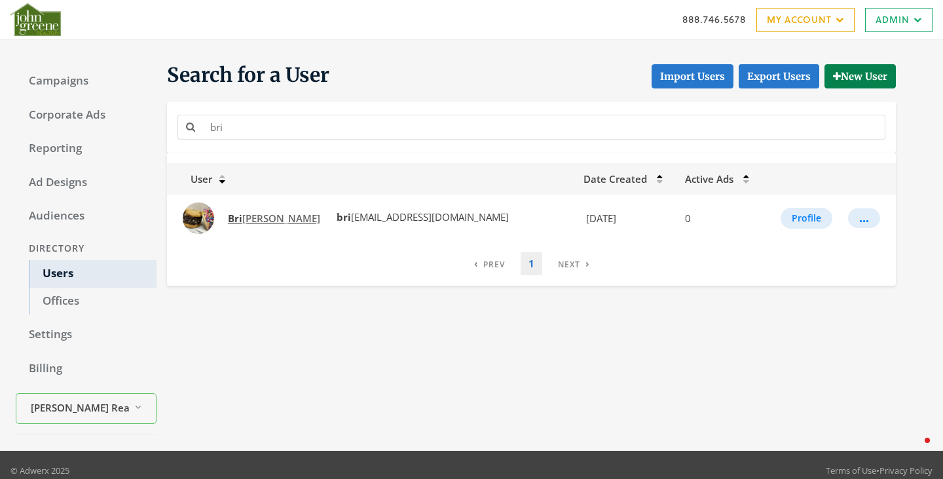
click at [276, 217] on span "Bri ana Perrino-Barrett" at bounding box center [274, 217] width 92 height 13
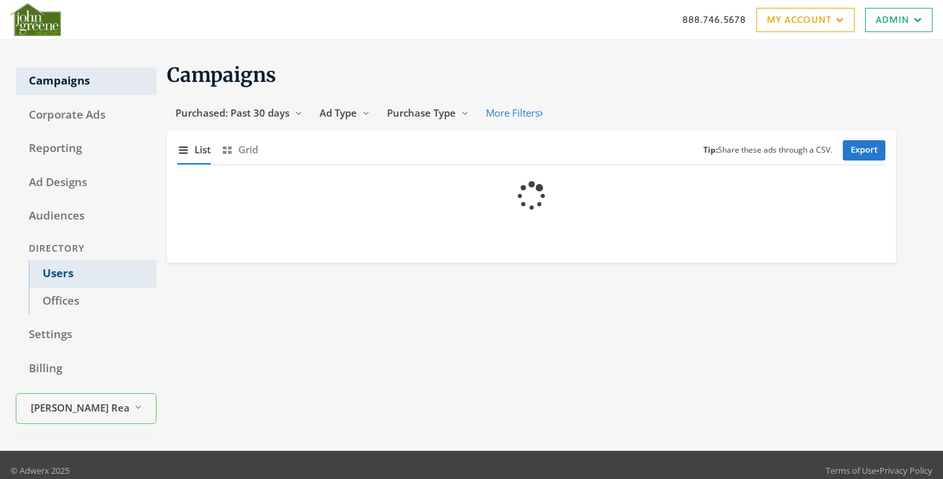
click at [85, 272] on link "Users" at bounding box center [93, 273] width 128 height 27
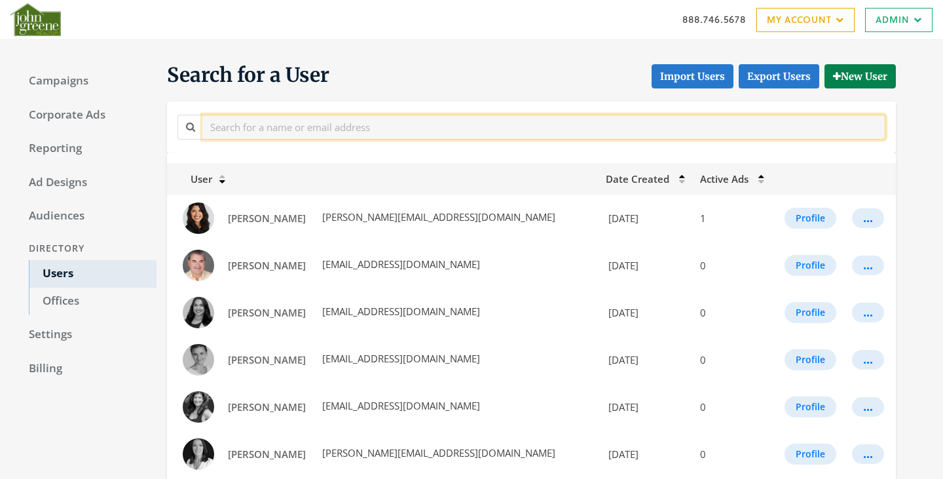
click at [293, 131] on input "text" at bounding box center [543, 127] width 683 height 24
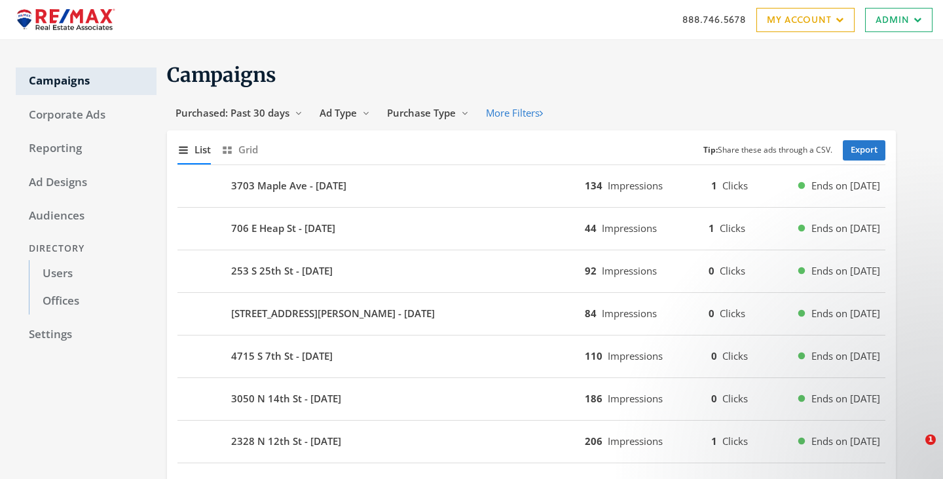
scroll to position [562, 0]
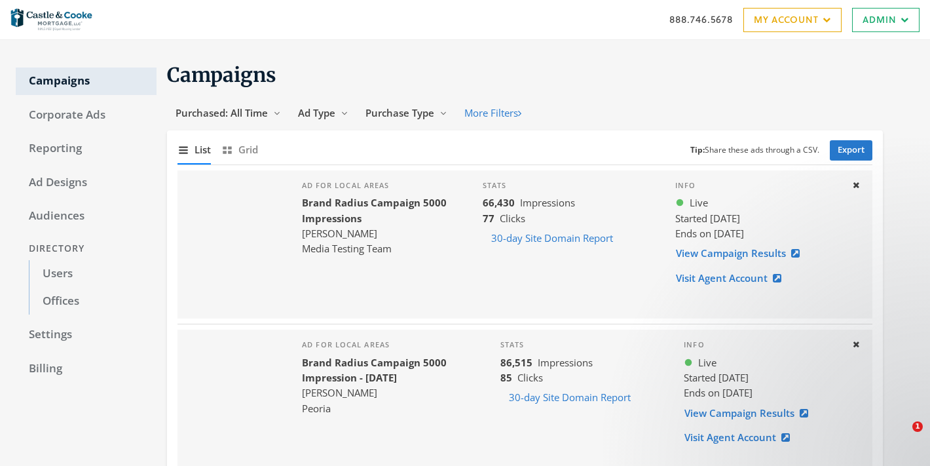
scroll to position [191, 0]
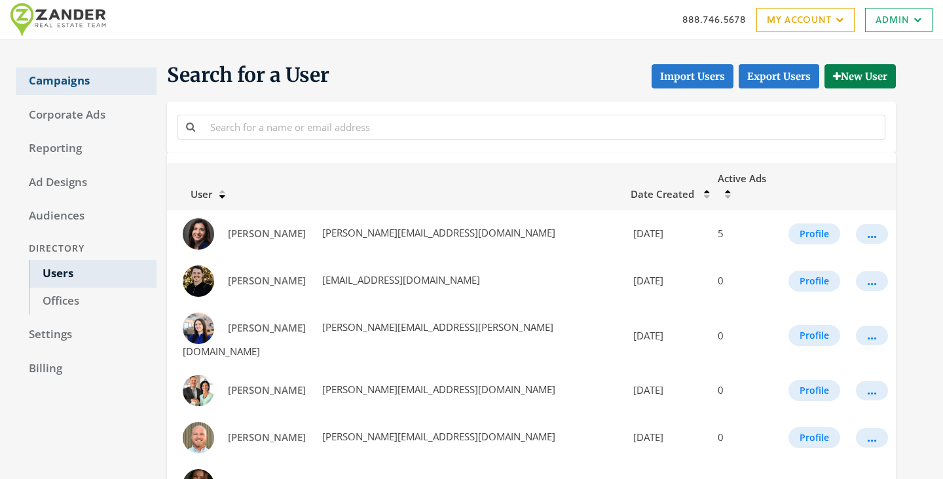
click at [52, 79] on link "Campaigns" at bounding box center [86, 80] width 141 height 27
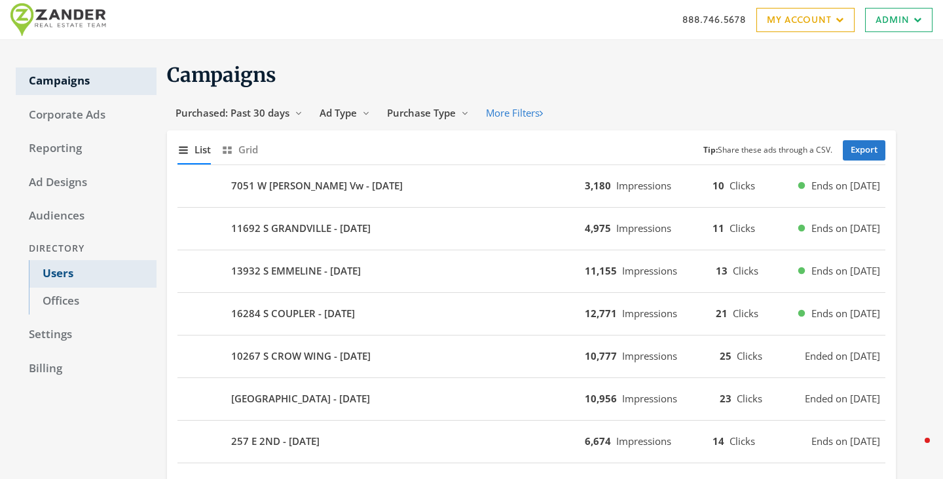
click at [54, 272] on link "Users" at bounding box center [93, 273] width 128 height 27
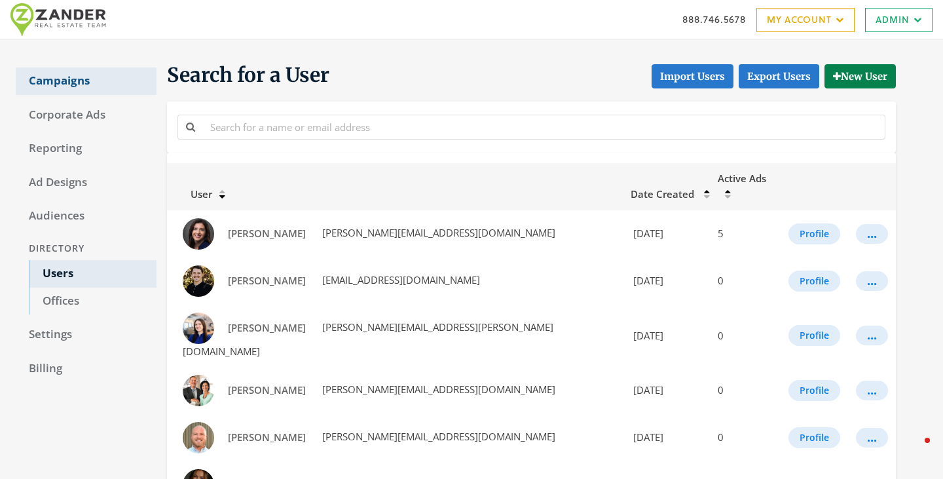
click at [46, 84] on link "Campaigns" at bounding box center [86, 80] width 141 height 27
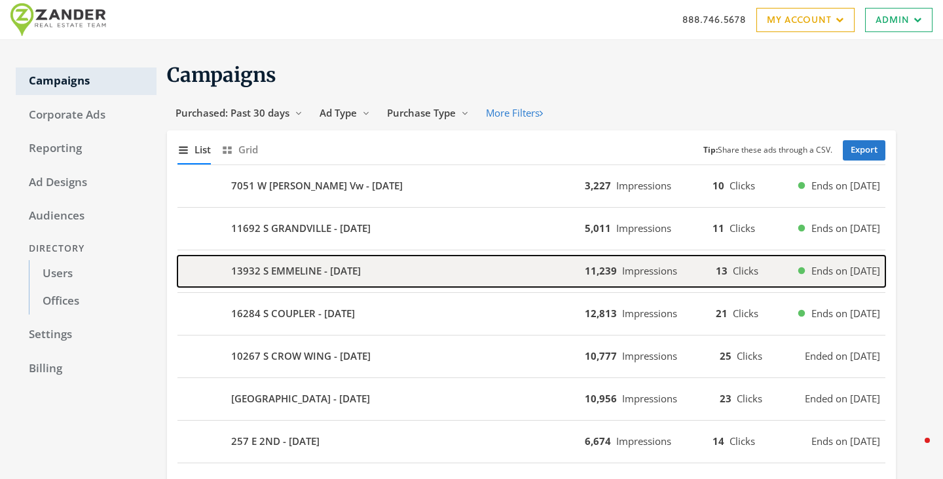
click at [330, 272] on b "13932 S EMMELINE - 2025-08-14" at bounding box center [296, 270] width 130 height 15
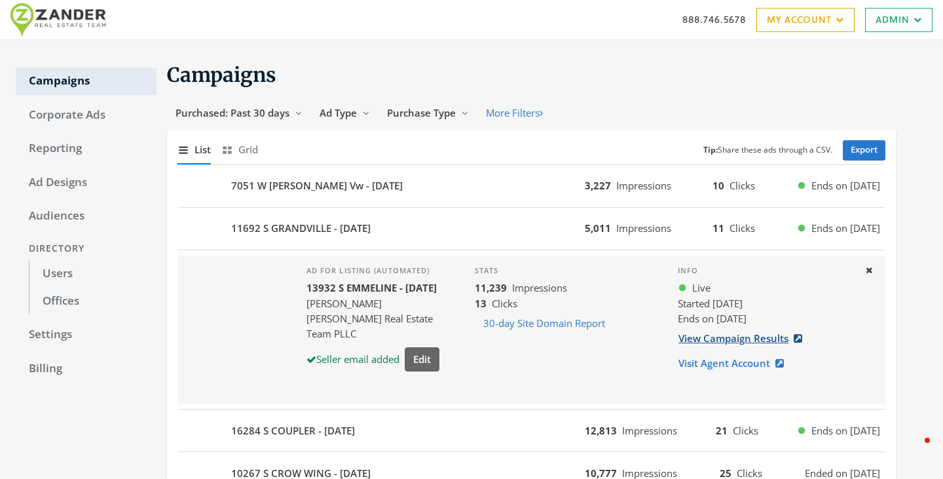
click at [721, 342] on link "View Campaign Results" at bounding box center [744, 338] width 133 height 24
click at [50, 274] on link "Users" at bounding box center [93, 273] width 128 height 27
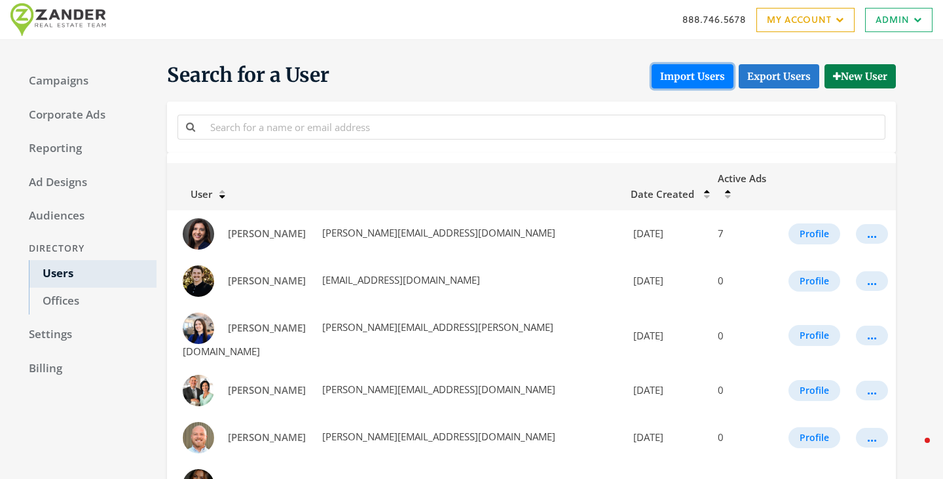
click at [705, 81] on button "Import Users" at bounding box center [692, 76] width 82 height 24
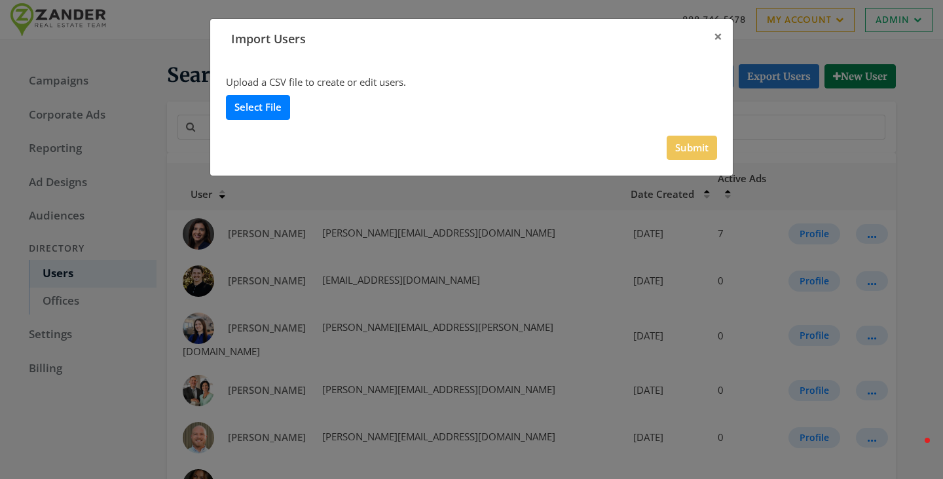
click at [271, 110] on label "Select File" at bounding box center [258, 107] width 64 height 24
click at [0, 0] on input "Select File" at bounding box center [0, 0] width 0 height 0
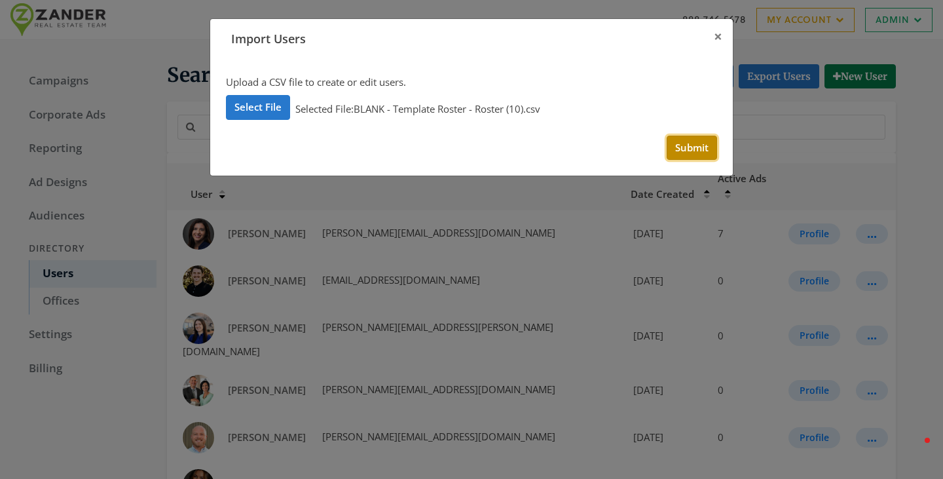
click at [687, 147] on button "Submit" at bounding box center [691, 148] width 50 height 24
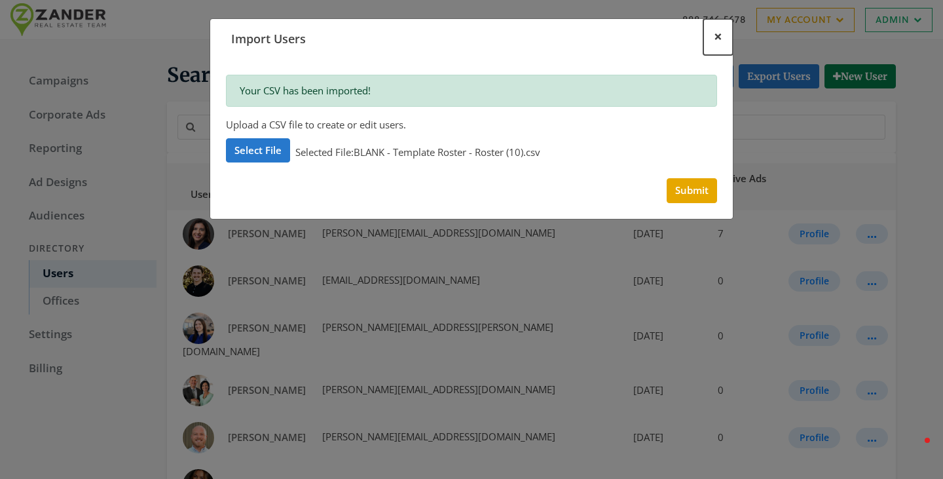
click at [719, 36] on span "×" at bounding box center [718, 36] width 9 height 20
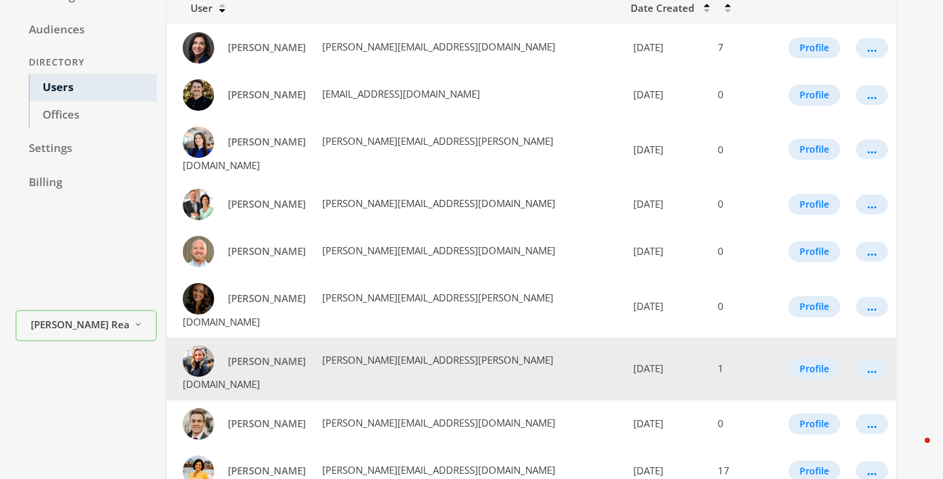
scroll to position [102, 0]
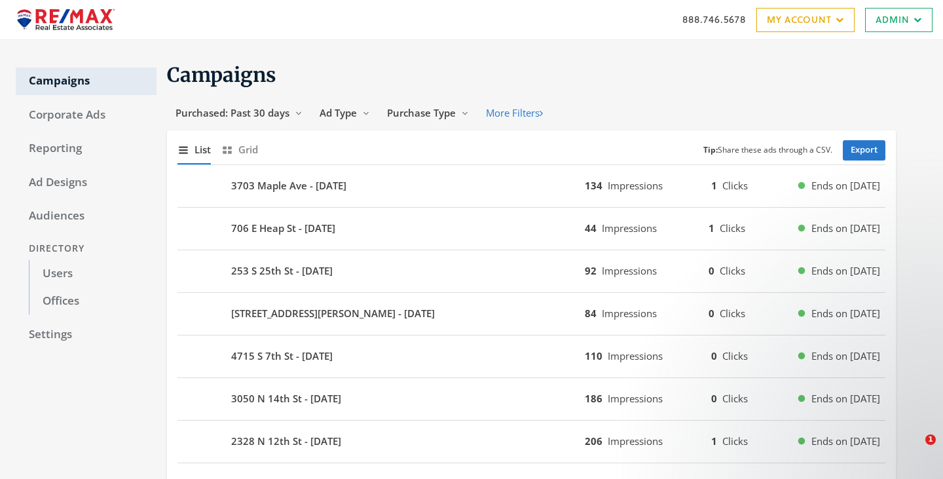
scroll to position [562, 0]
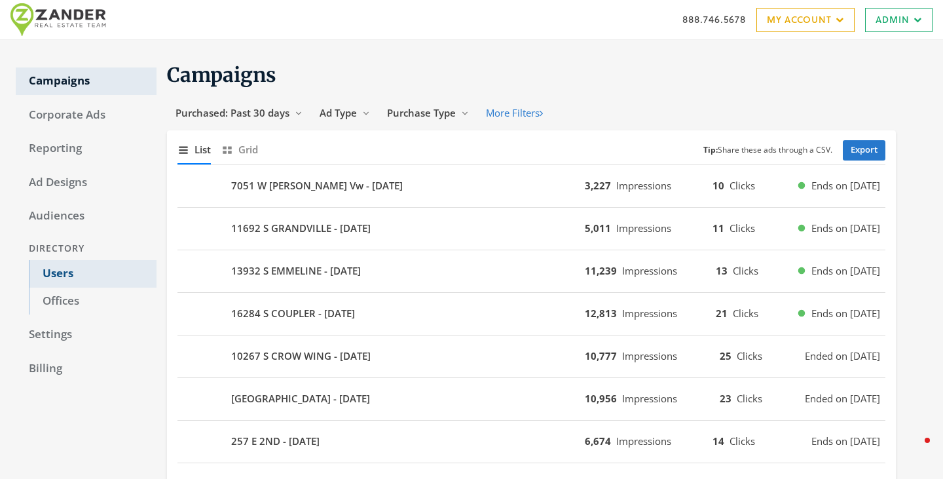
click at [61, 272] on link "Users" at bounding box center [93, 273] width 128 height 27
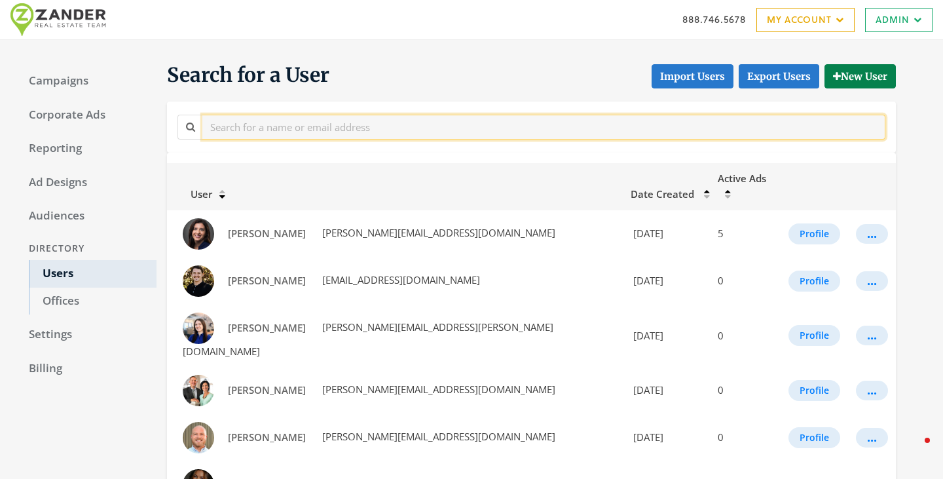
click at [252, 122] on input "text" at bounding box center [543, 127] width 683 height 24
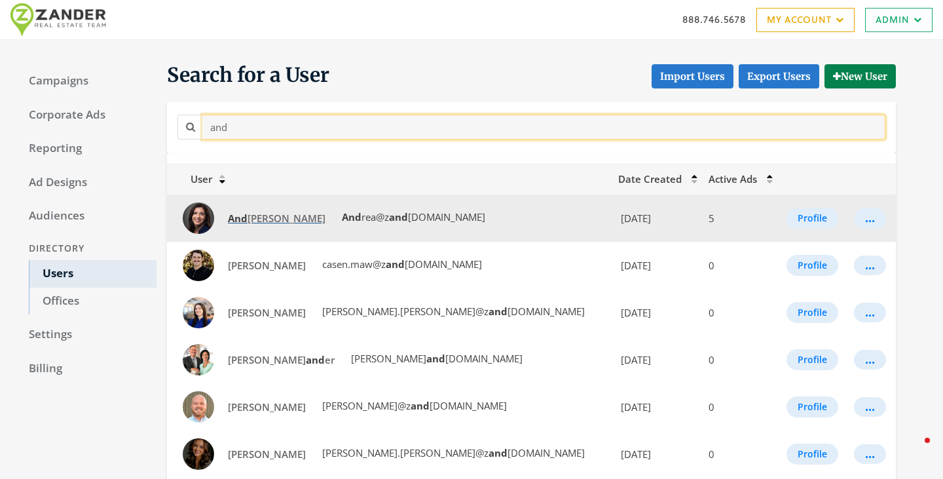
type input "and"
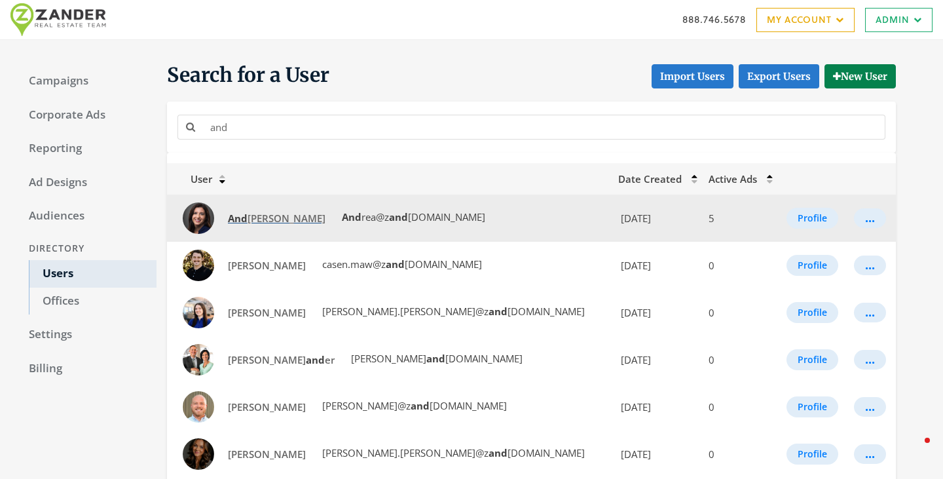
click at [247, 219] on span "And rea Newby" at bounding box center [277, 217] width 98 height 13
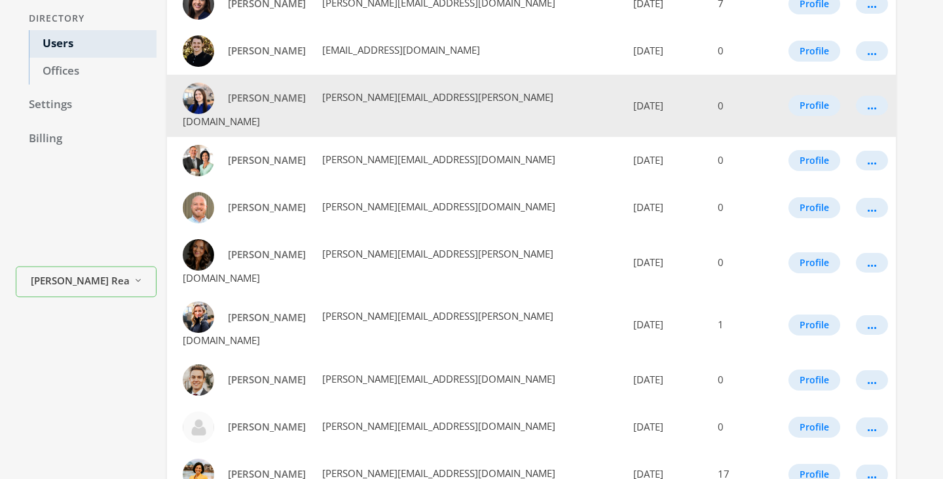
scroll to position [232, 0]
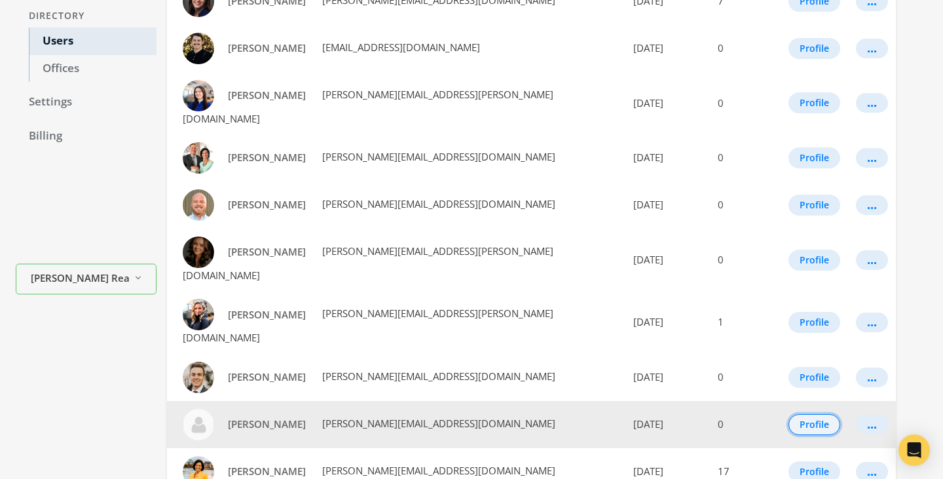
click at [788, 414] on button "Profile" at bounding box center [814, 424] width 52 height 21
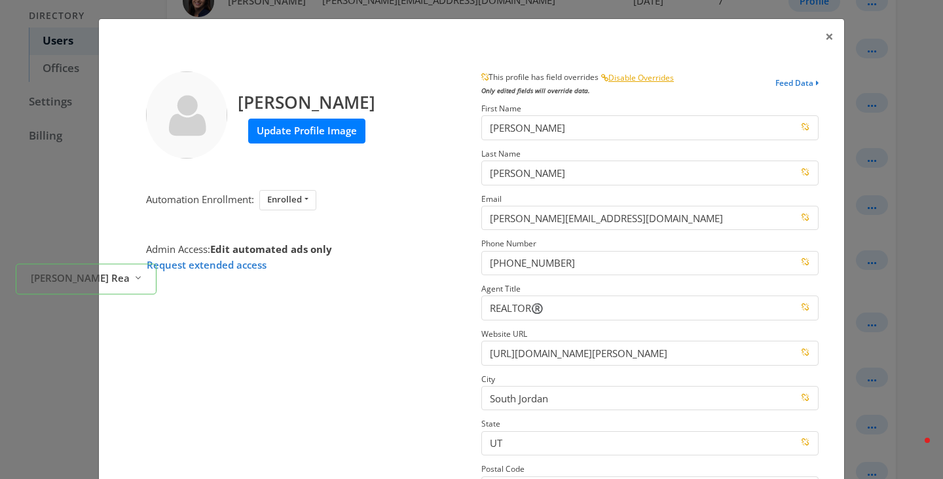
click at [300, 127] on label "Update Profile Image" at bounding box center [306, 131] width 117 height 24
click at [0, 0] on input "Update Profile Image" at bounding box center [0, 0] width 0 height 0
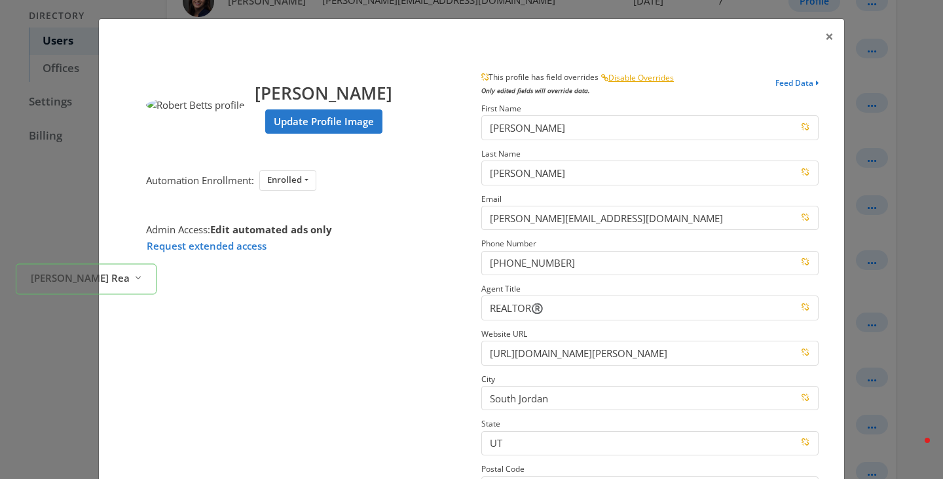
scroll to position [187, 0]
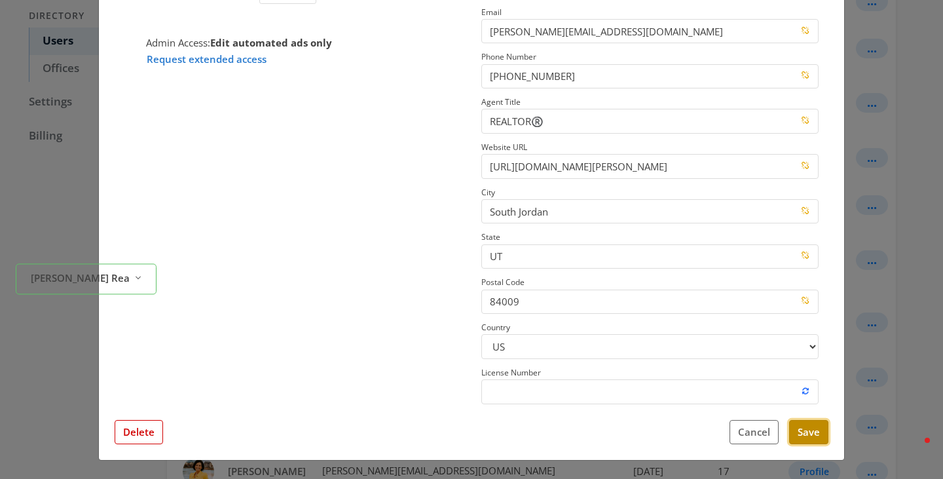
click at [806, 440] on button "Save" at bounding box center [808, 432] width 39 height 24
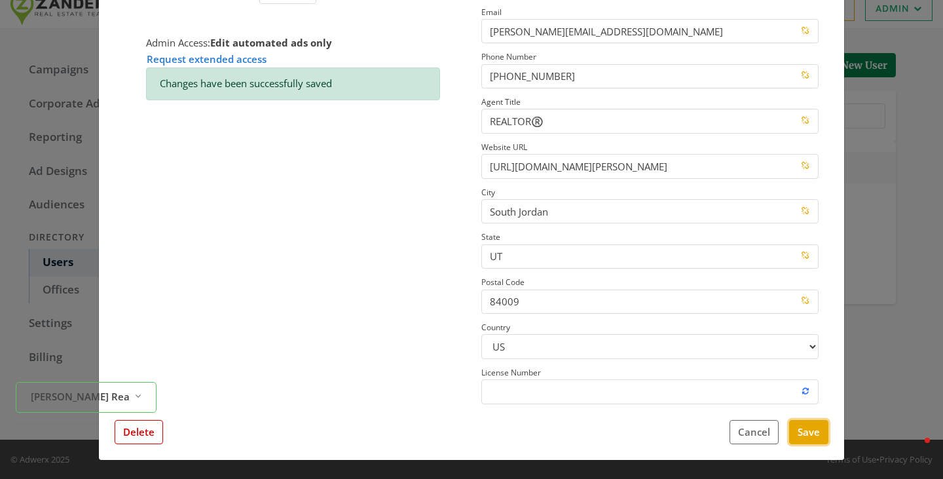
scroll to position [232, 0]
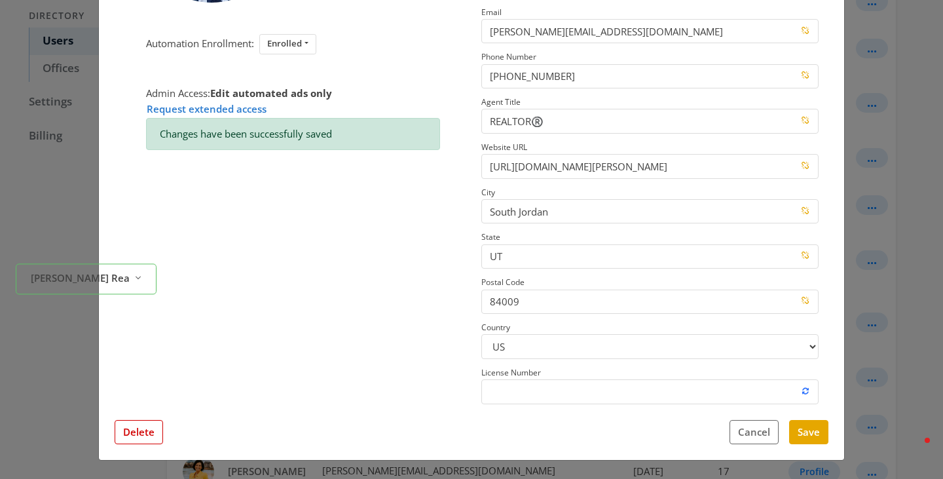
click at [892, 204] on div "× Robert Betts Update Profile Image Automation Enrollment: Enrolled Enrolled No…" at bounding box center [471, 239] width 943 height 479
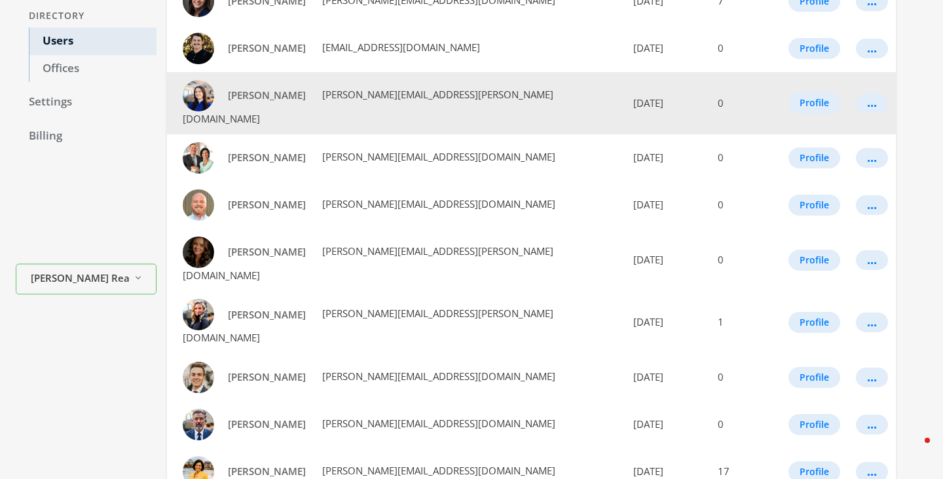
scroll to position [0, 0]
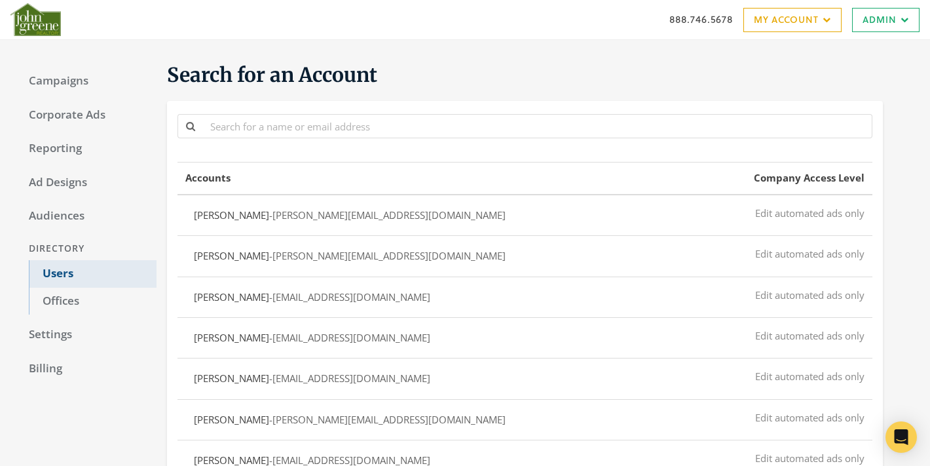
click at [58, 270] on link "Users" at bounding box center [93, 273] width 128 height 27
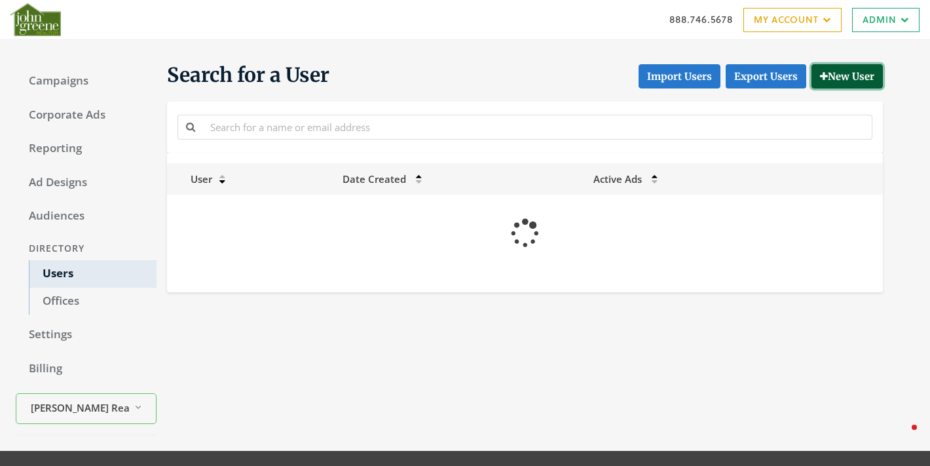
click at [849, 69] on button "New User" at bounding box center [846, 76] width 71 height 24
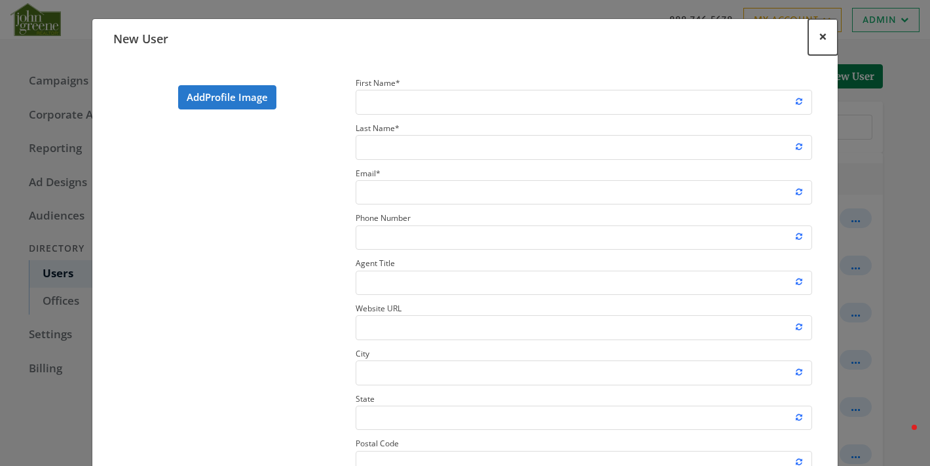
click at [825, 41] on span "×" at bounding box center [822, 36] width 9 height 20
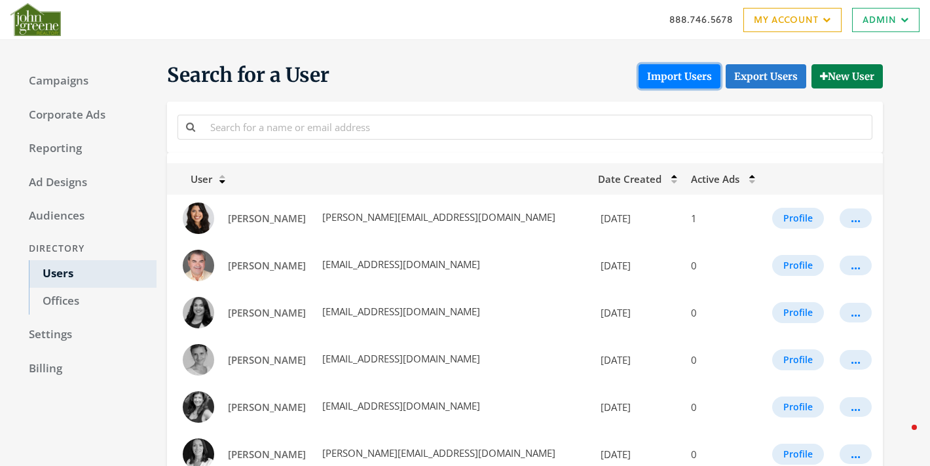
click at [683, 81] on button "Import Users" at bounding box center [679, 76] width 82 height 24
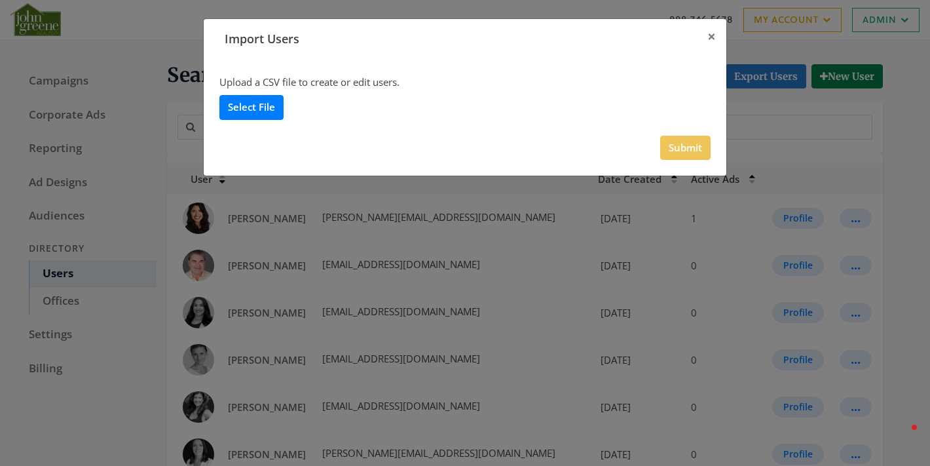
click at [242, 96] on label "Select File" at bounding box center [251, 107] width 64 height 24
click at [0, 0] on input "Select File" at bounding box center [0, 0] width 0 height 0
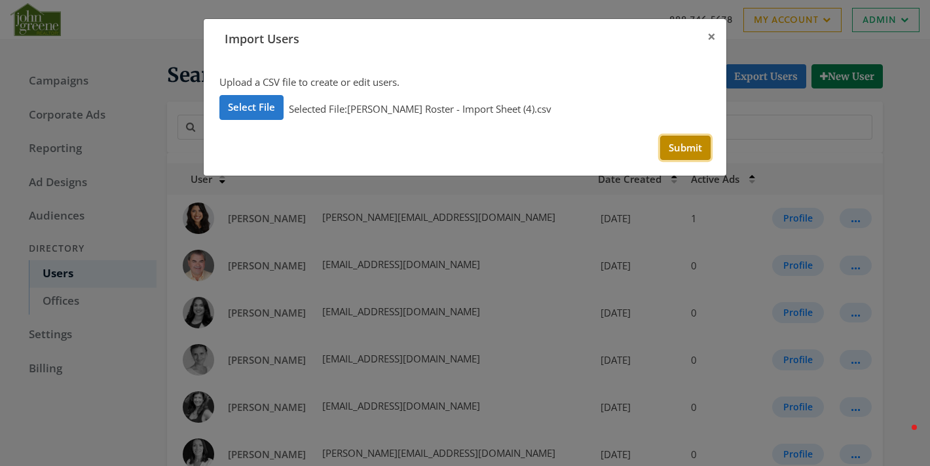
click at [695, 158] on button "Submit" at bounding box center [685, 148] width 50 height 24
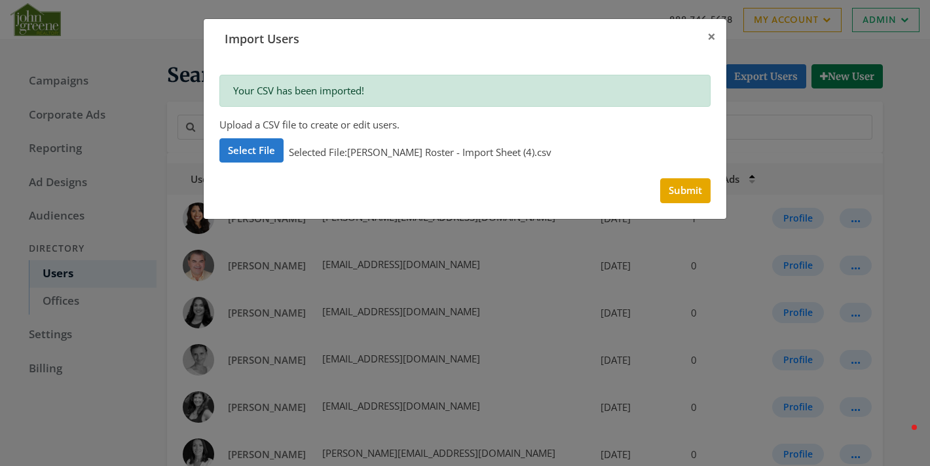
click at [782, 153] on div "Import Users × Your CSV has been imported! Upload a CSV file to create or edit …" at bounding box center [465, 233] width 930 height 466
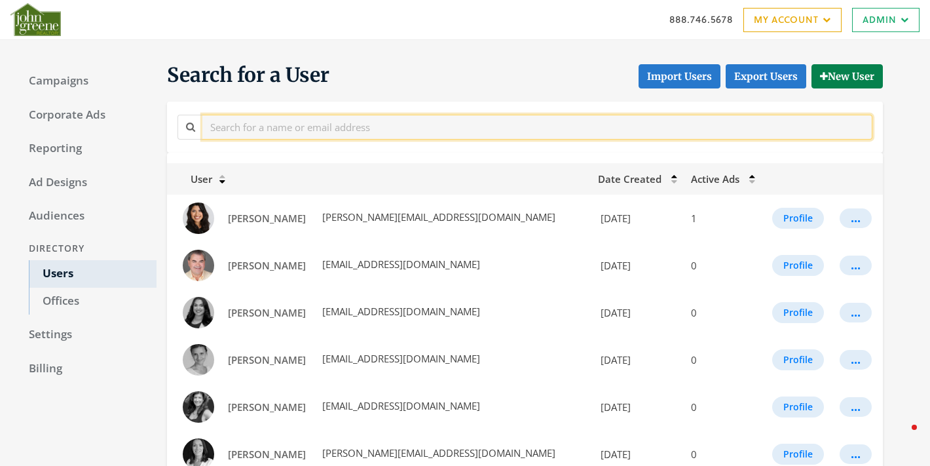
click at [314, 122] on input "text" at bounding box center [537, 127] width 670 height 24
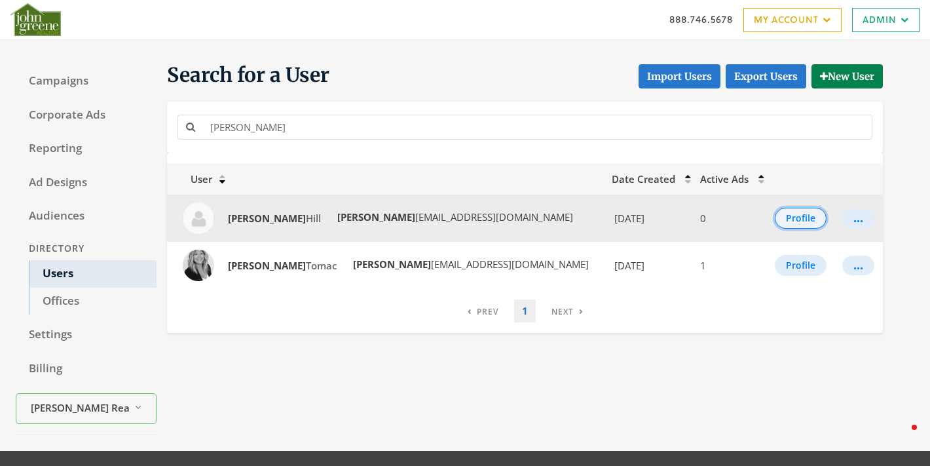
click at [775, 223] on button "Profile" at bounding box center [801, 218] width 52 height 21
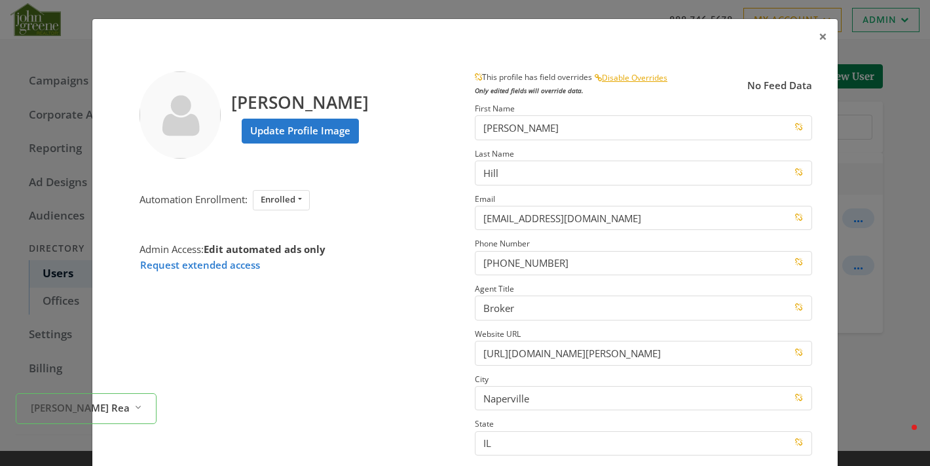
click at [693, 369] on section "This profile has field overrides Disable Overrides Only edited fields will over…" at bounding box center [643, 333] width 357 height 524
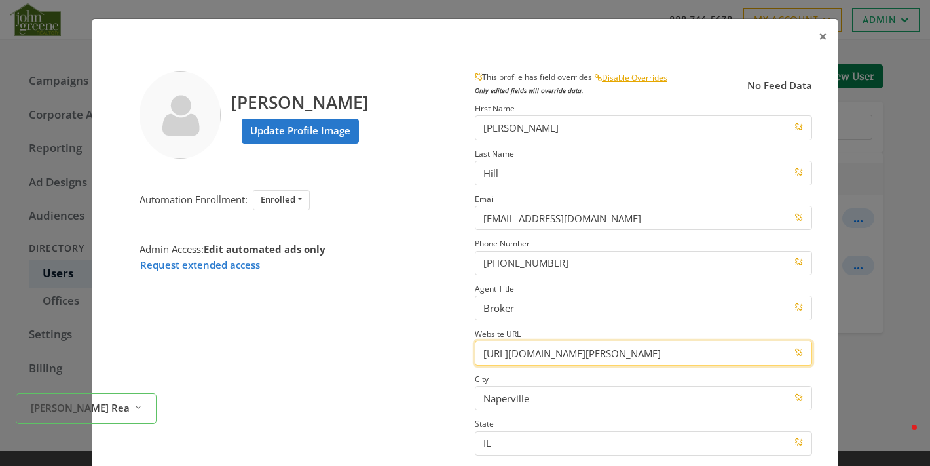
drag, startPoint x: 716, startPoint y: 358, endPoint x: 359, endPoint y: 335, distance: 356.9
click at [359, 335] on div "Leah Hill Update Profile Image Automation Enrollment: Enrolled Enrolled Not Enr…" at bounding box center [465, 333] width 714 height 524
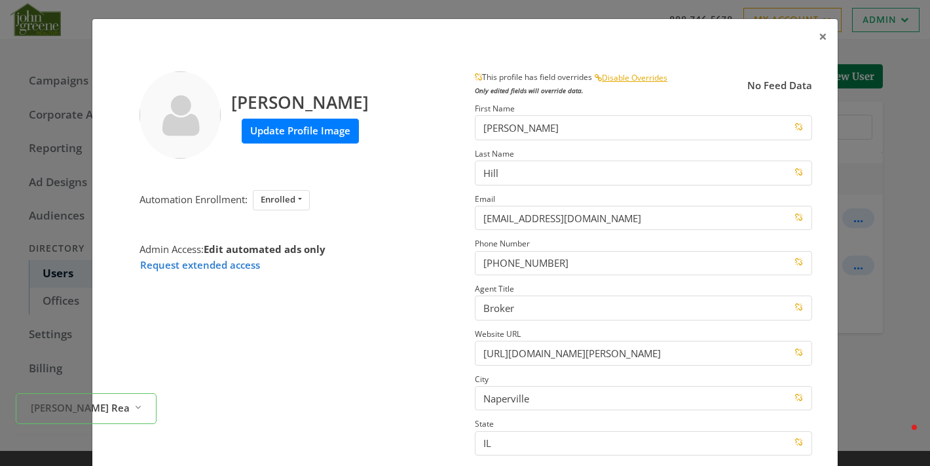
click at [278, 135] on label "Update Profile Image" at bounding box center [300, 131] width 117 height 24
click at [0, 0] on input "Update Profile Image" at bounding box center [0, 0] width 0 height 0
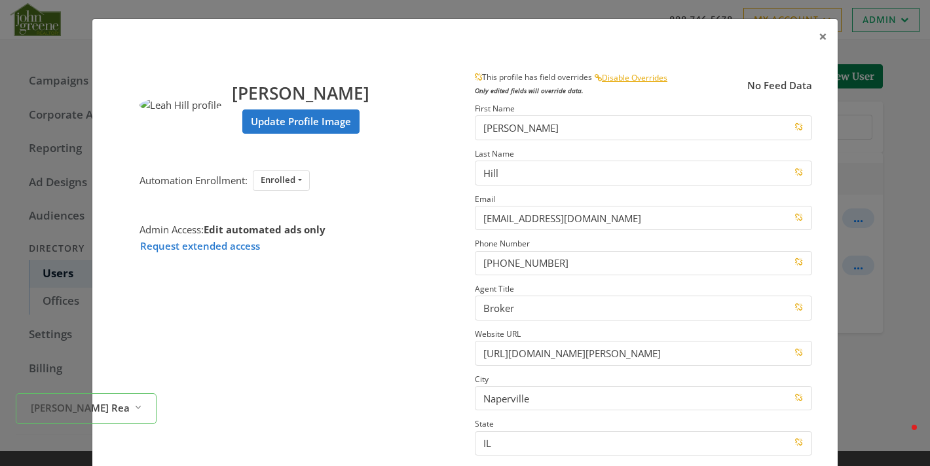
scroll to position [200, 0]
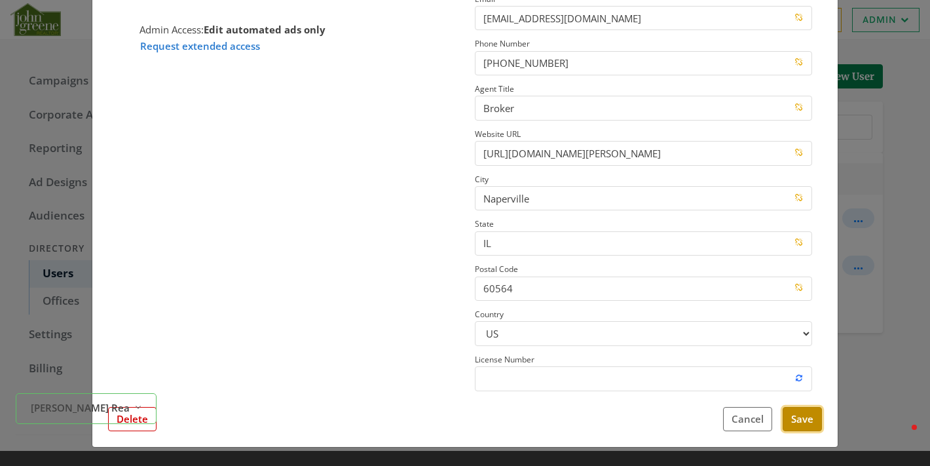
click at [803, 424] on button "Save" at bounding box center [801, 419] width 39 height 24
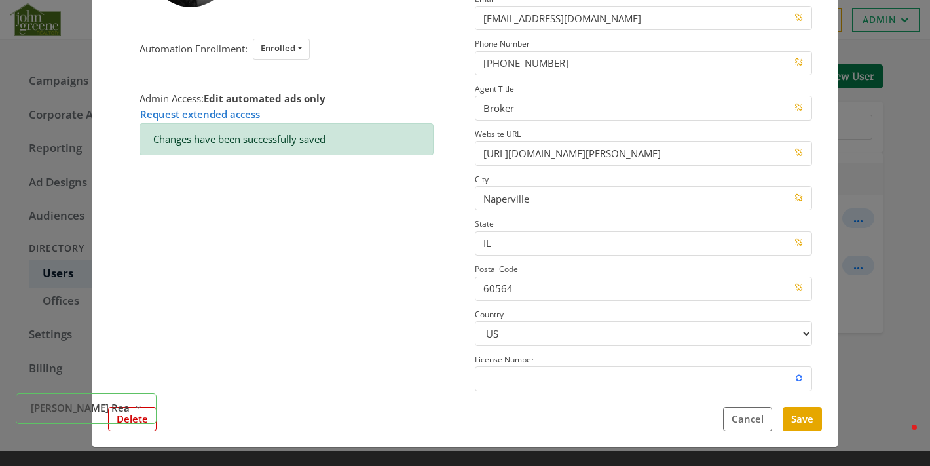
click at [907, 278] on div "× Leah Hill Update Profile Image Automation Enrollment: Enrolled Enrolled Not E…" at bounding box center [465, 233] width 930 height 466
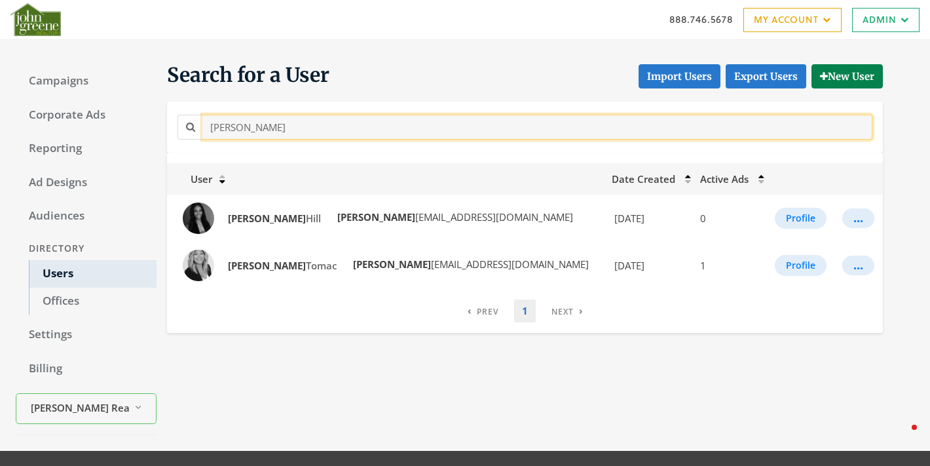
click at [316, 133] on input "leah" at bounding box center [537, 127] width 670 height 24
drag, startPoint x: 230, startPoint y: 130, endPoint x: 134, endPoint y: 115, distance: 97.4
click at [134, 115] on div "Campaigns Corporate Ads Reporting Ad Designs Audiences Directory Users Offices …" at bounding box center [465, 245] width 930 height 411
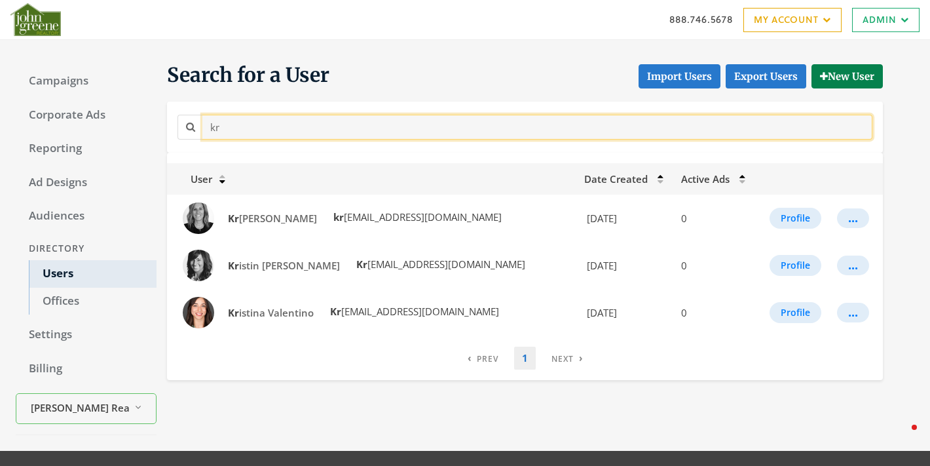
type input "k"
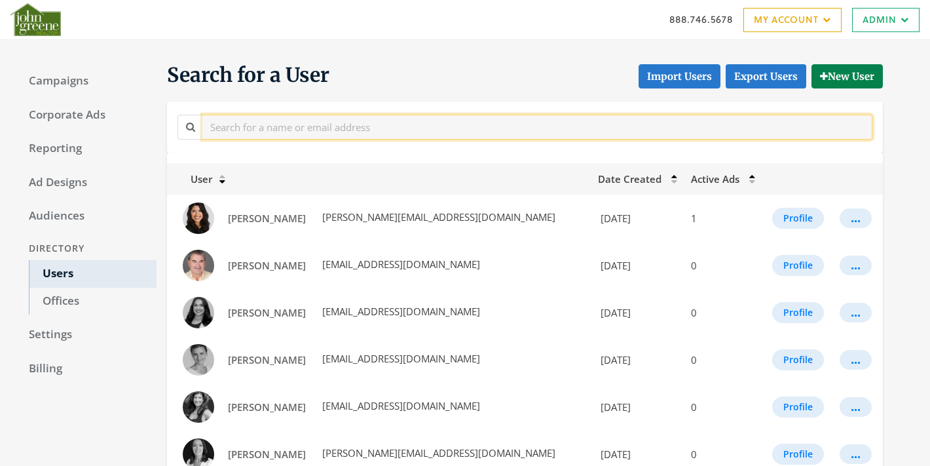
click at [269, 125] on input "text" at bounding box center [537, 127] width 670 height 24
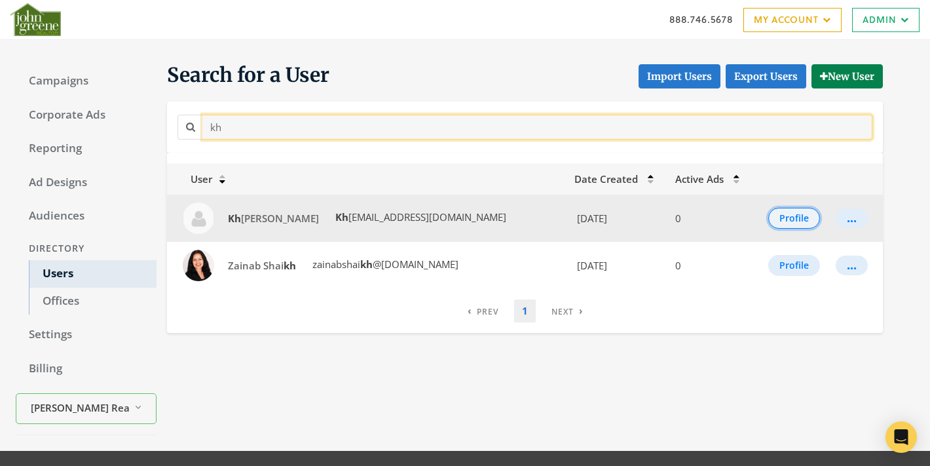
type input "kh"
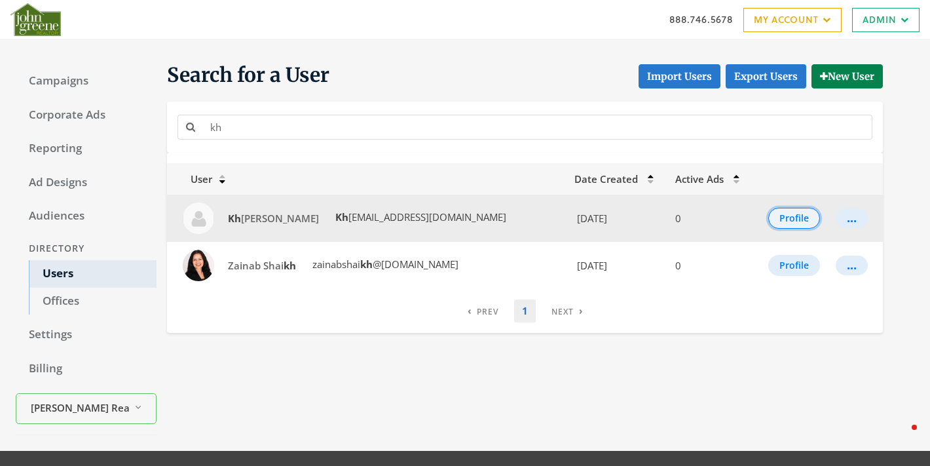
click at [787, 224] on button "Profile" at bounding box center [794, 218] width 52 height 21
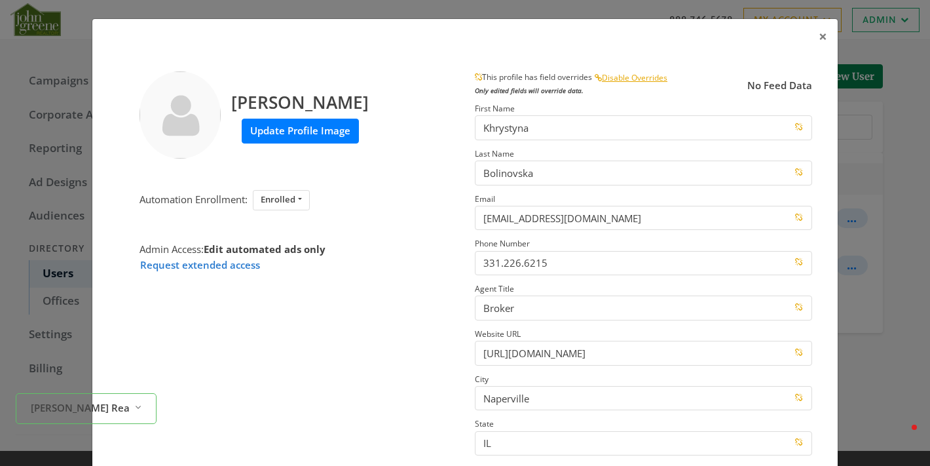
click at [310, 132] on label "Update Profile Image" at bounding box center [300, 131] width 117 height 24
click at [0, 0] on input "Update Profile Image" at bounding box center [0, 0] width 0 height 0
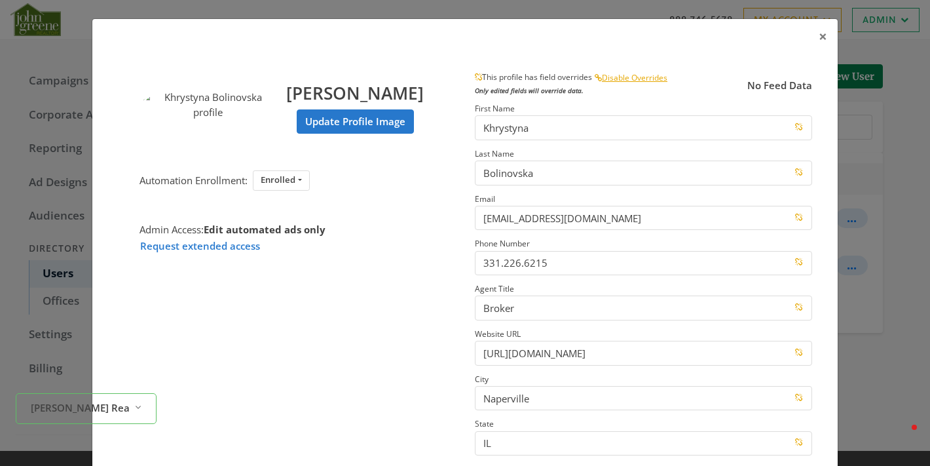
scroll to position [200, 0]
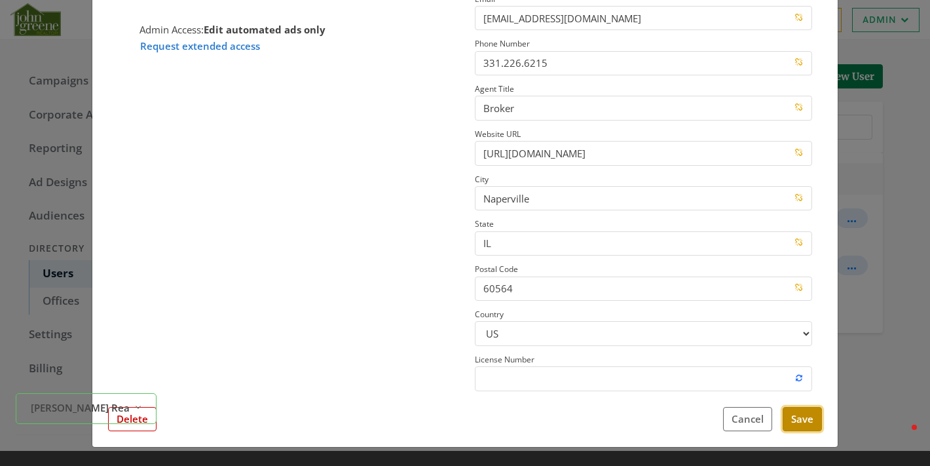
click at [784, 418] on button "Save" at bounding box center [801, 419] width 39 height 24
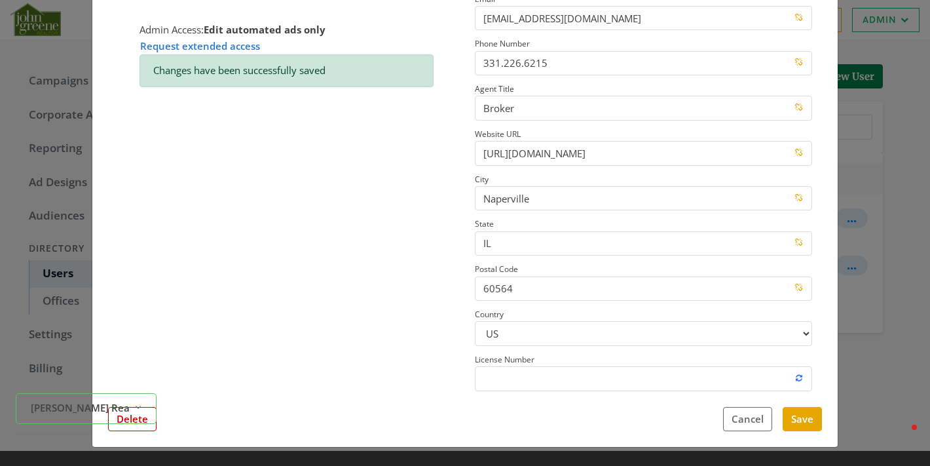
click at [885, 173] on div "× Khrystyna Bolinovska Update Profile Image Automation Enrollment: Enrolled Enr…" at bounding box center [465, 233] width 930 height 466
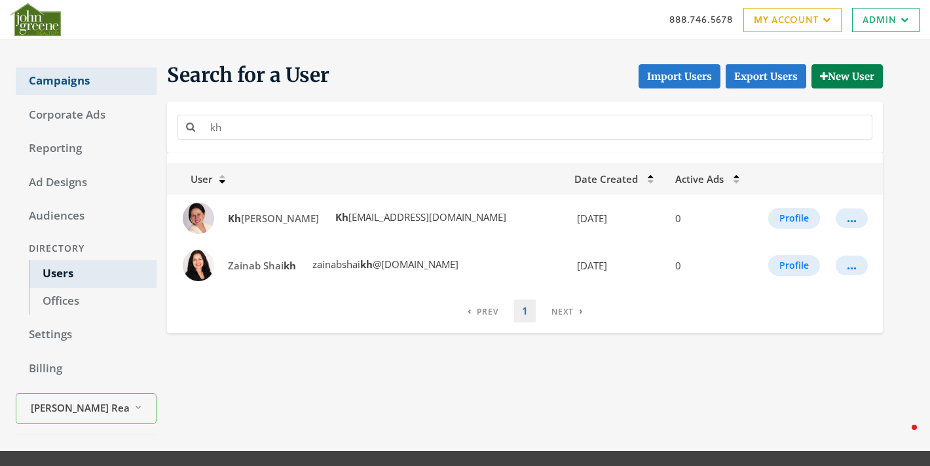
click at [81, 79] on link "Campaigns" at bounding box center [86, 80] width 141 height 27
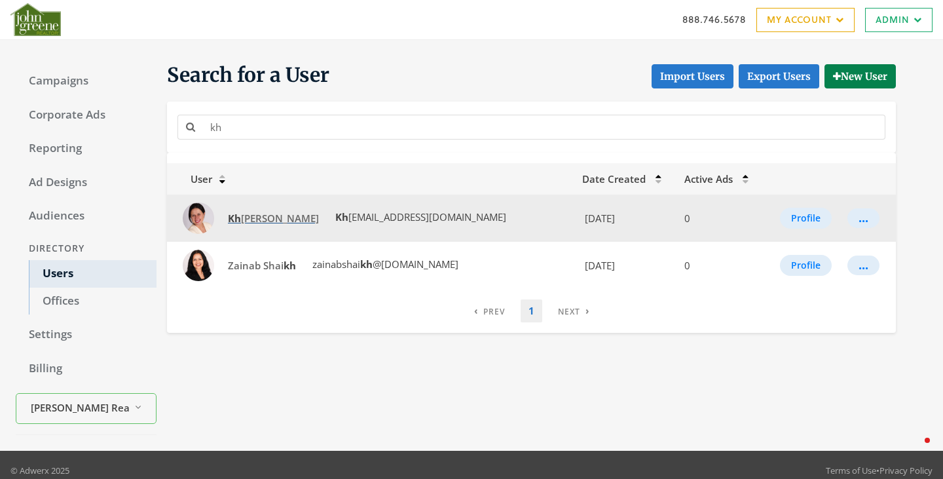
type input "kh"
click at [261, 215] on span "Kh [PERSON_NAME]" at bounding box center [273, 217] width 91 height 13
